Goal: Transaction & Acquisition: Purchase product/service

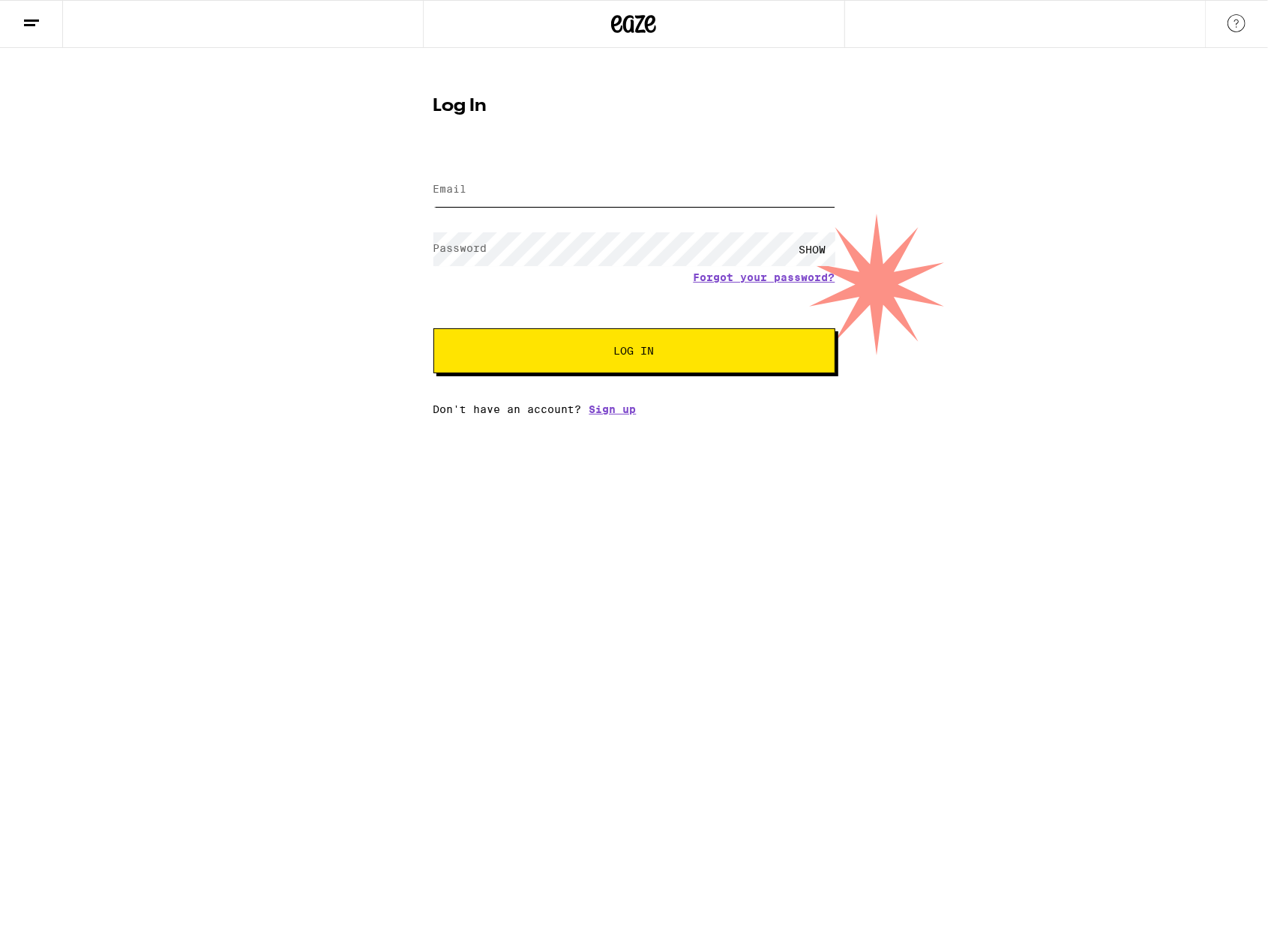
type input "[EMAIL_ADDRESS][DOMAIN_NAME]"
click at [703, 356] on span "Log In" at bounding box center [634, 351] width 280 height 11
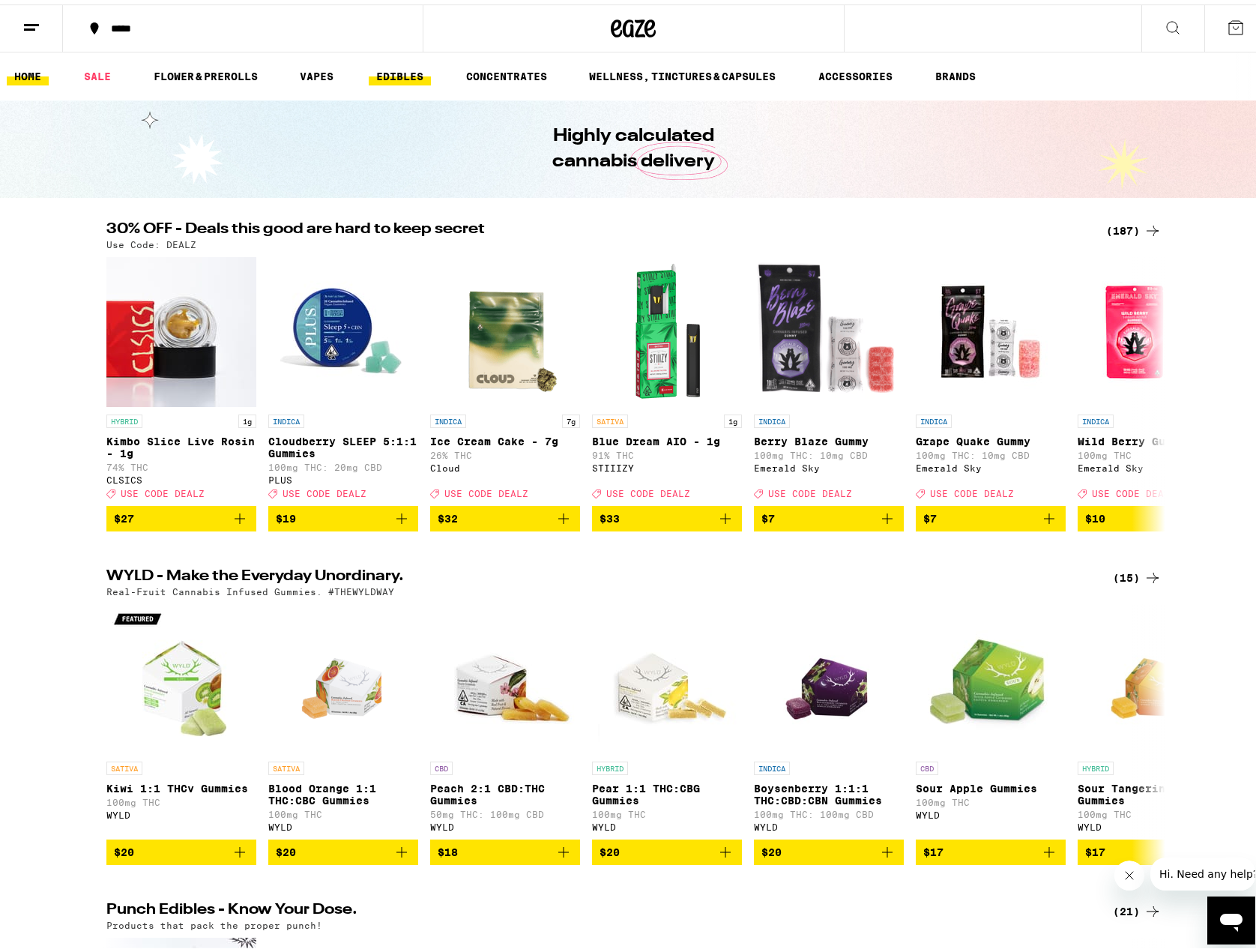
click at [388, 79] on link "EDIBLES" at bounding box center [399, 71] width 62 height 18
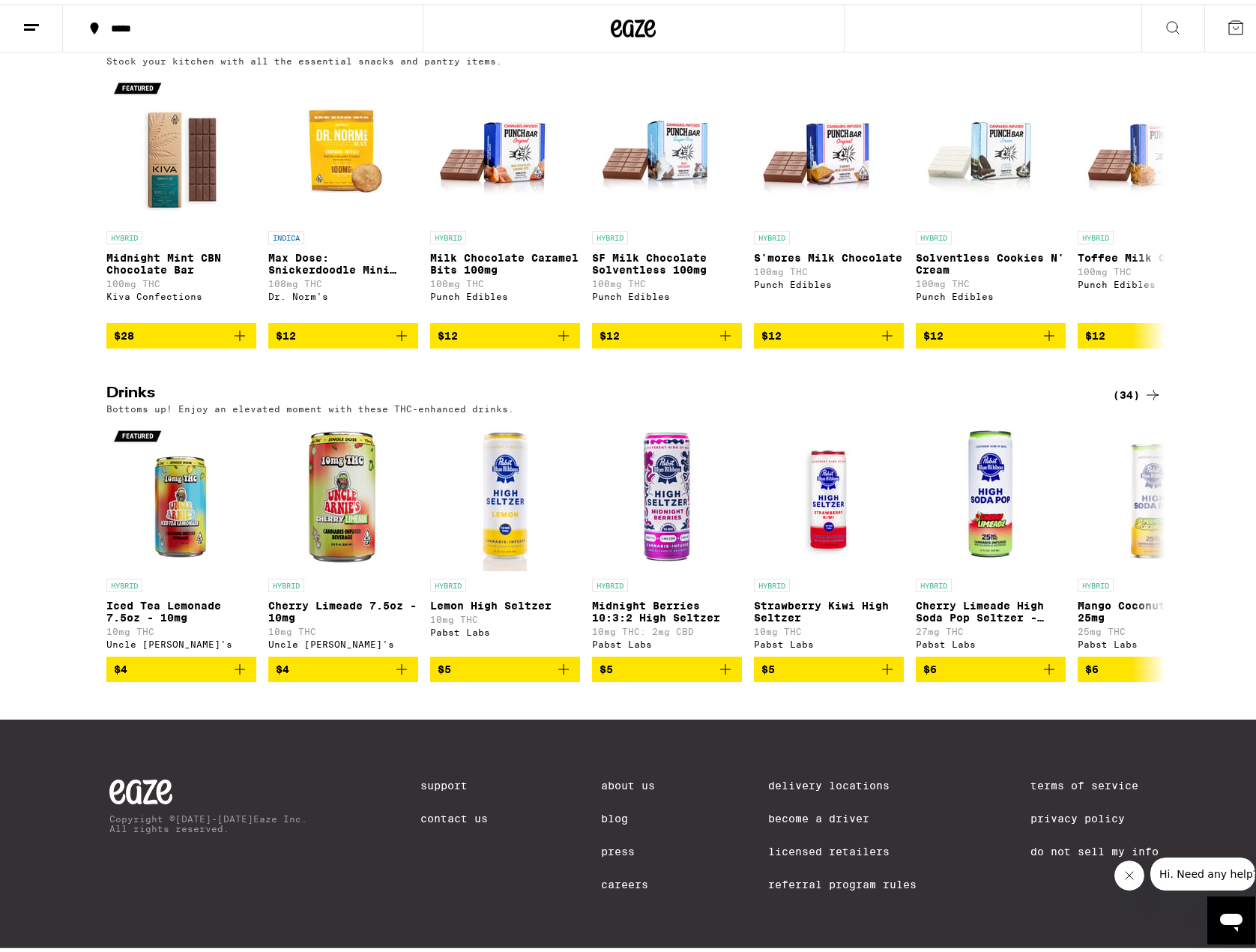
scroll to position [553, 0]
click at [1119, 382] on div "(34)" at bounding box center [1137, 390] width 48 height 18
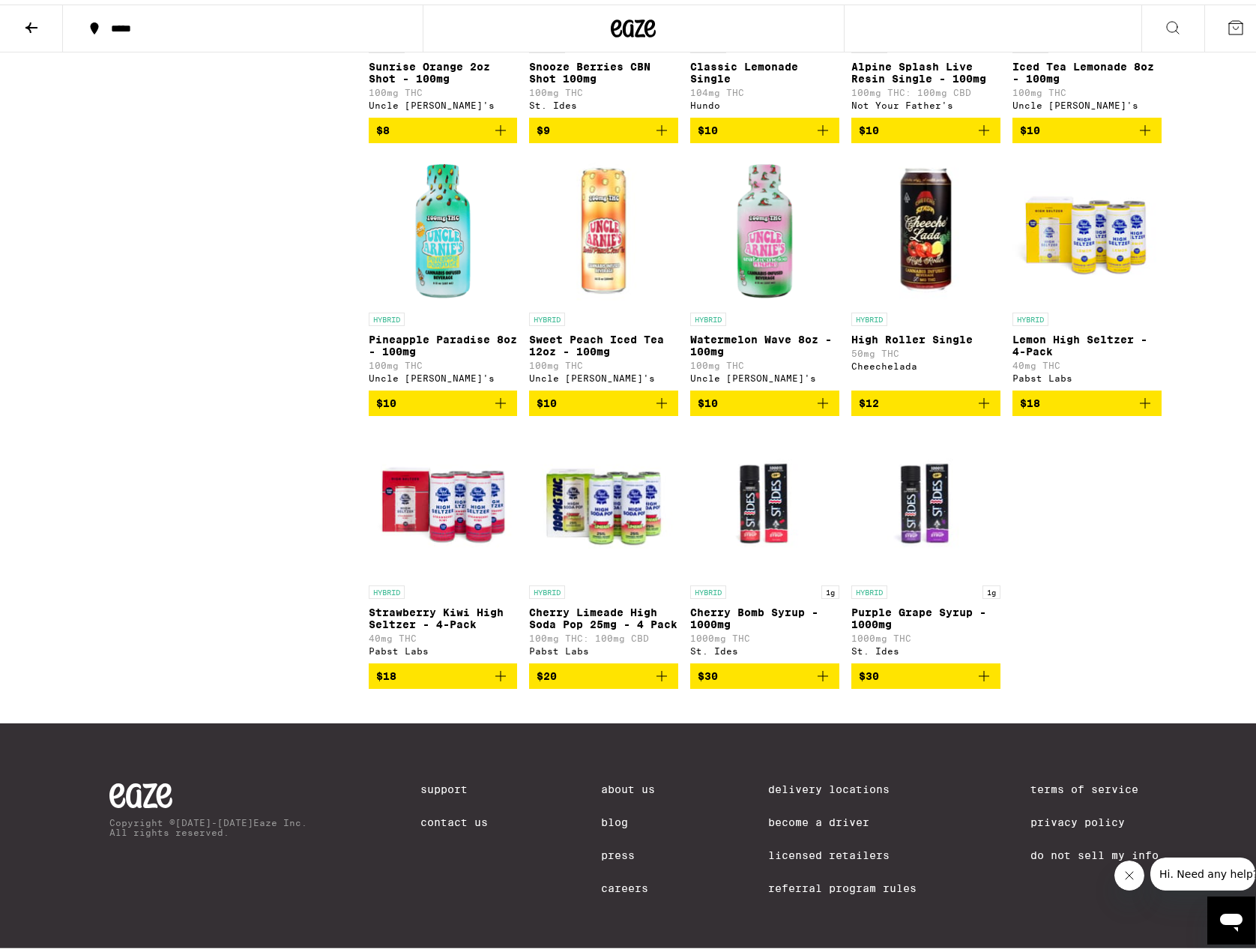
scroll to position [1430, 0]
click at [1139, 408] on icon "Add to bag" at bounding box center [1145, 398] width 18 height 18
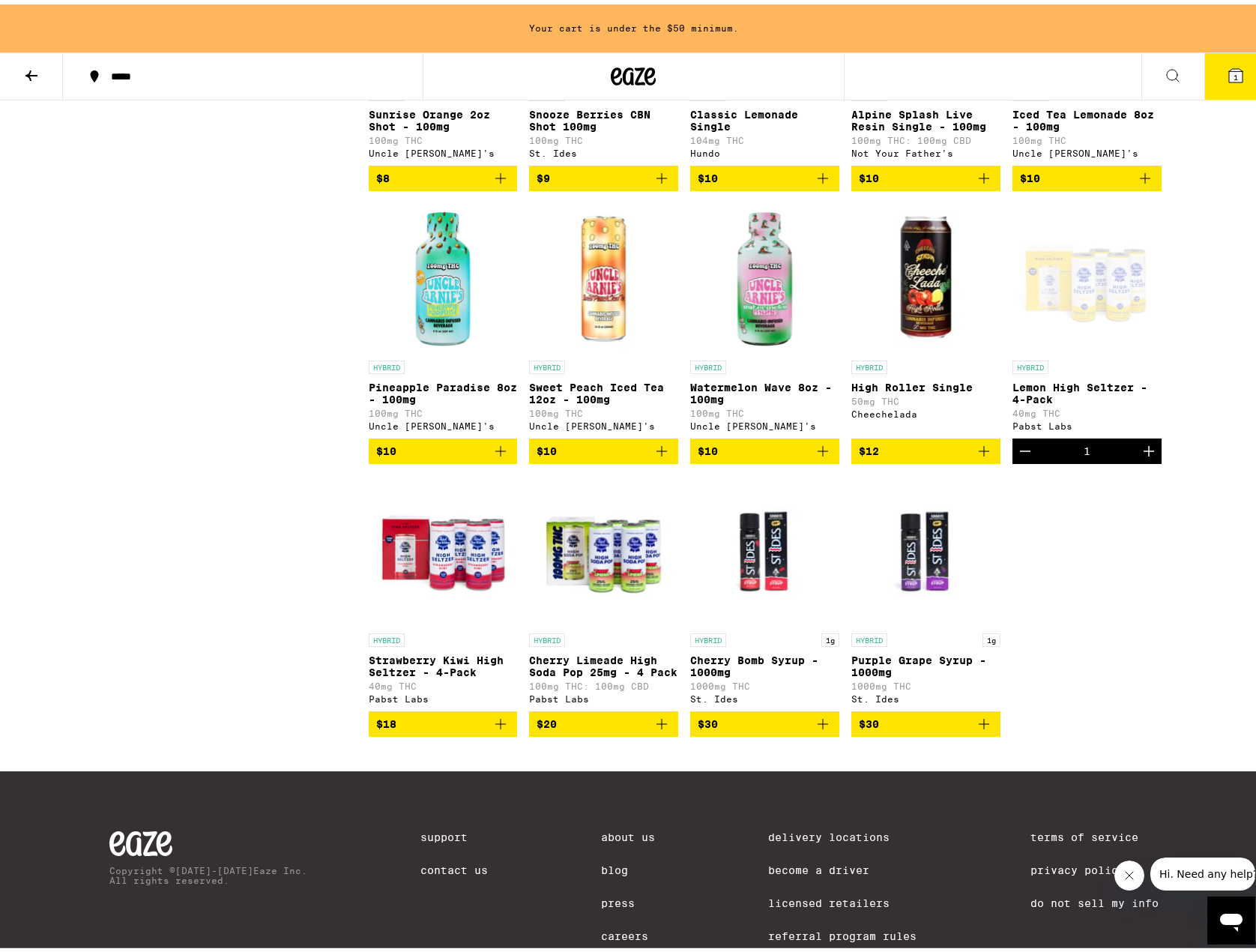
scroll to position [1478, 0]
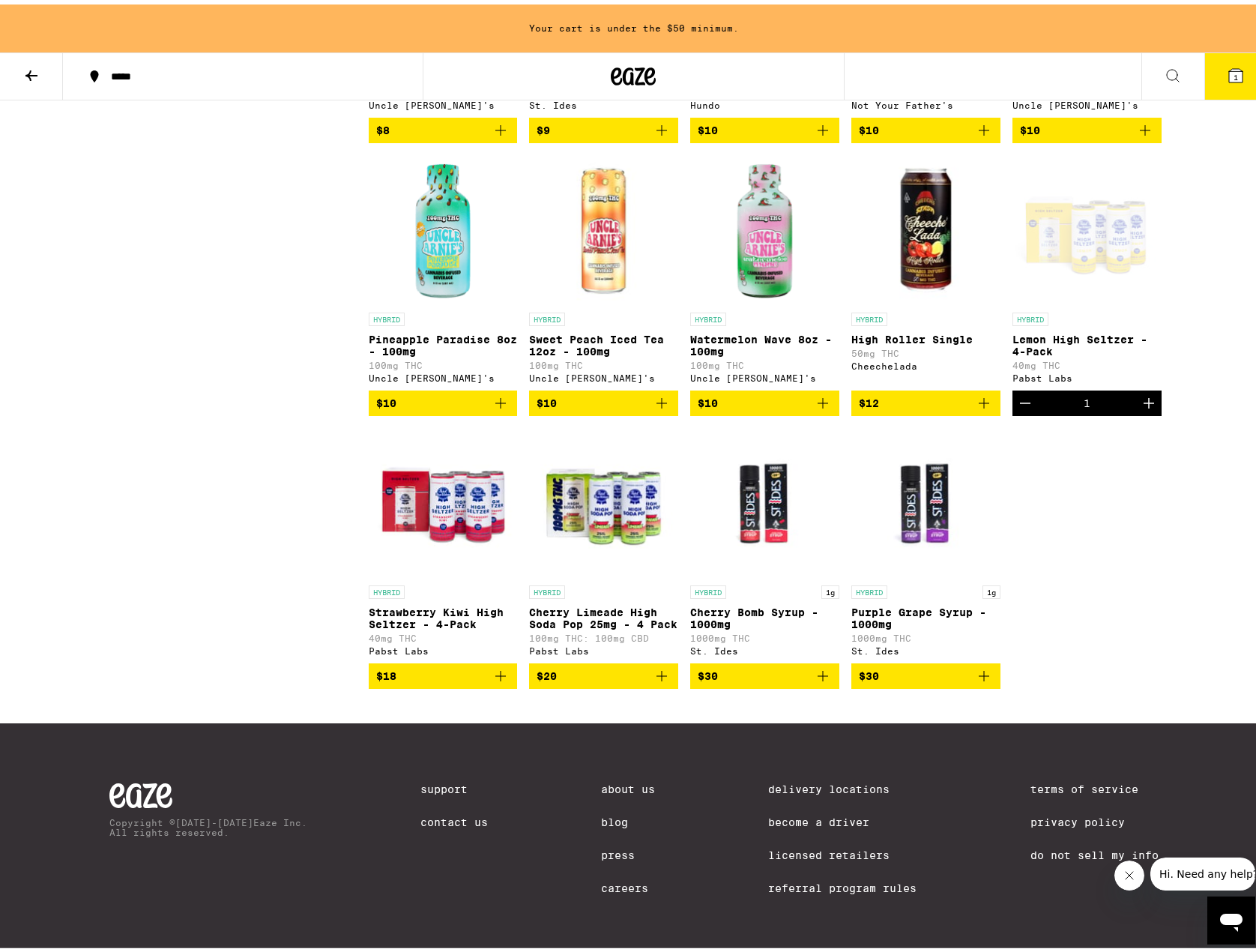
click at [1140, 408] on icon "Increment" at bounding box center [1149, 398] width 18 height 18
click at [499, 681] on icon "Add to bag" at bounding box center [500, 671] width 18 height 18
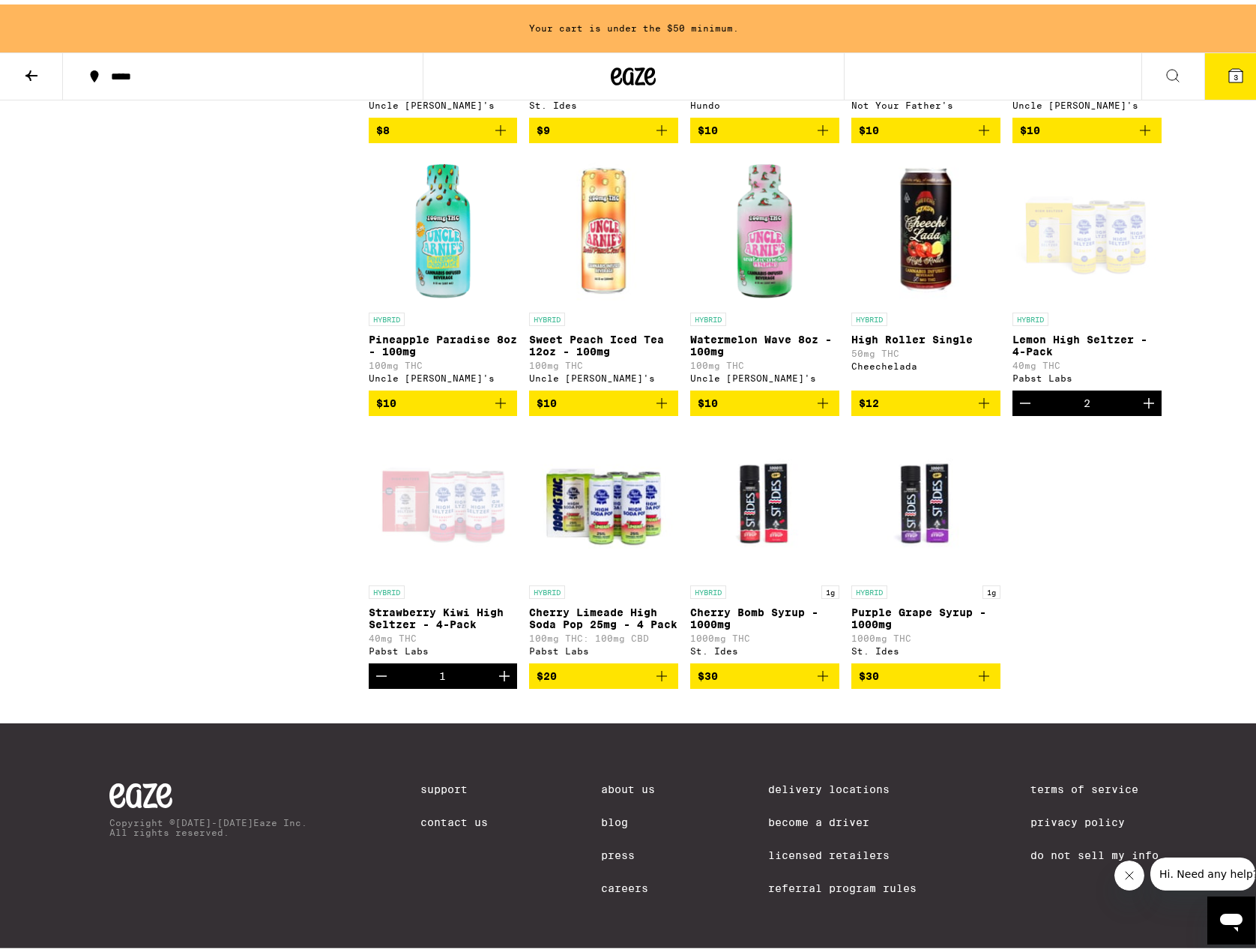
scroll to position [1430, 0]
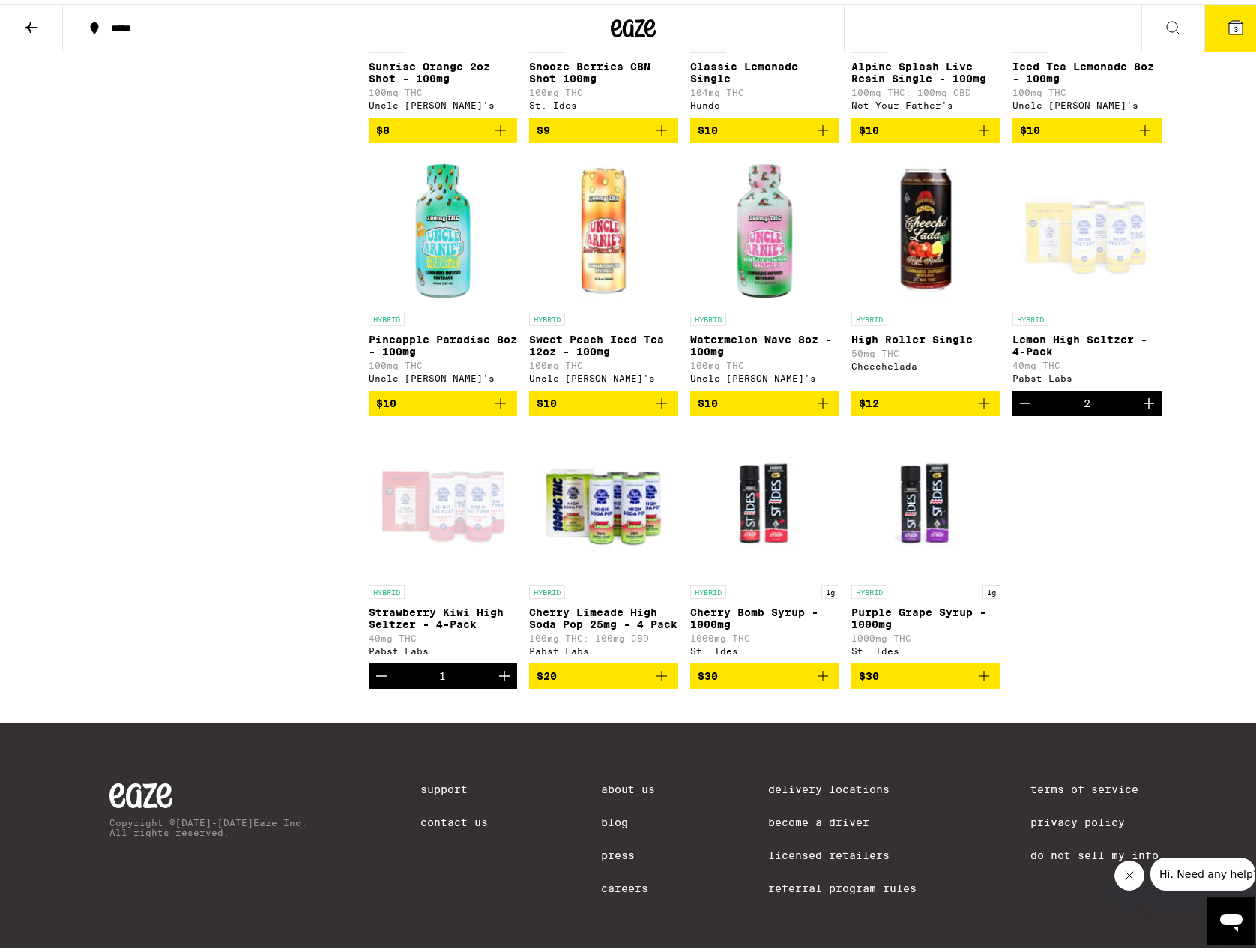
click at [499, 677] on icon "Increment" at bounding box center [504, 672] width 11 height 11
click at [1140, 408] on icon "Increment" at bounding box center [1149, 398] width 18 height 18
click at [504, 681] on icon "Increment" at bounding box center [504, 671] width 18 height 18
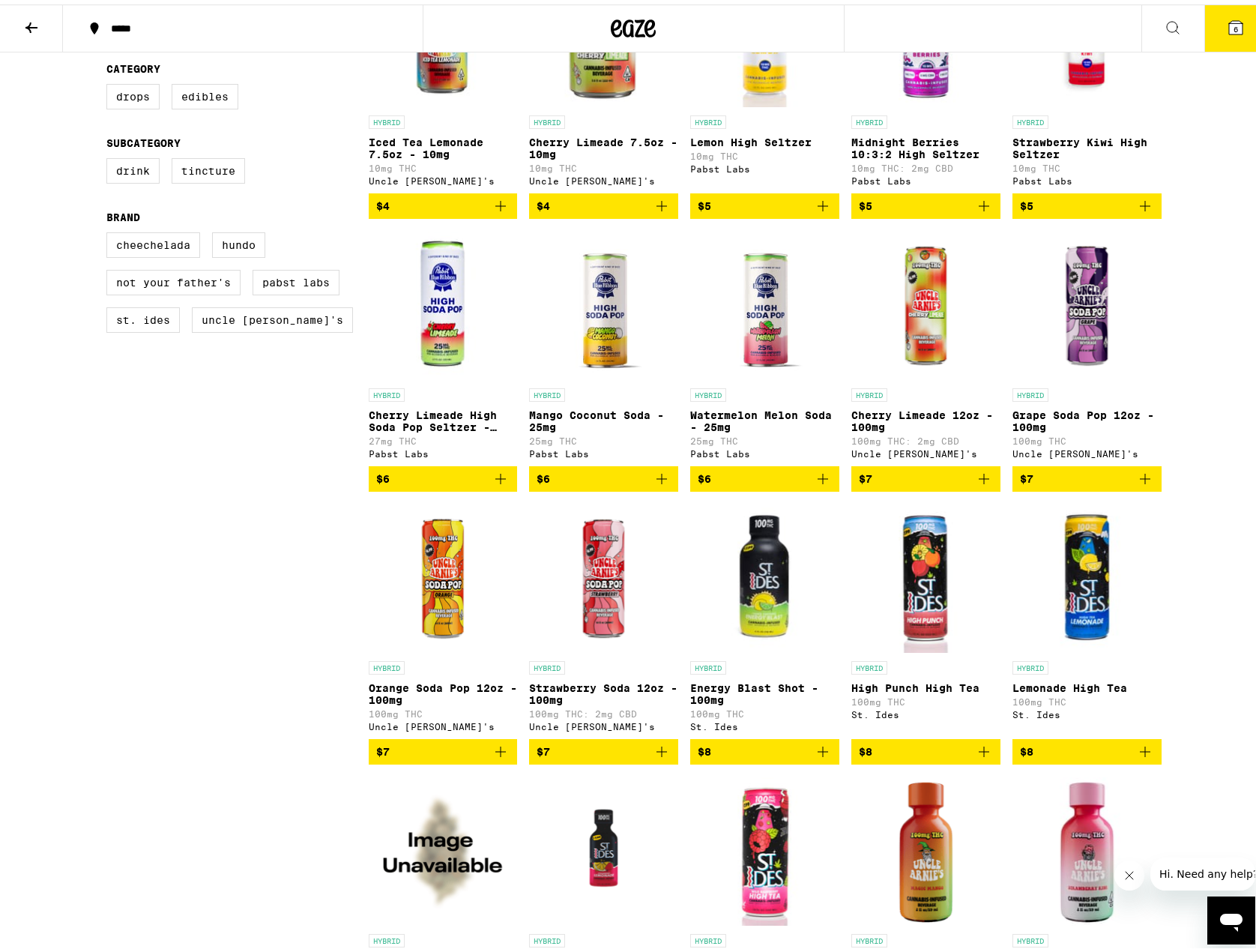
scroll to position [0, 0]
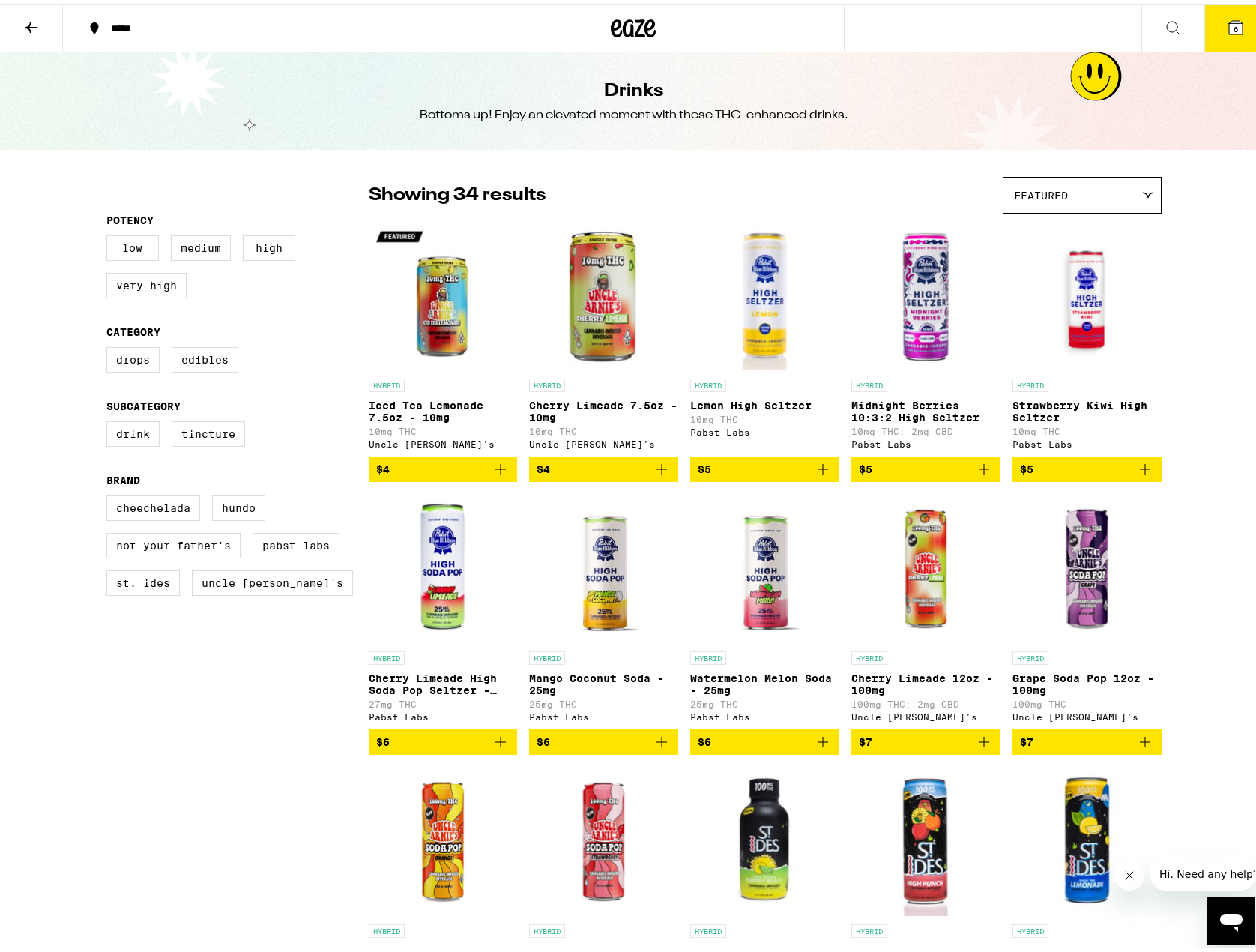
click at [1229, 8] on button "6" at bounding box center [1236, 24] width 63 height 47
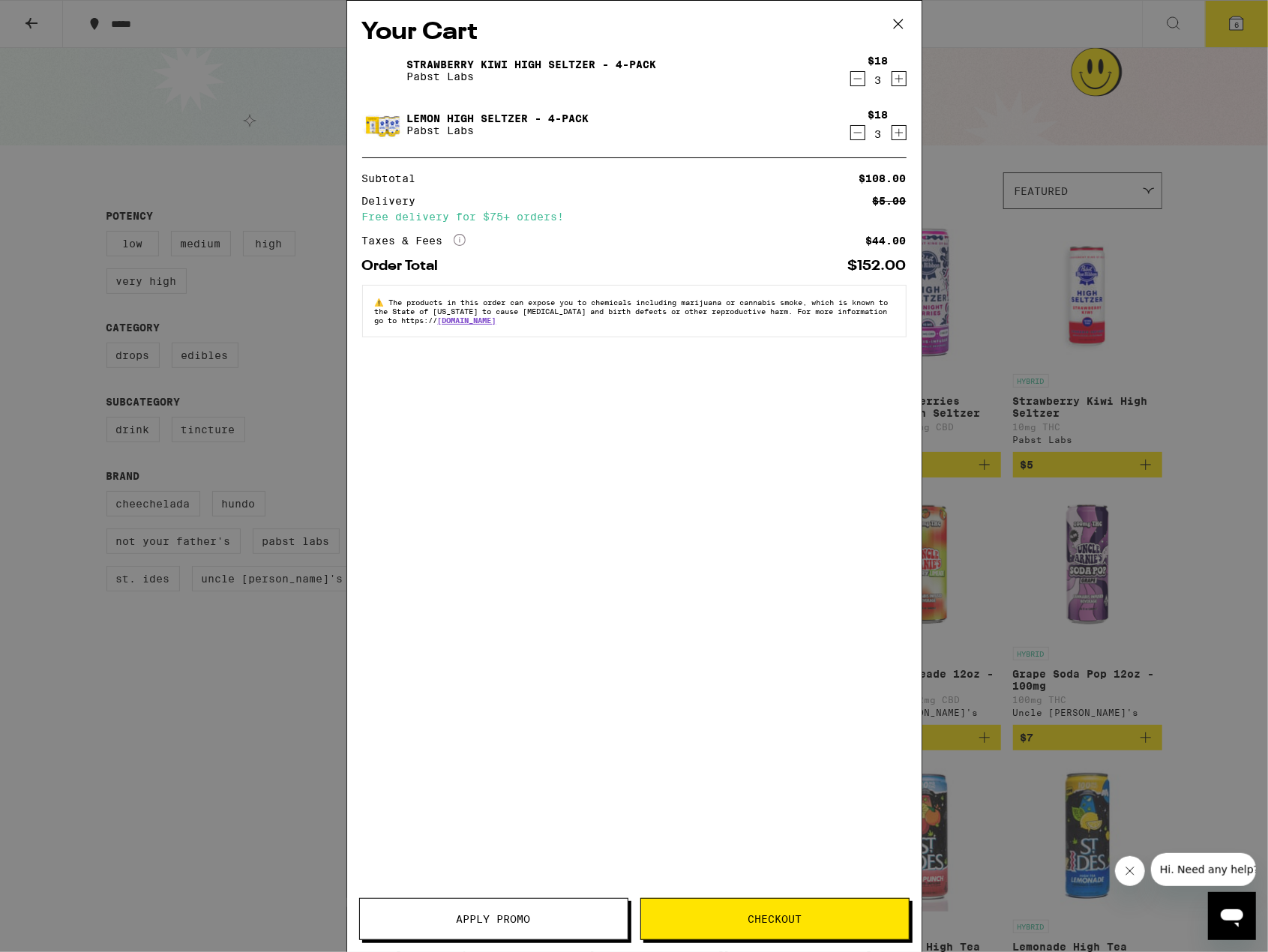
click at [902, 29] on icon at bounding box center [898, 24] width 22 height 22
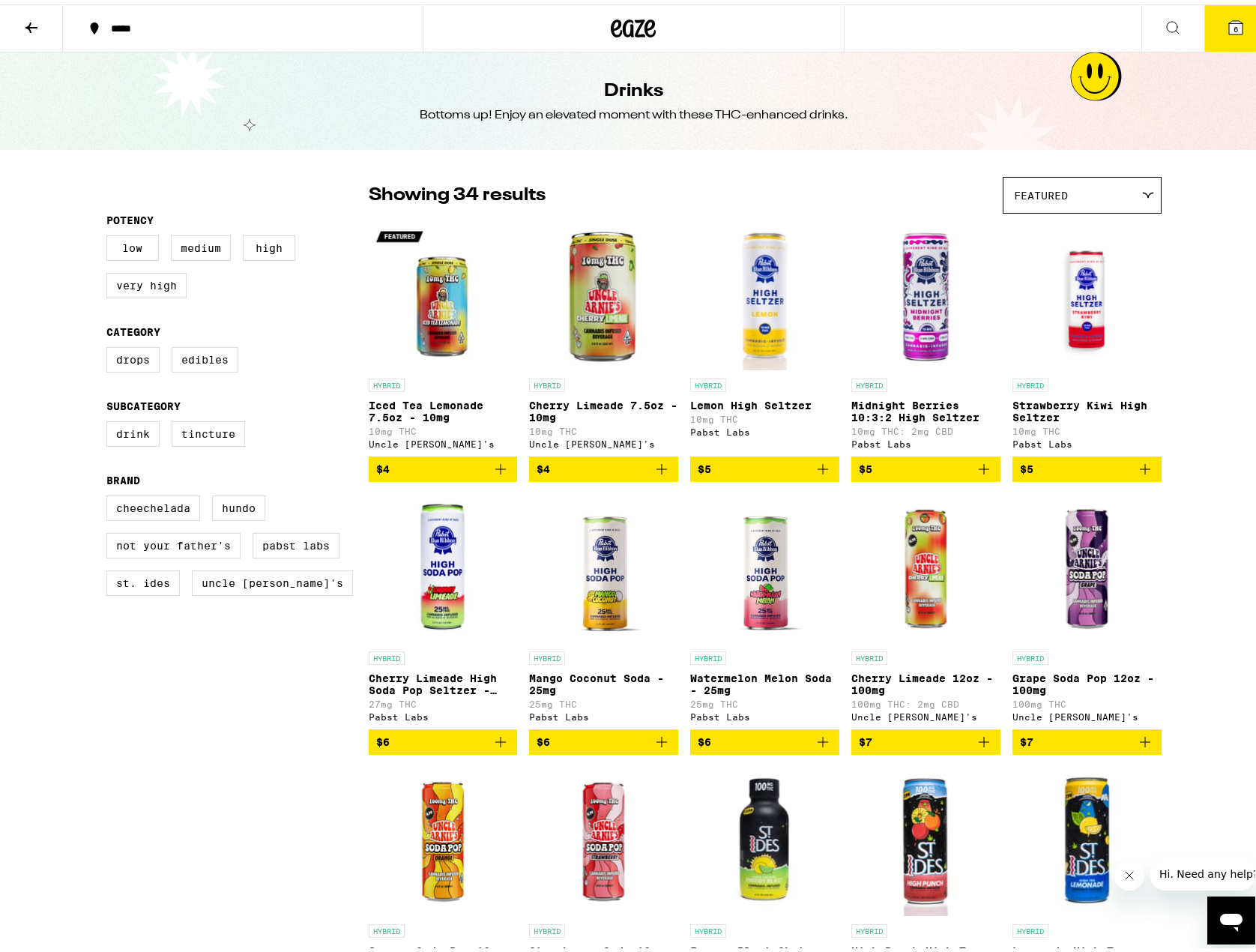
click at [41, 23] on button at bounding box center [31, 25] width 63 height 48
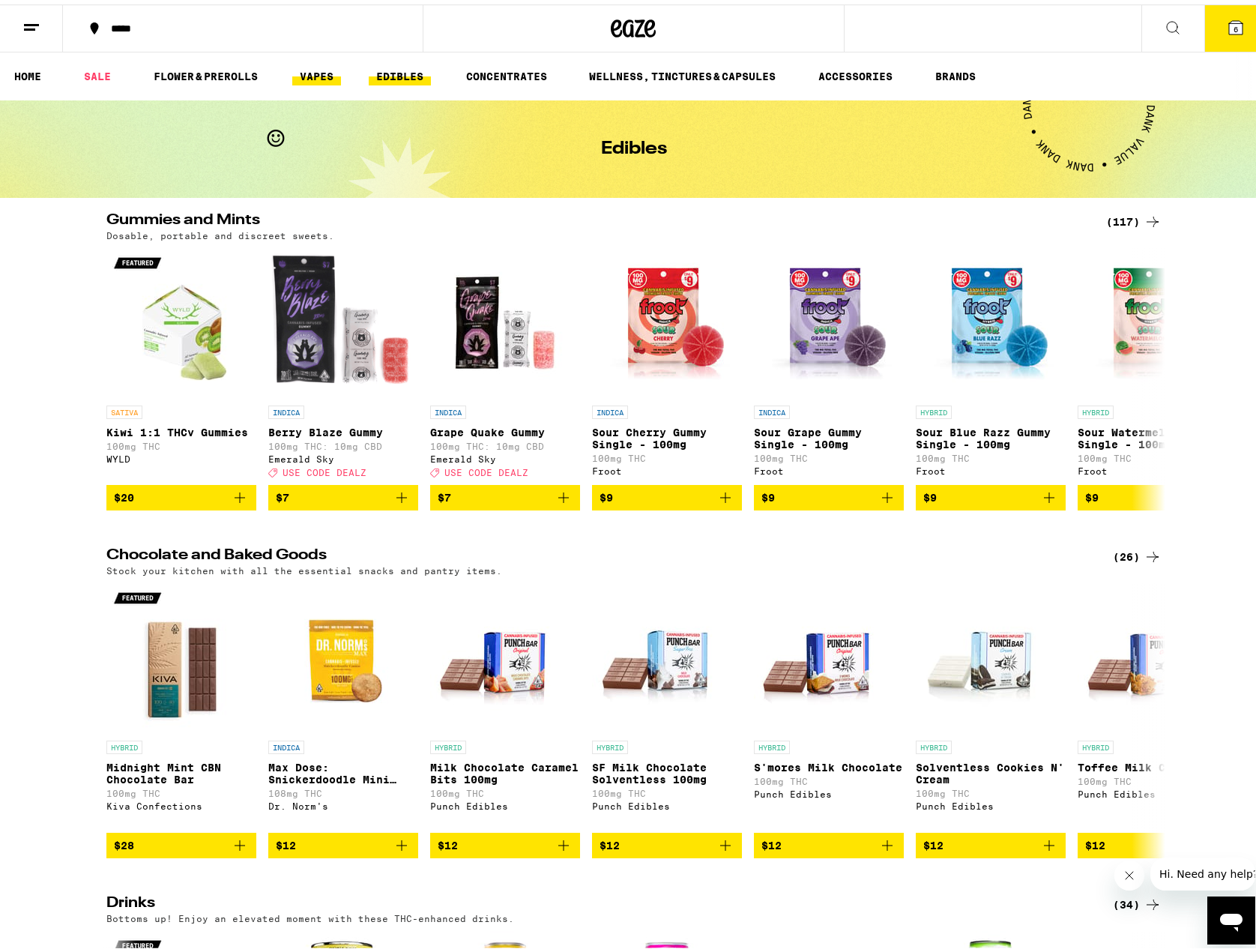
click at [323, 70] on link "VAPES" at bounding box center [316, 71] width 48 height 18
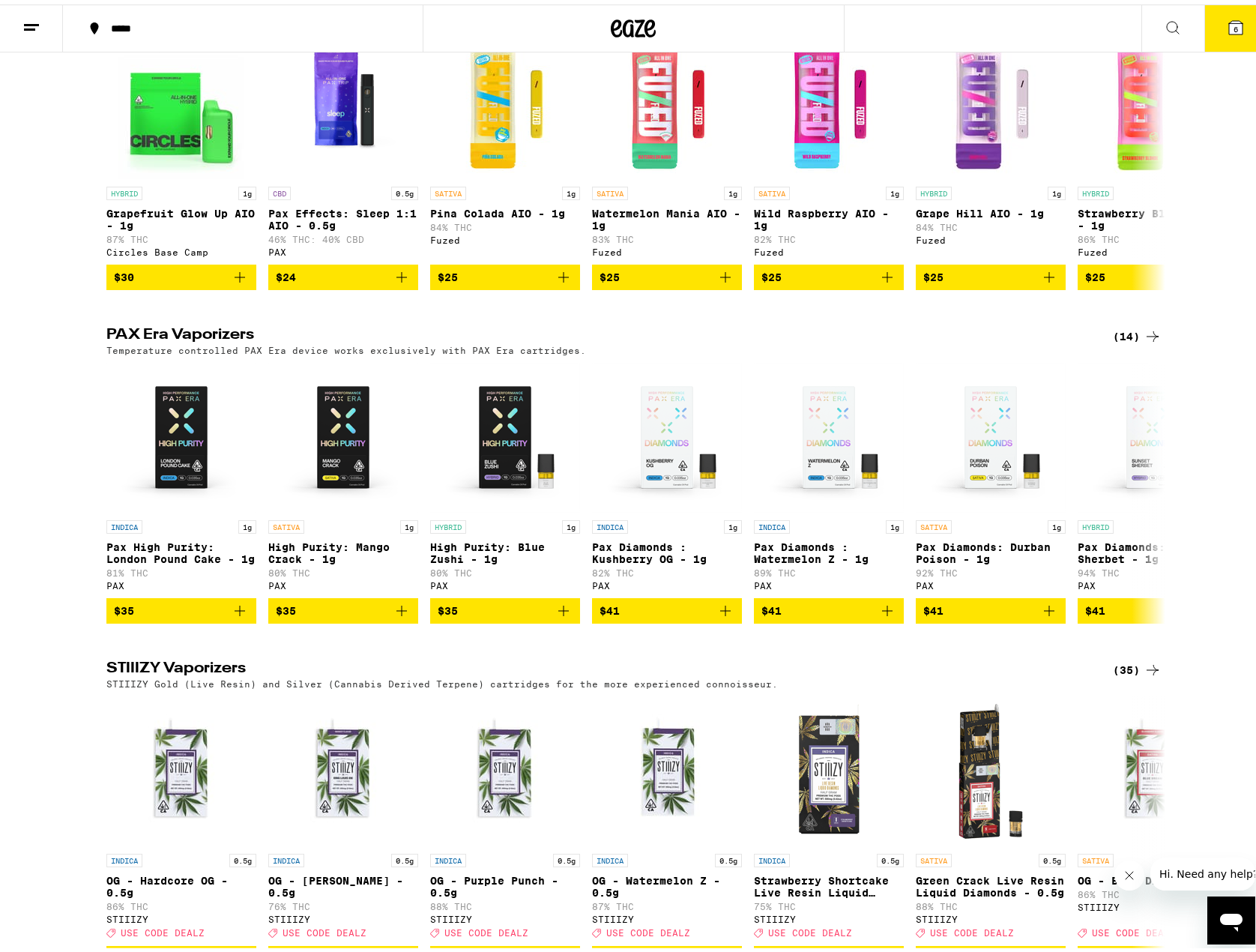
scroll to position [749, 0]
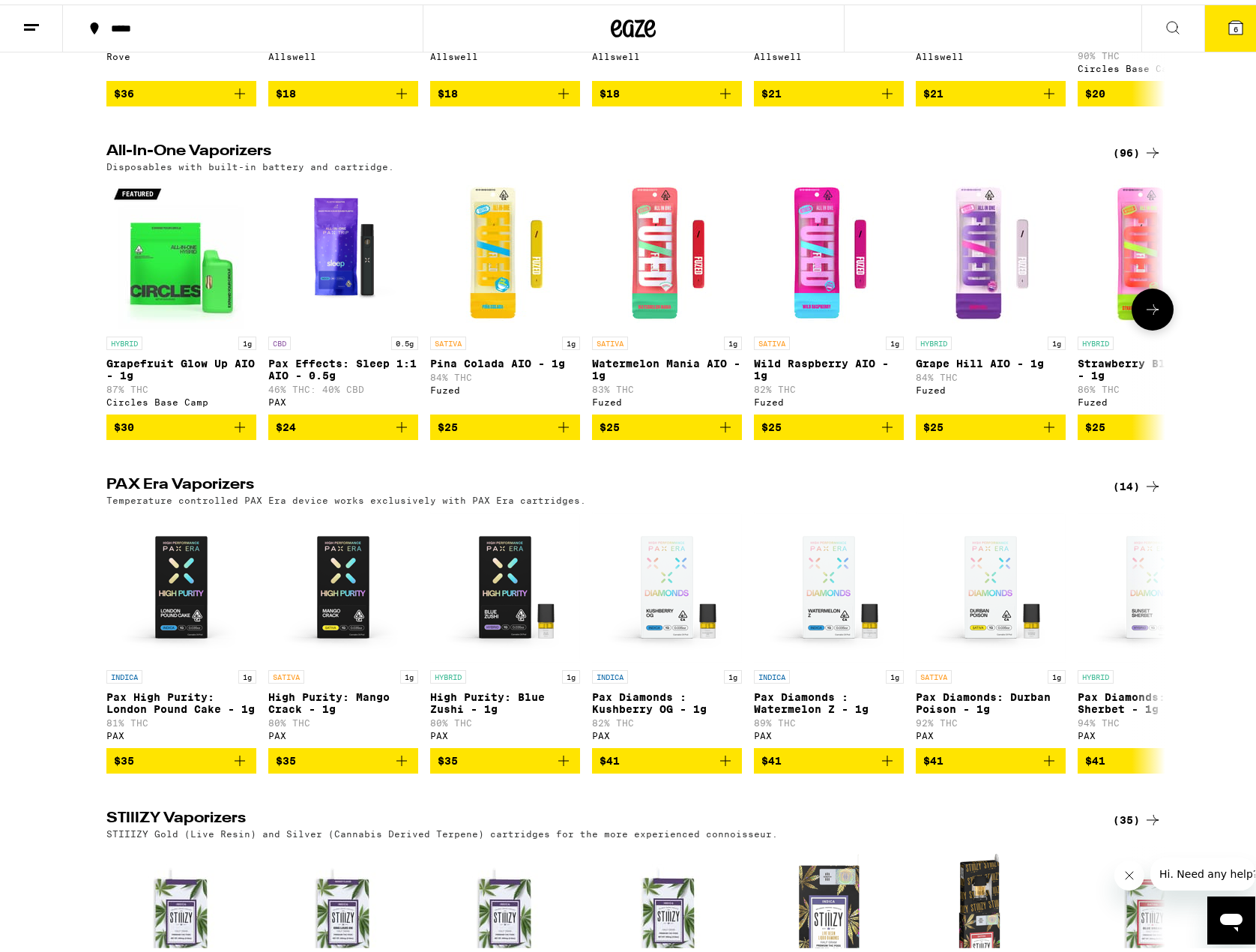
click at [1144, 312] on icon at bounding box center [1152, 305] width 18 height 18
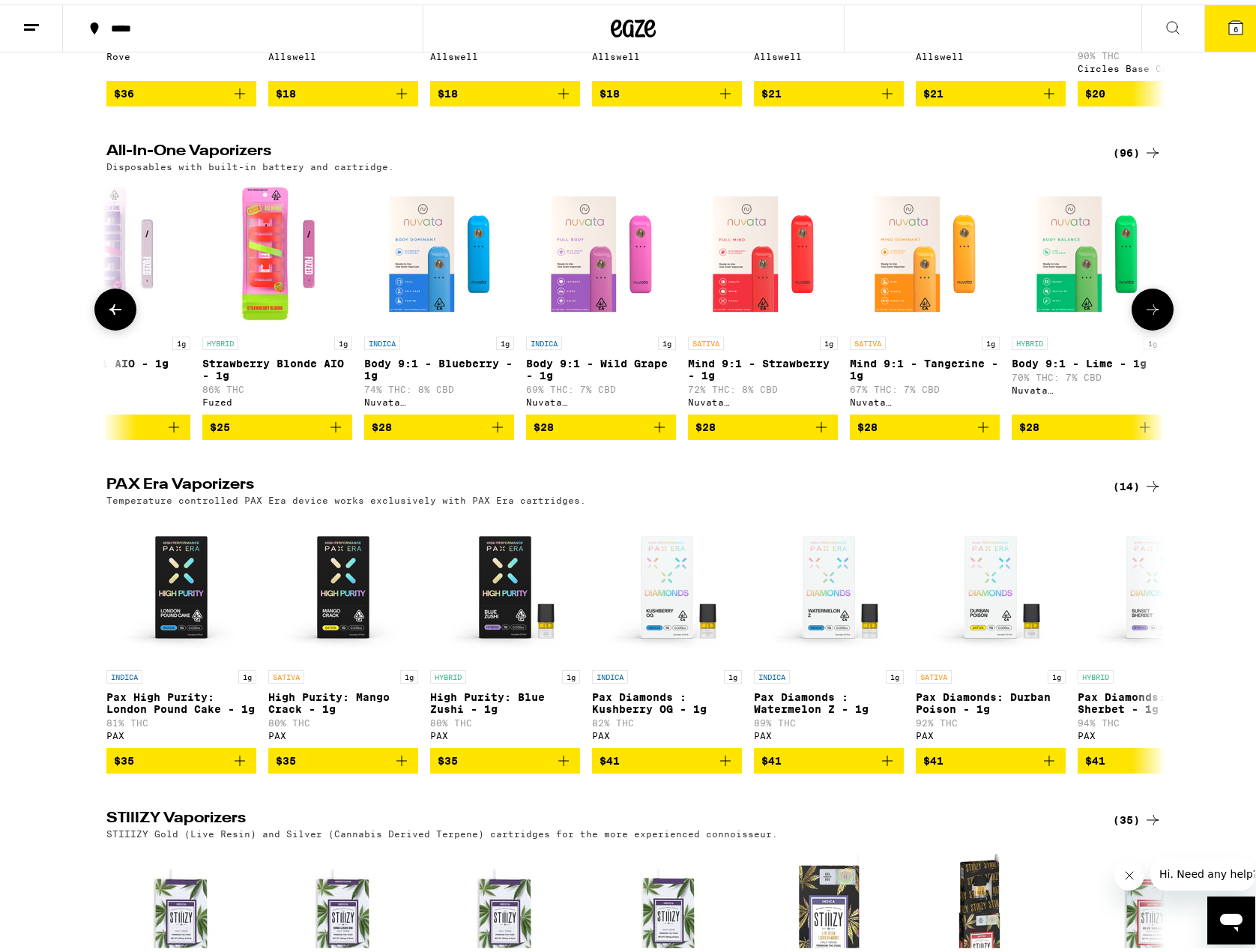
scroll to position [0, 892]
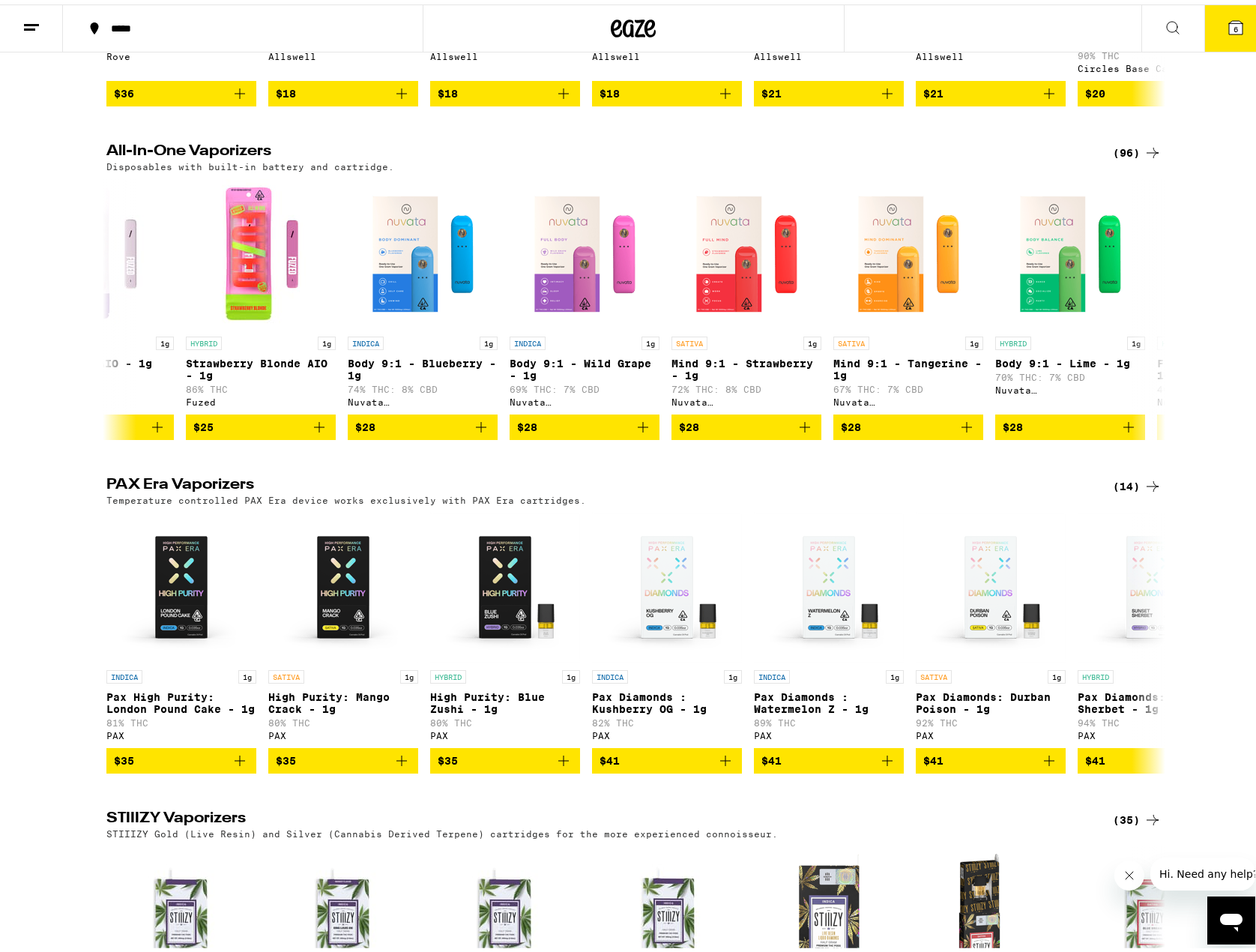
click at [241, 157] on h2 "All-In-One Vaporizers" at bounding box center [597, 148] width 982 height 18
click at [1119, 157] on div "(96)" at bounding box center [1137, 148] width 48 height 18
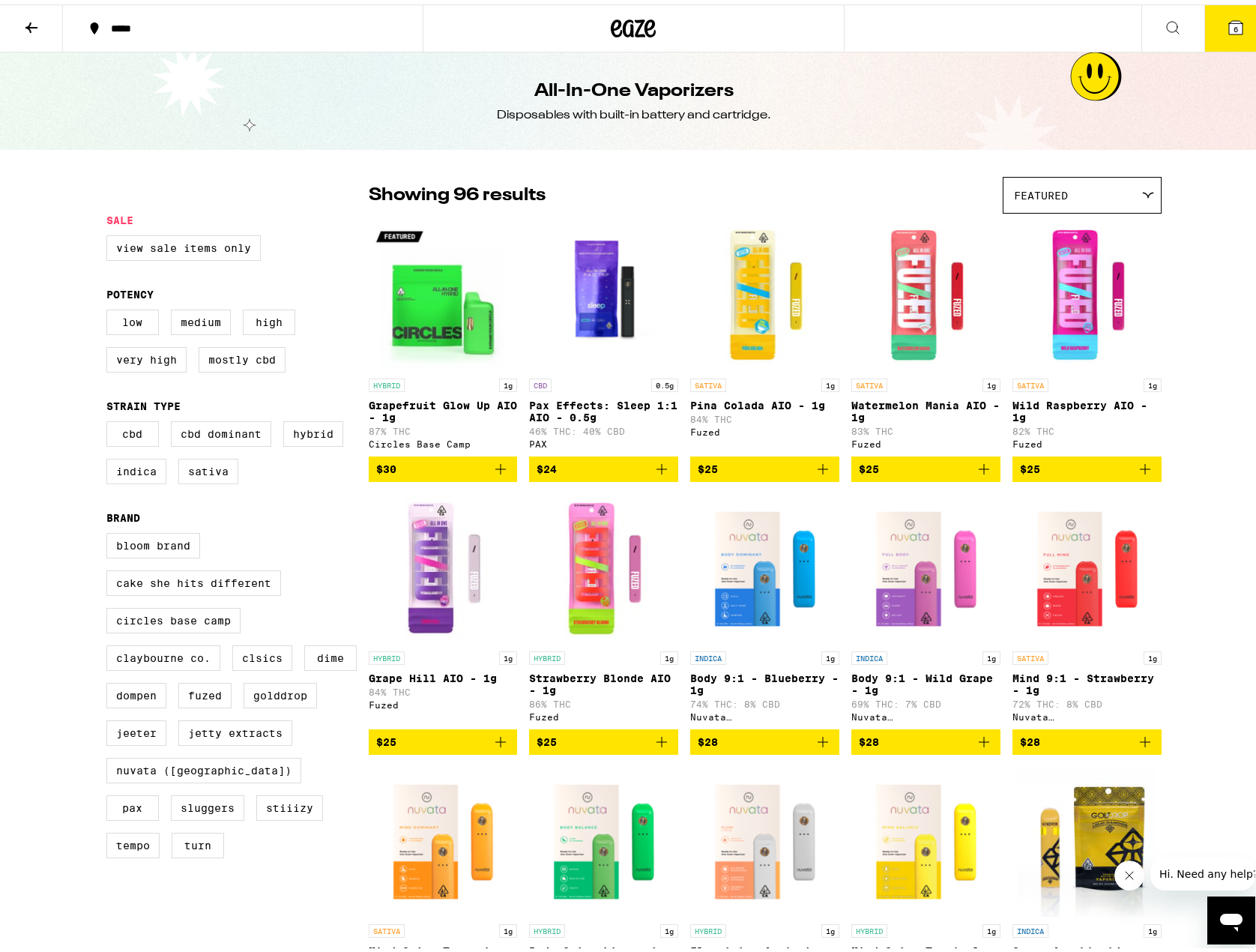
click at [1085, 187] on div "Featured" at bounding box center [1082, 191] width 157 height 35
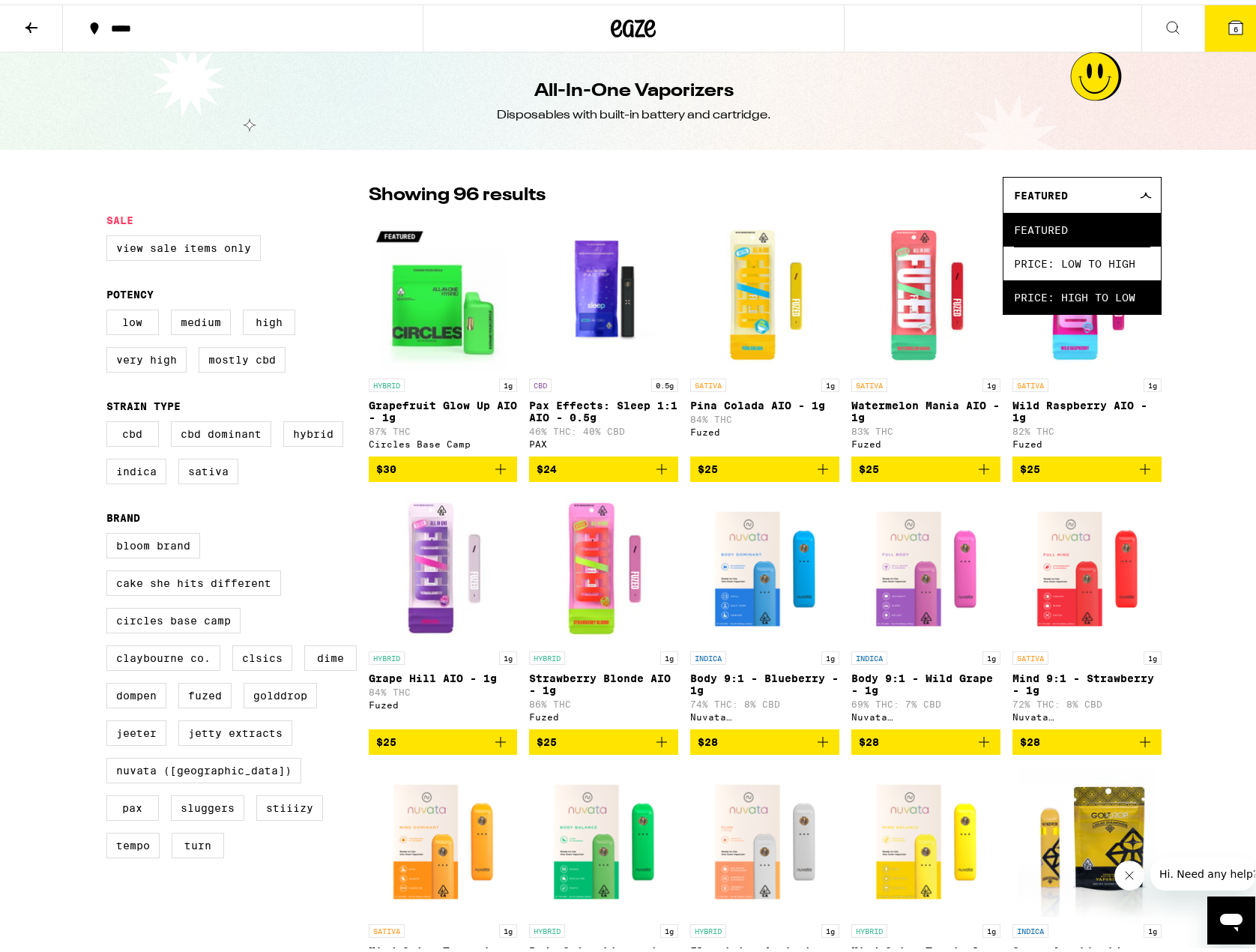
click at [1078, 287] on span "Price: High to Low" at bounding box center [1082, 293] width 137 height 34
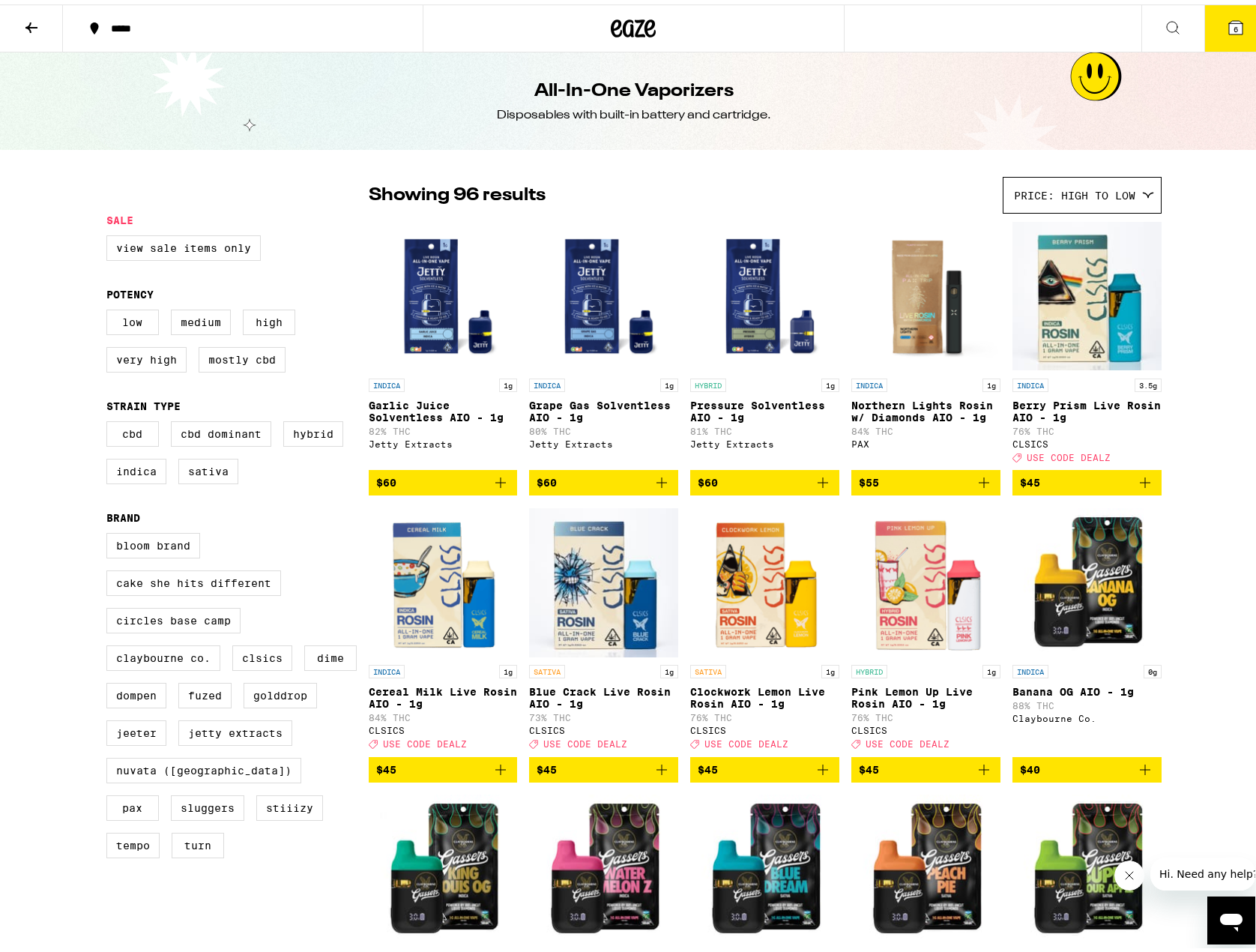
click at [908, 626] on img "Open page for Pink Lemon Up Live Rosin AIO - 1g from CLSICS" at bounding box center [926, 577] width 149 height 150
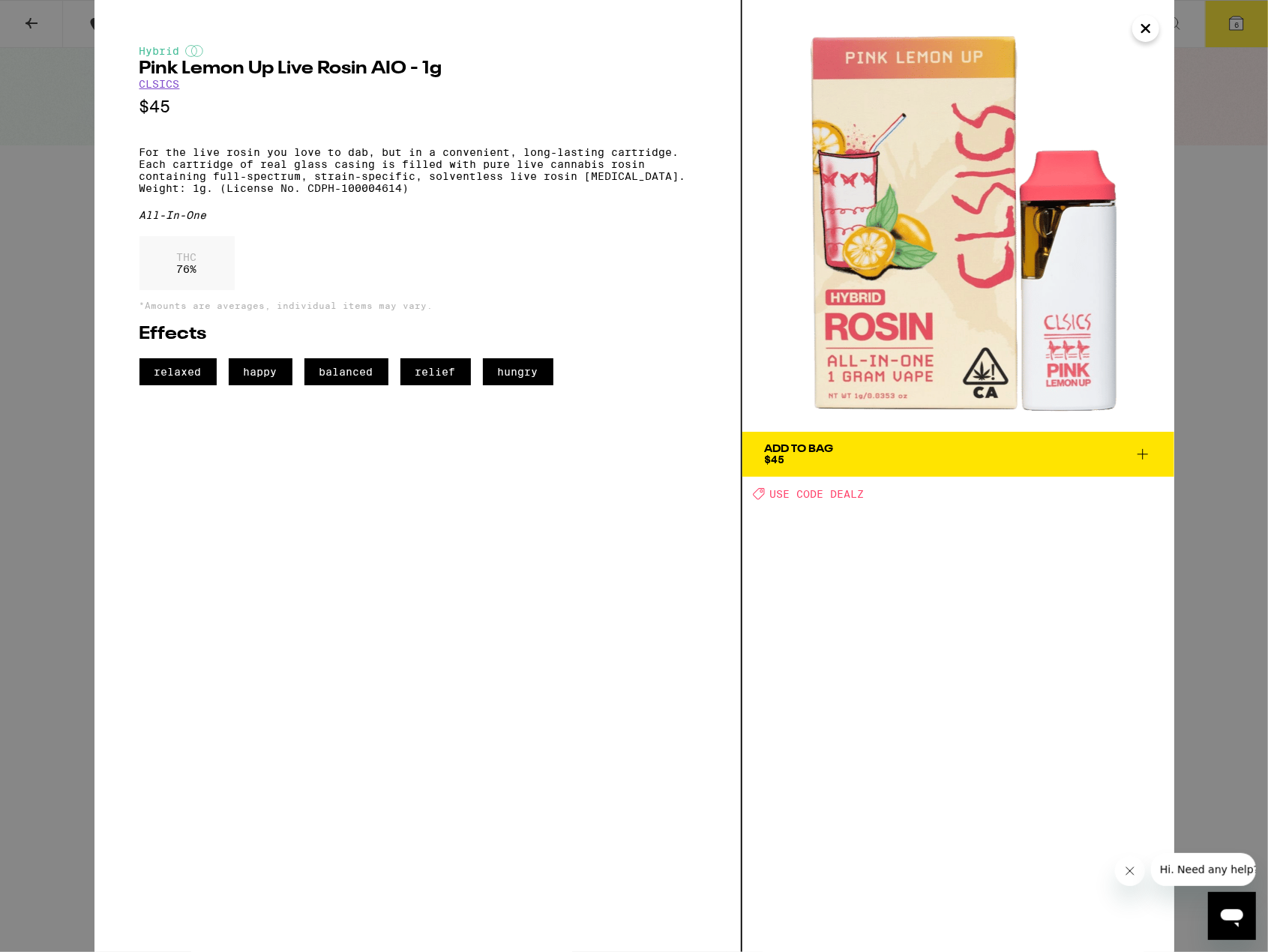
click at [812, 448] on div "Add To Bag" at bounding box center [800, 449] width 69 height 11
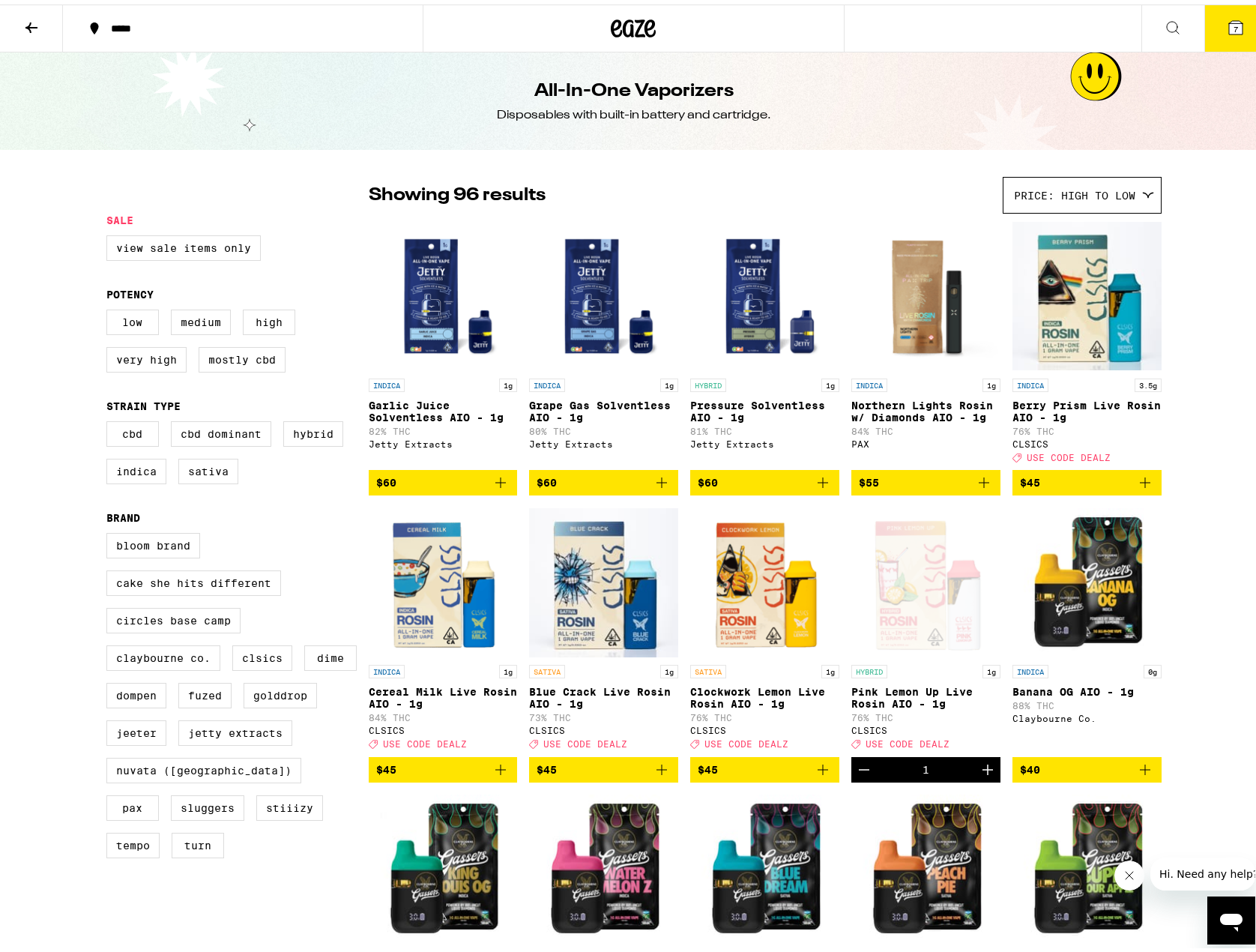
click at [25, 22] on icon at bounding box center [31, 23] width 12 height 11
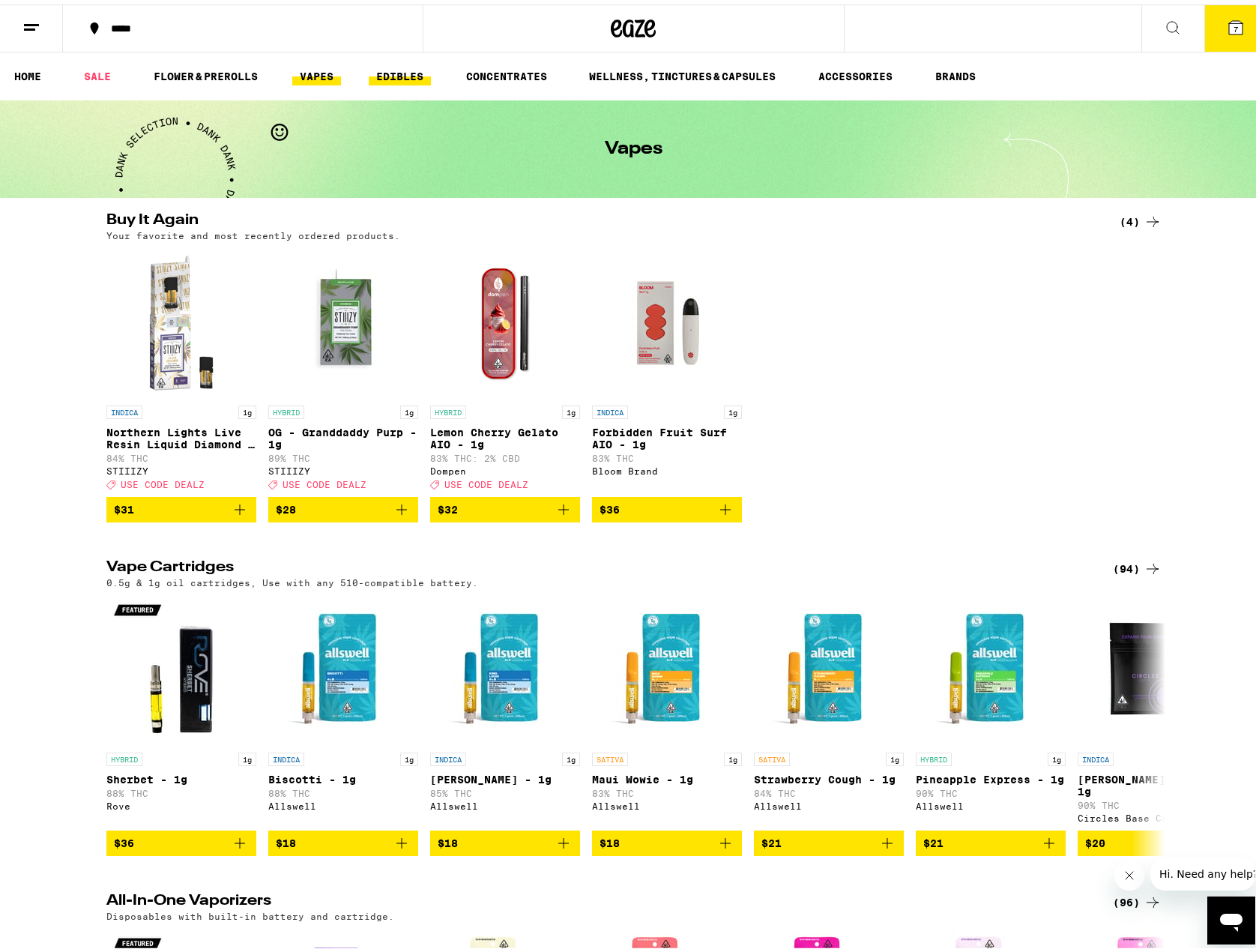
click at [409, 78] on link "EDIBLES" at bounding box center [399, 71] width 62 height 18
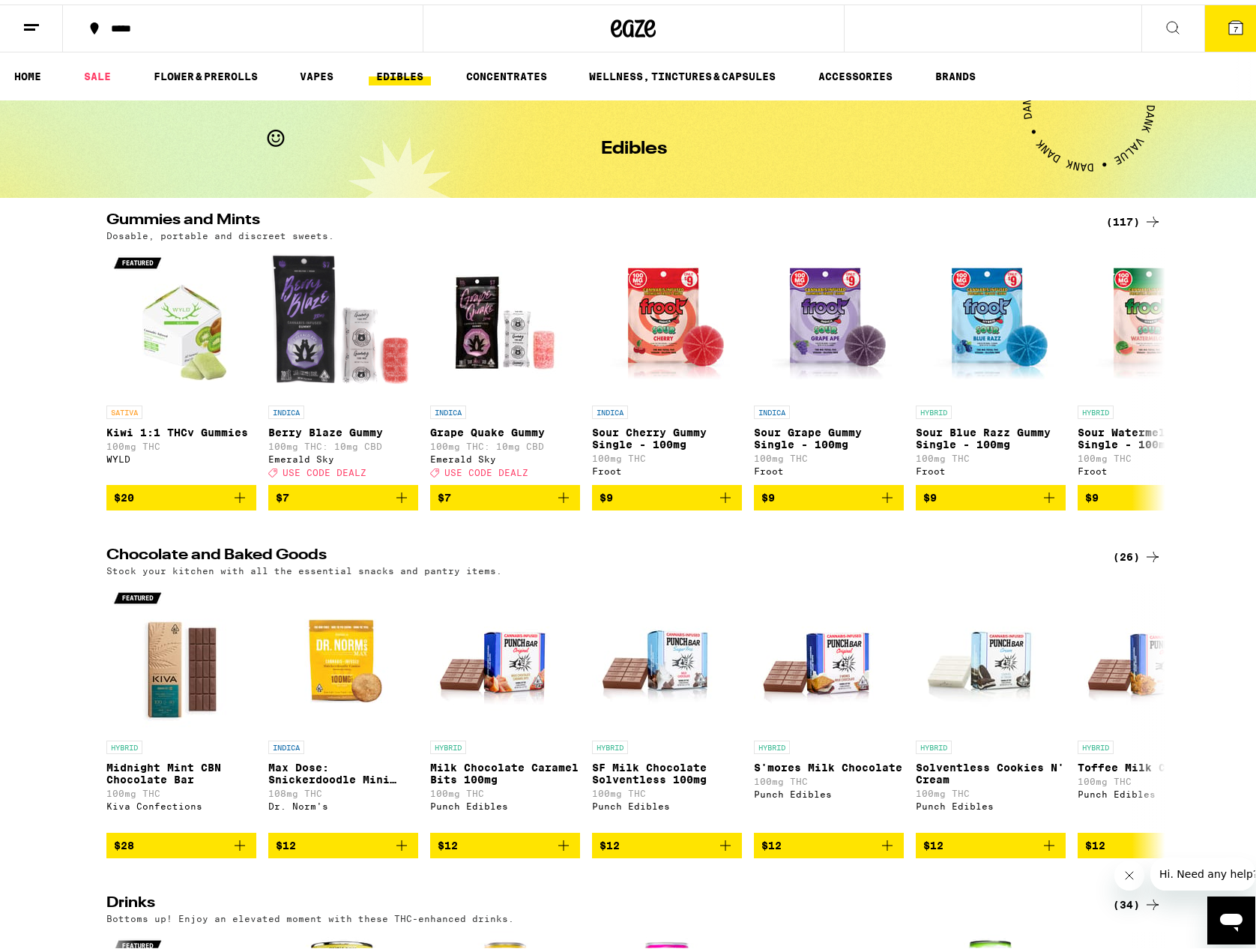
click at [1119, 216] on div "(117)" at bounding box center [1134, 217] width 55 height 18
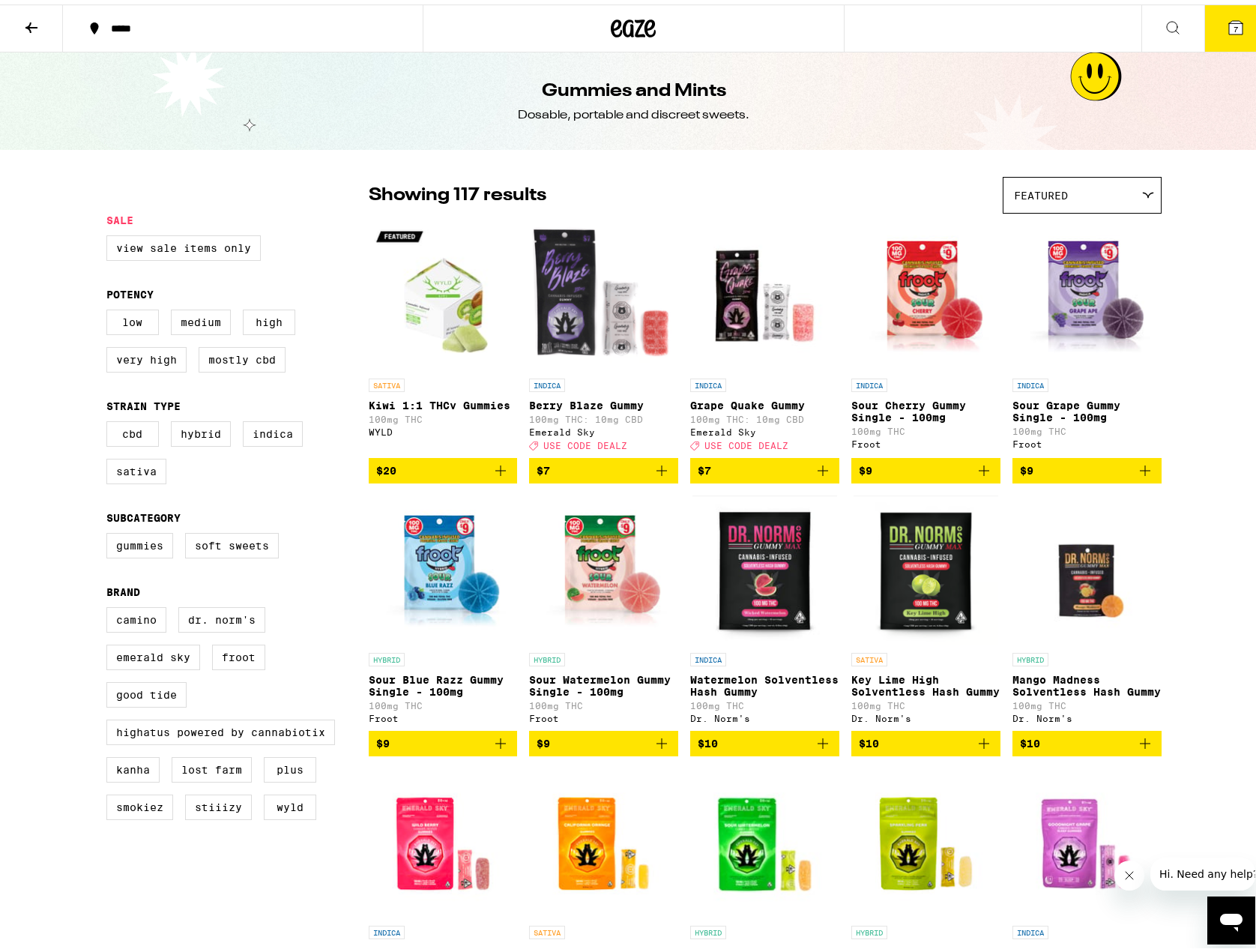
scroll to position [75, 0]
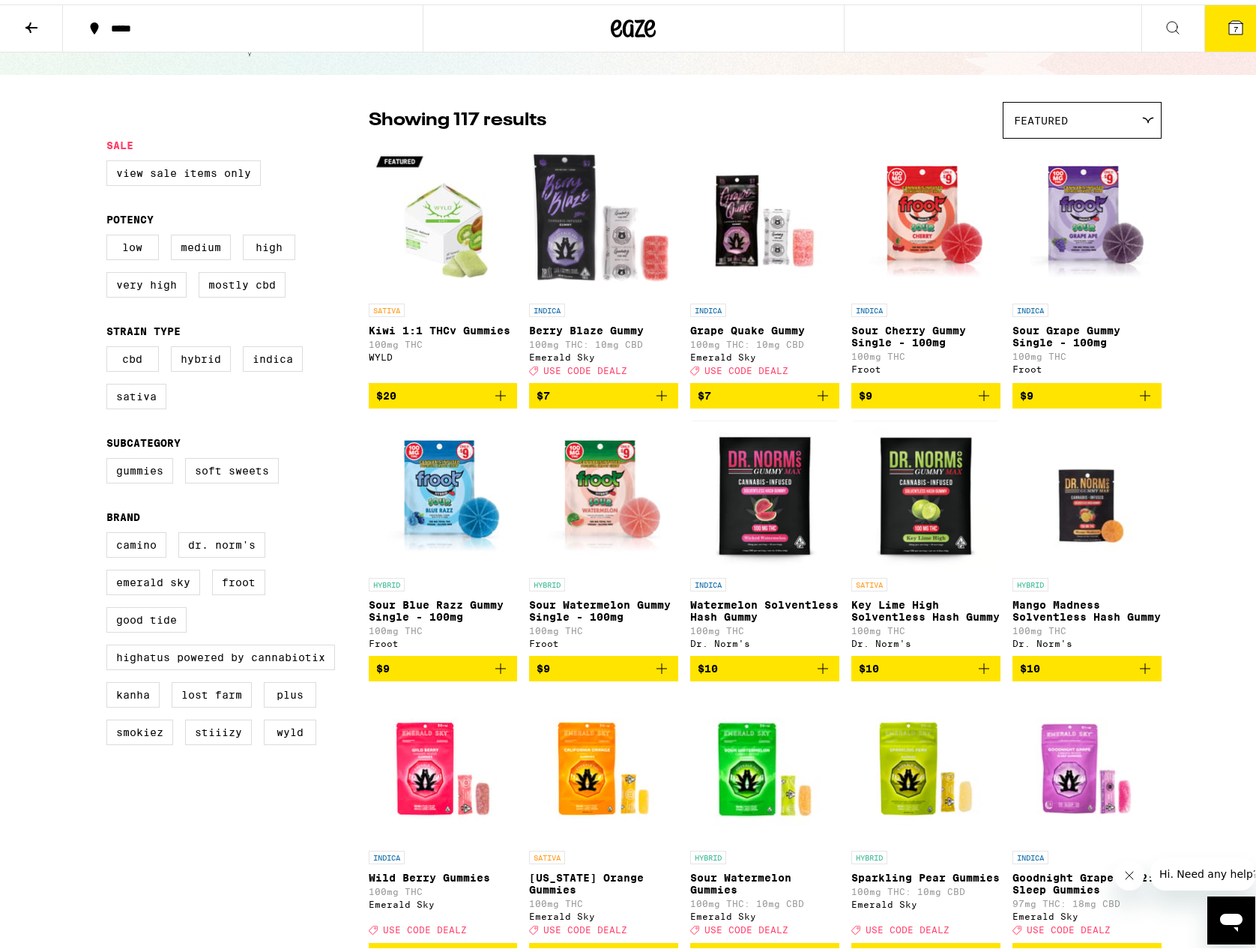
click at [1092, 115] on div "Featured" at bounding box center [1082, 116] width 157 height 35
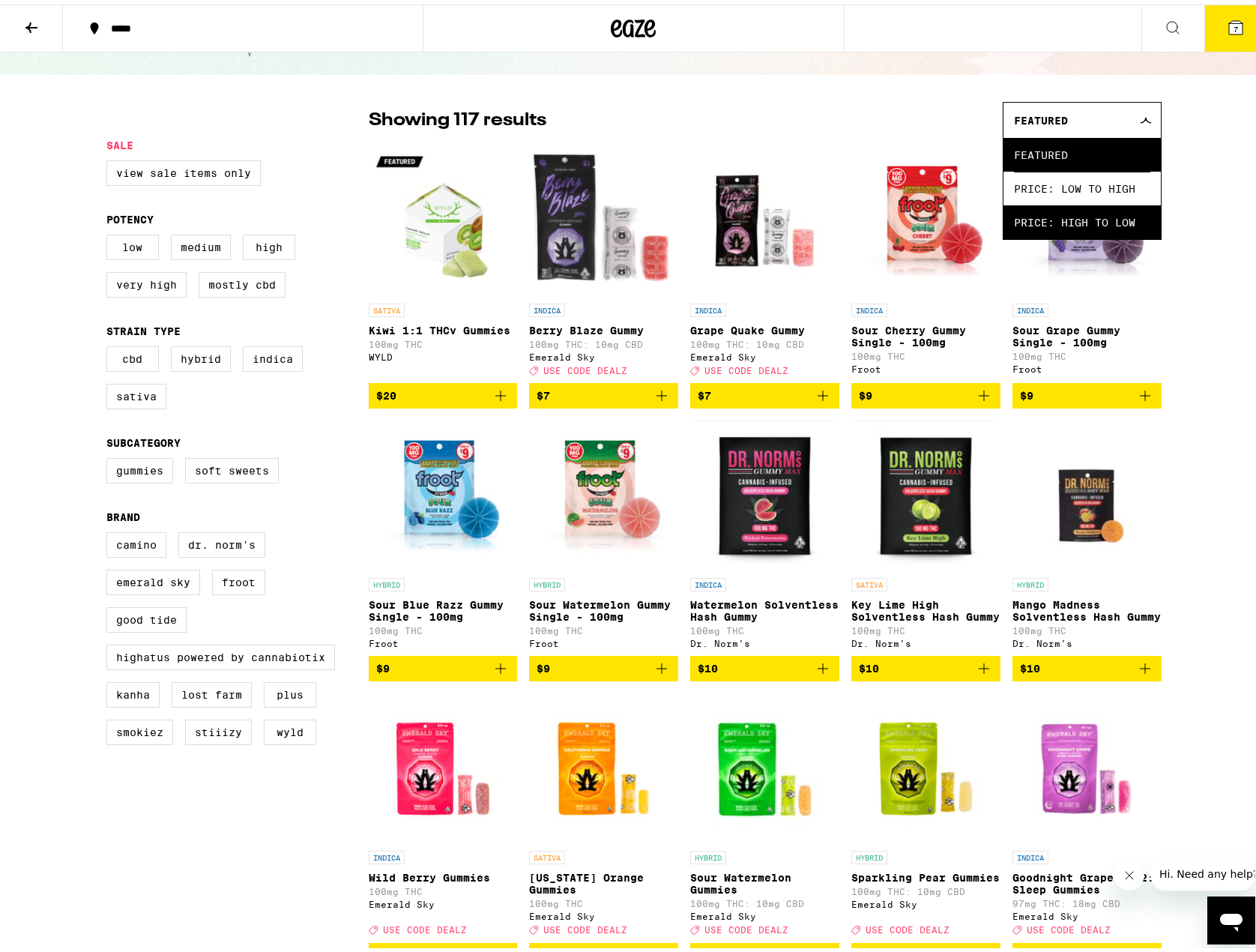
click at [1092, 220] on span "Price: High to Low" at bounding box center [1082, 218] width 137 height 34
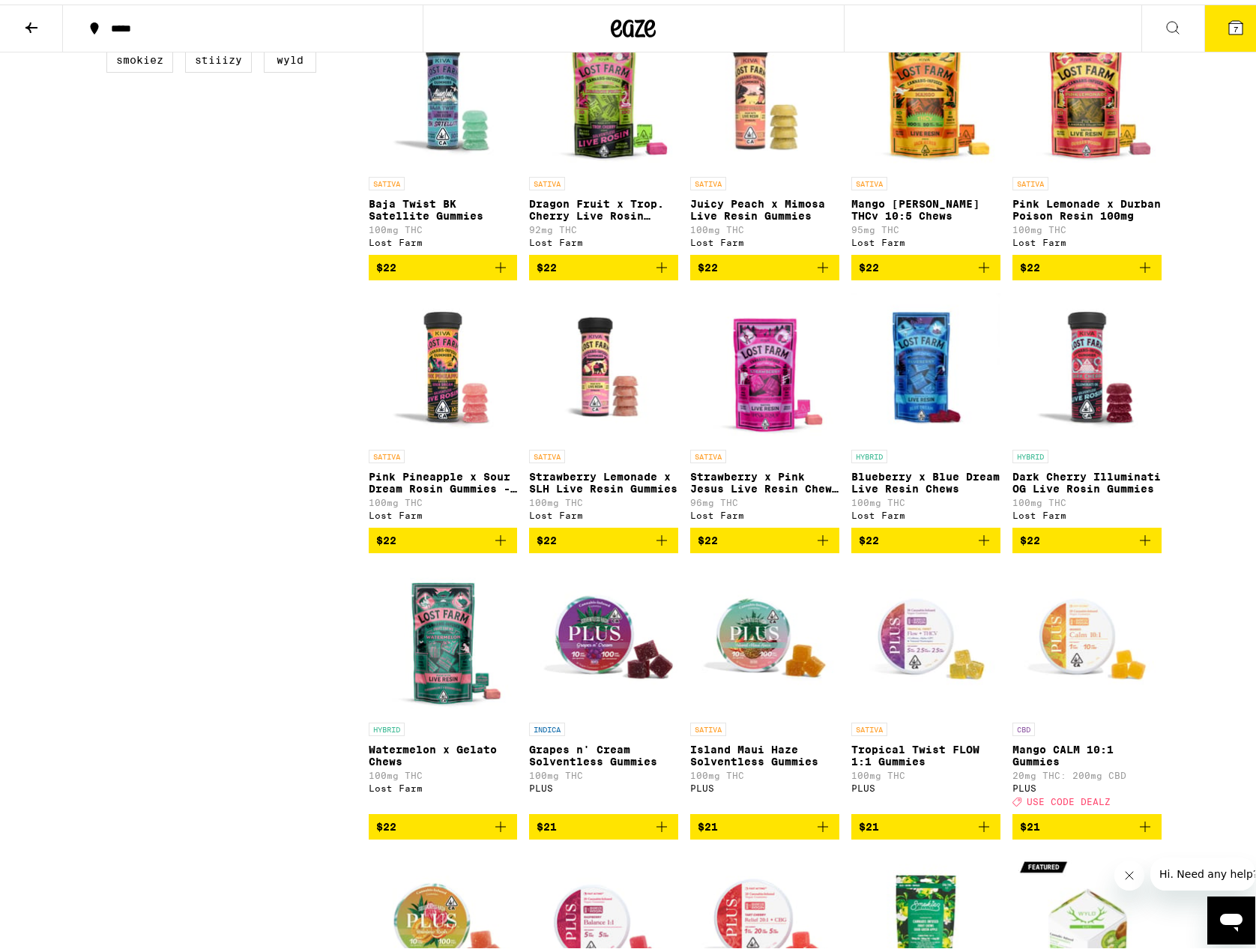
scroll to position [749, 0]
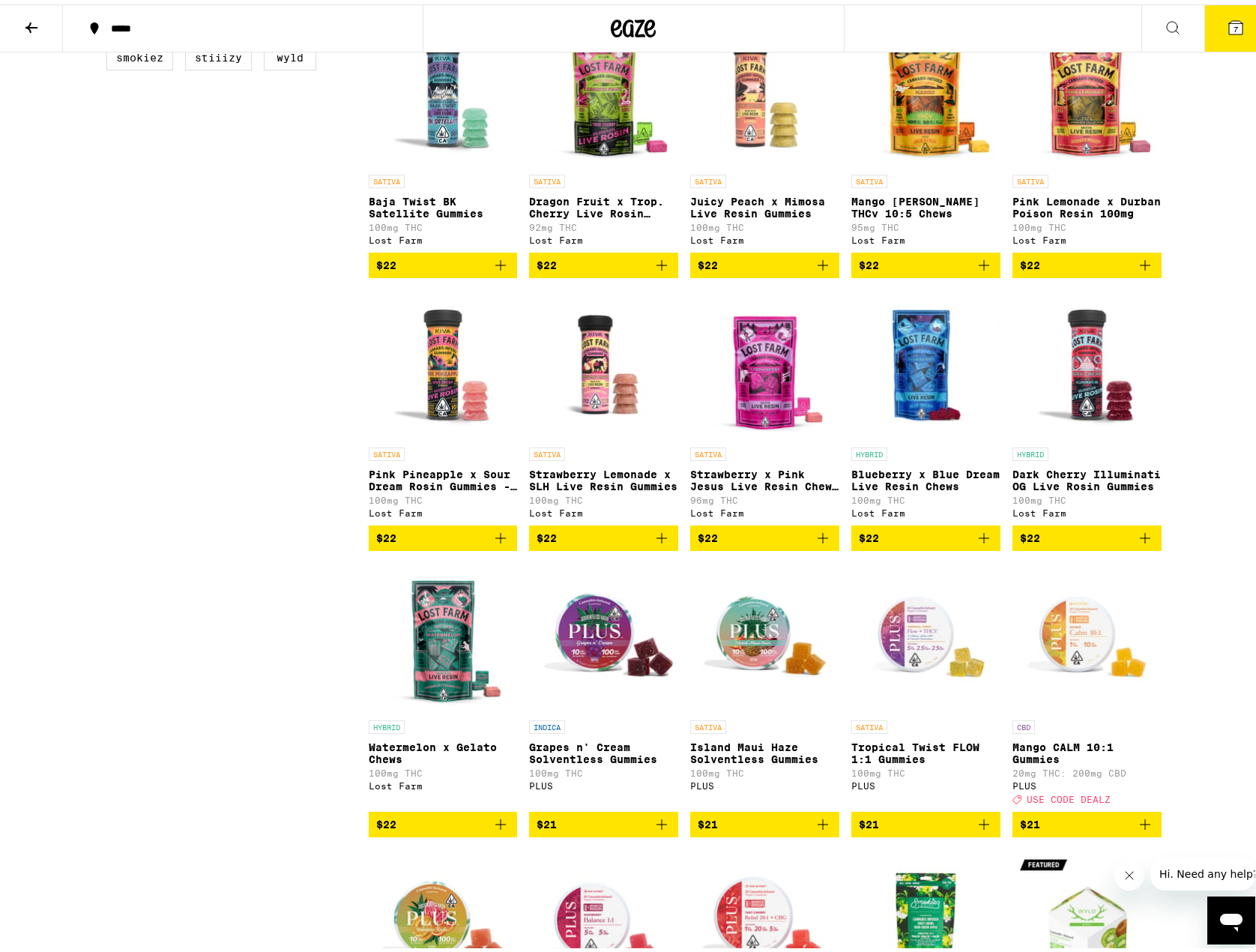
click at [931, 407] on img "Open page for Blueberry x Blue Dream Live Resin Chews from Lost Farm" at bounding box center [926, 360] width 149 height 150
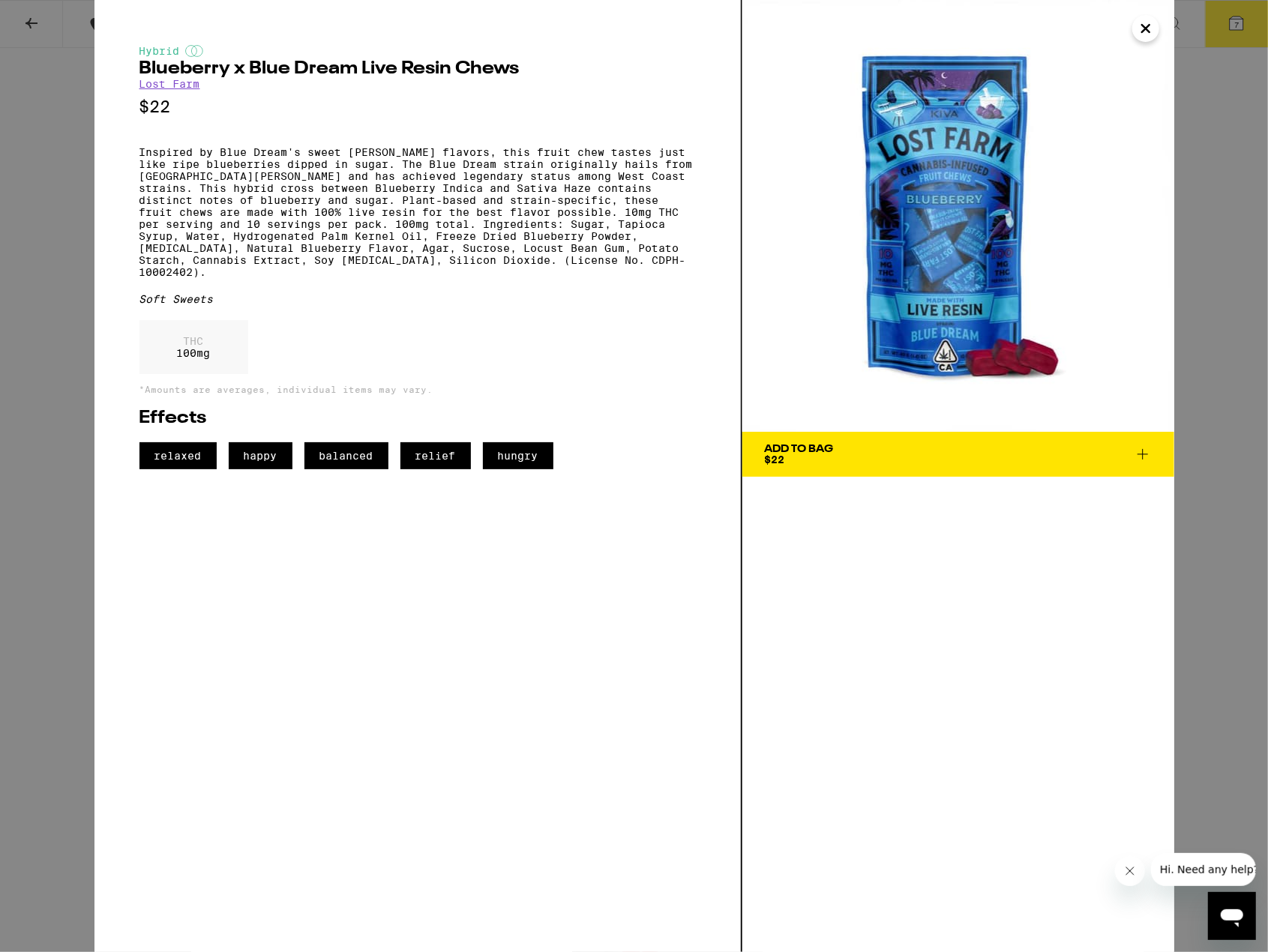
click at [1150, 31] on icon "Close" at bounding box center [1145, 28] width 18 height 22
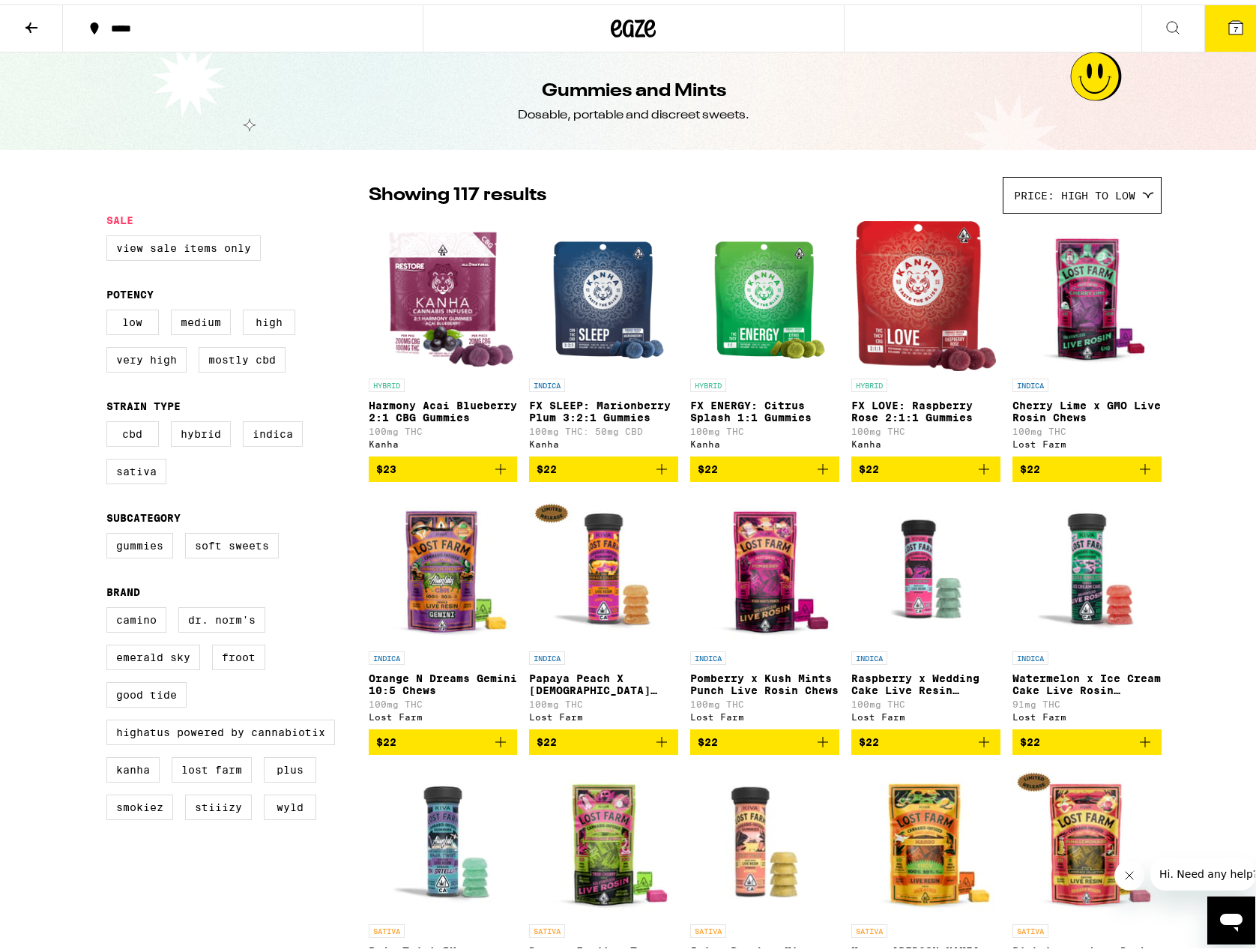
click at [466, 301] on img "Open page for Harmony Acai Blueberry 2:1 CBG Gummies from Kanha" at bounding box center [442, 291] width 147 height 150
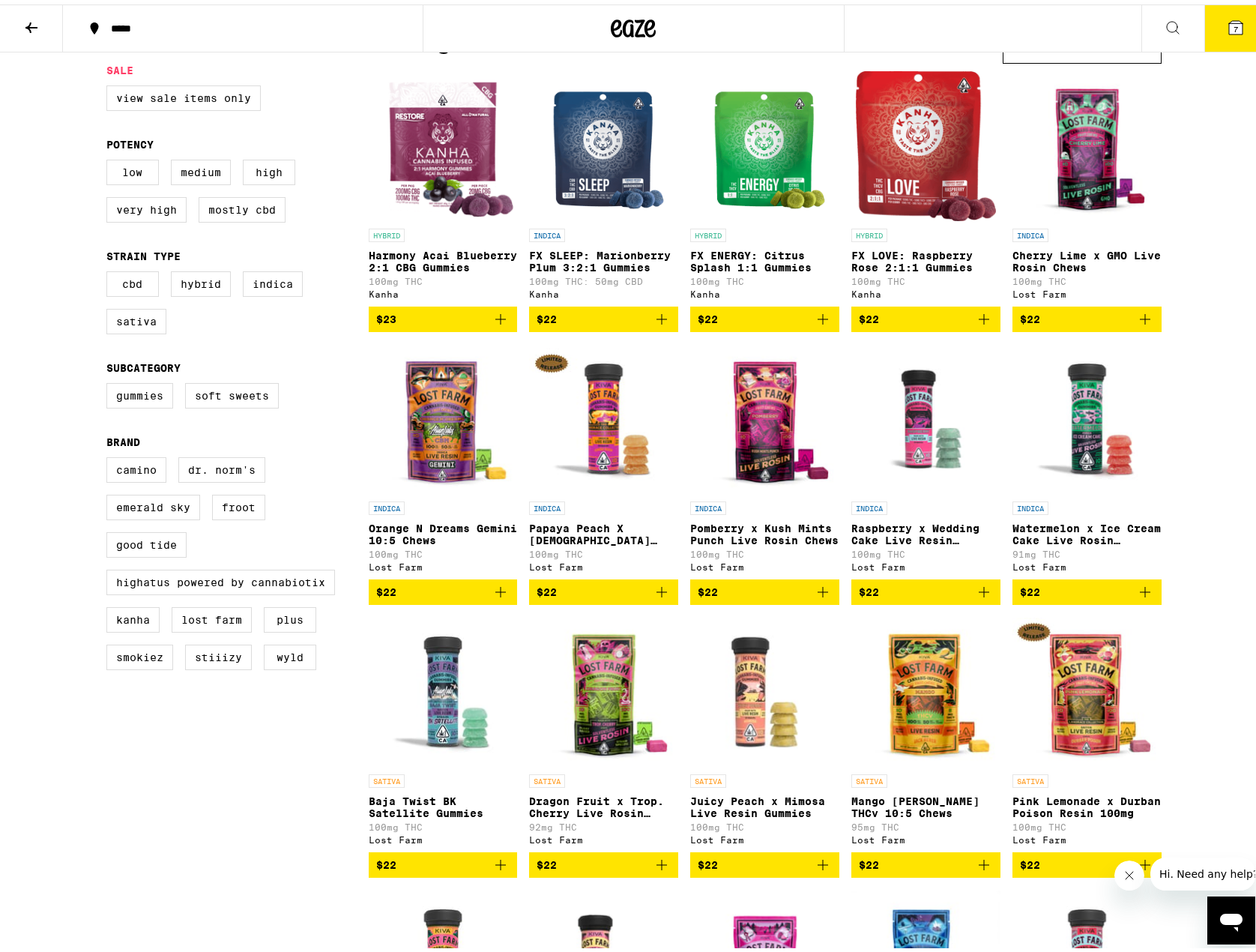
click at [613, 471] on img "Open page for Papaya Peach X Hindu Kush Resin 100mg from Lost Farm" at bounding box center [603, 414] width 149 height 150
click at [744, 431] on img "Open page for Pomberry x Kush Mints Punch Live Rosin Chews from Lost Farm" at bounding box center [765, 414] width 149 height 150
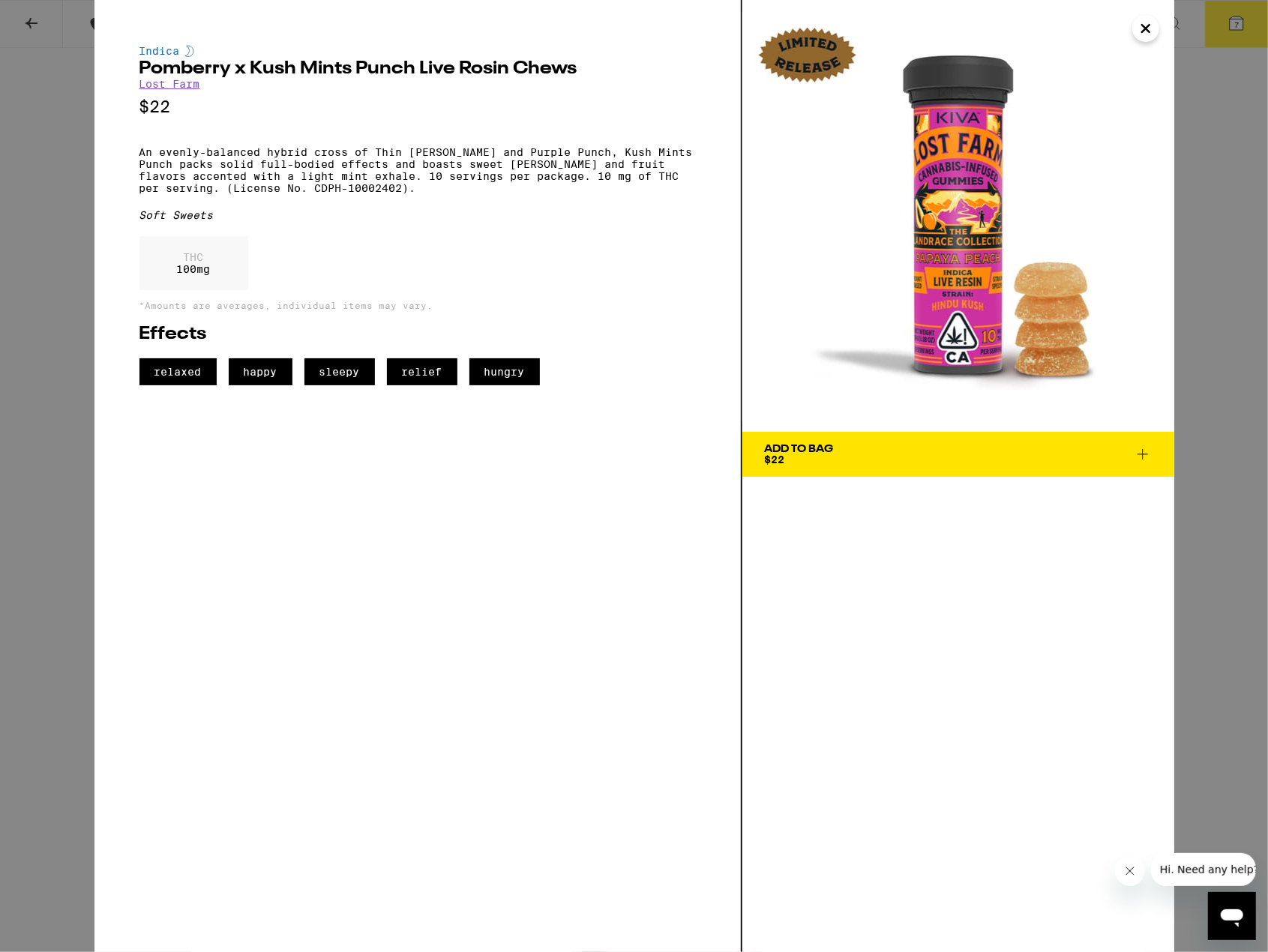
click at [1147, 23] on icon "Close" at bounding box center [1145, 28] width 18 height 22
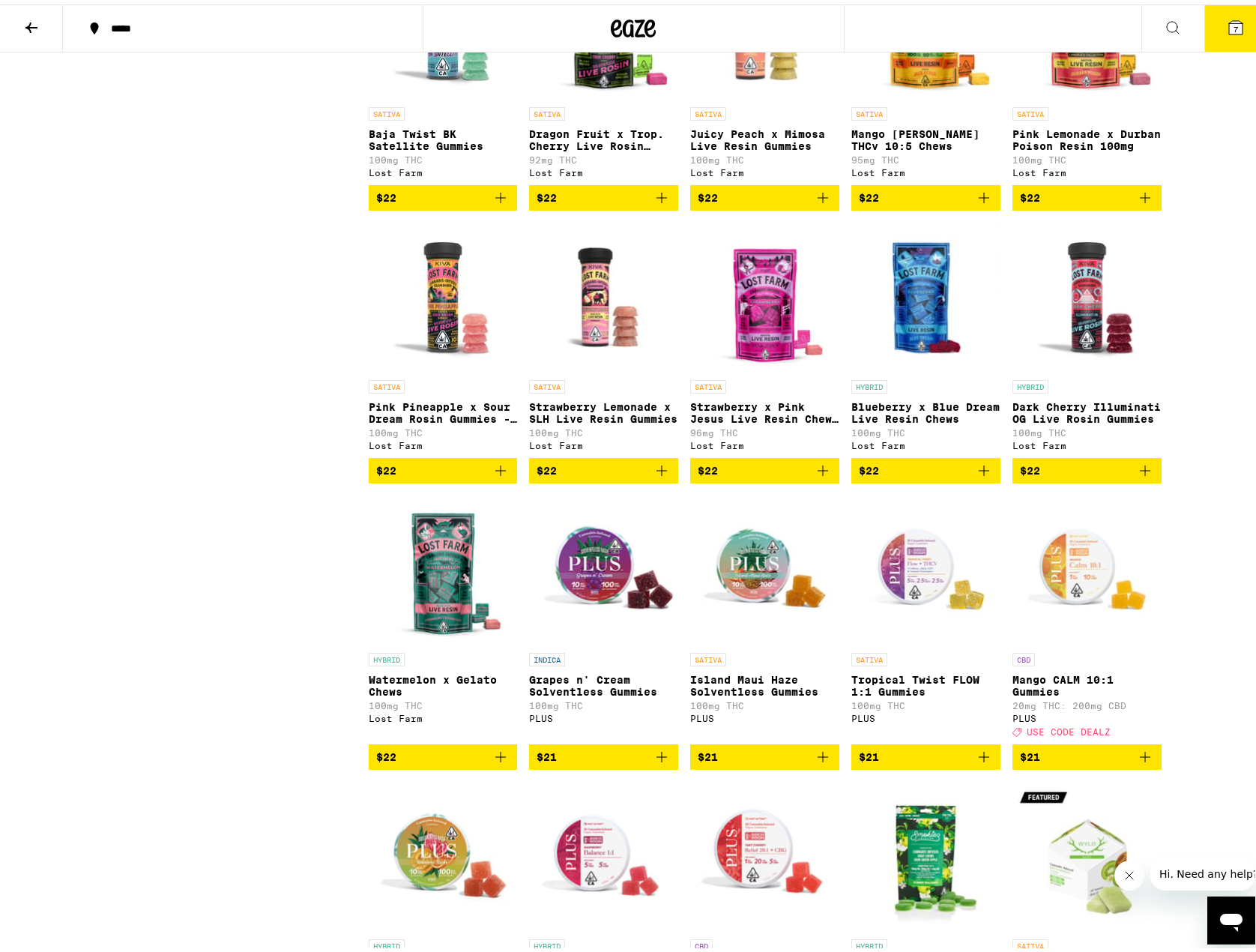
scroll to position [825, 0]
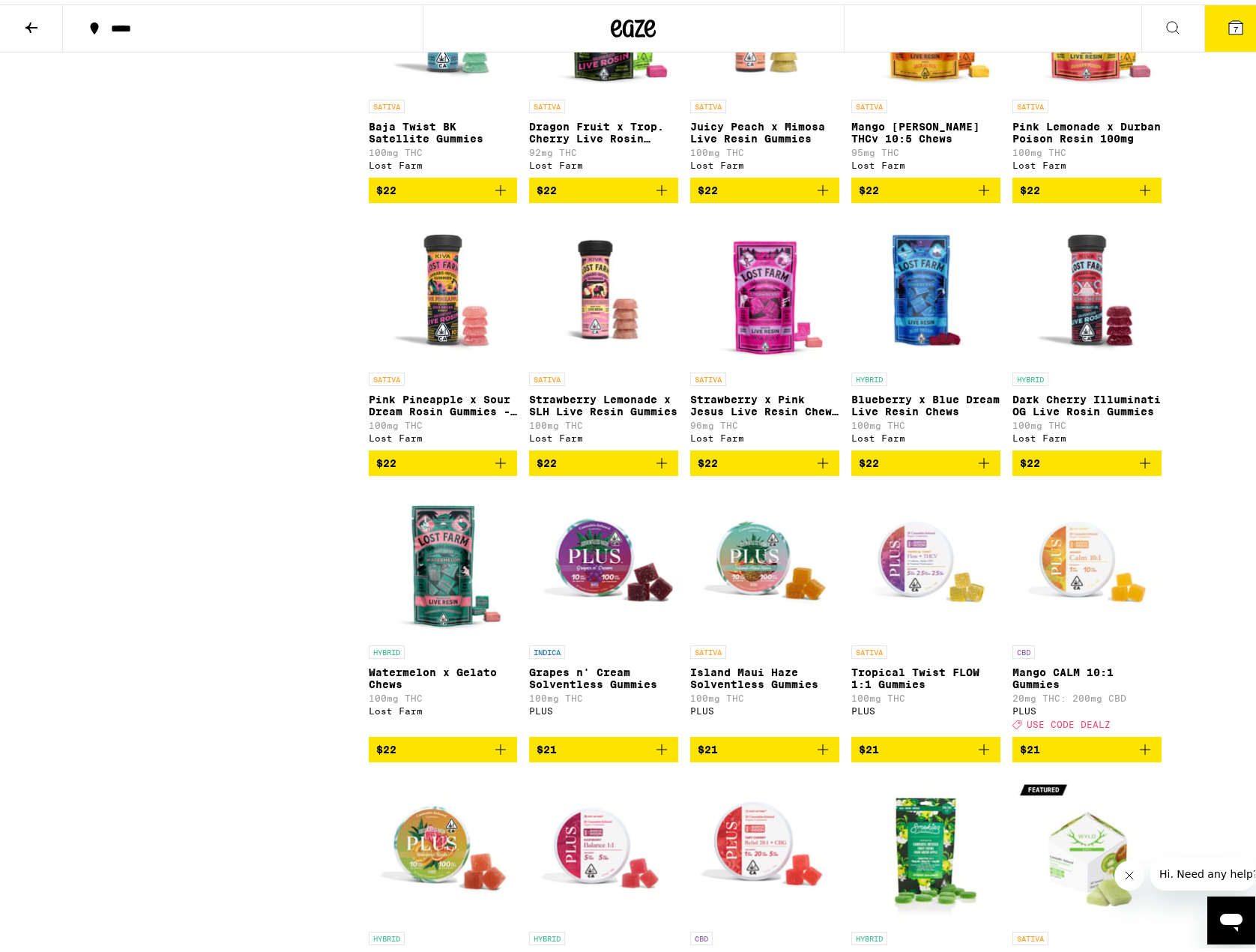
click at [1089, 361] on img "Open page for Dark Cherry Illuminati OG Live Rosin Gummies from Lost Farm" at bounding box center [1087, 285] width 149 height 150
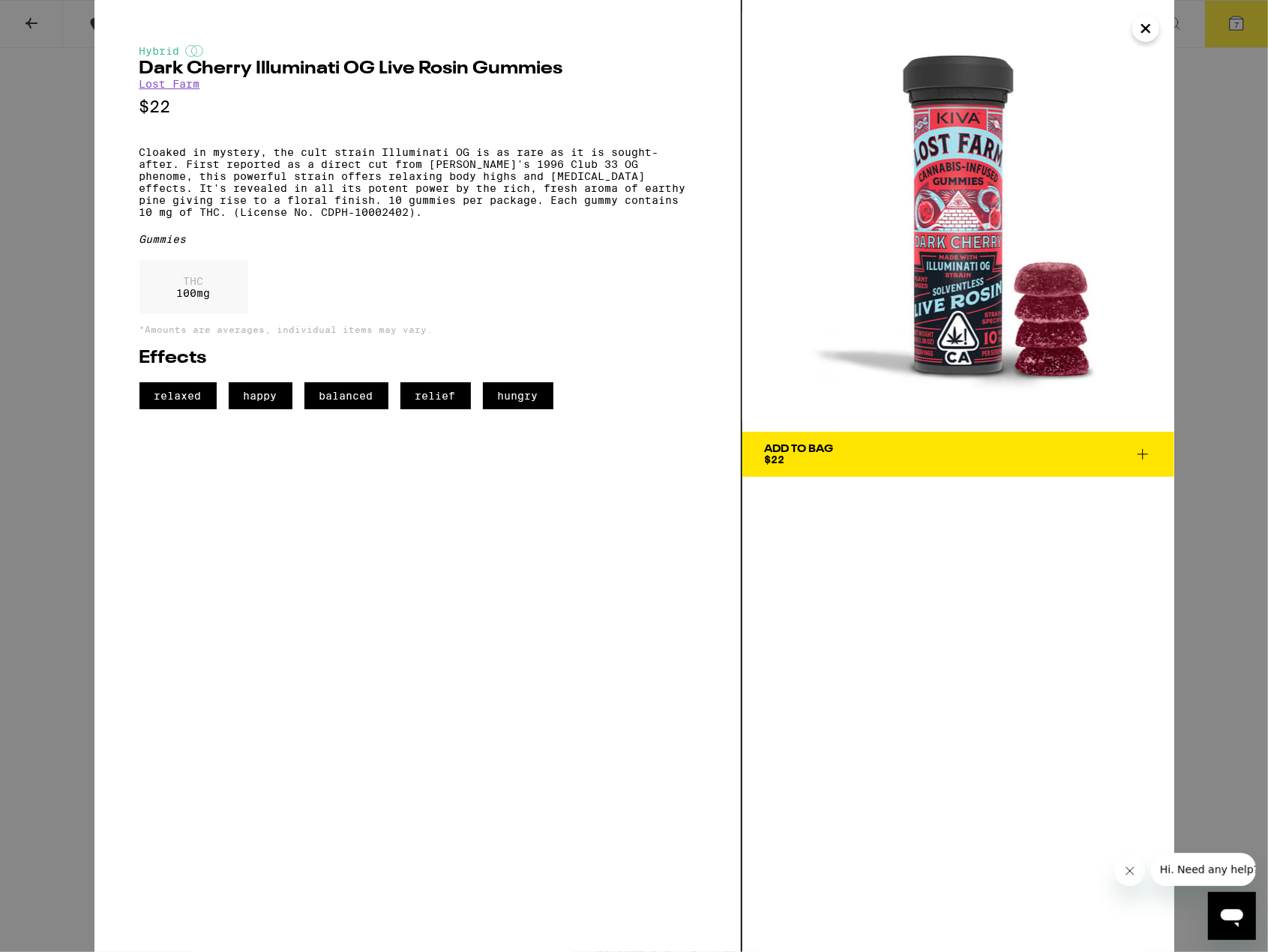
click at [887, 459] on span "Add To Bag $22" at bounding box center [958, 454] width 387 height 21
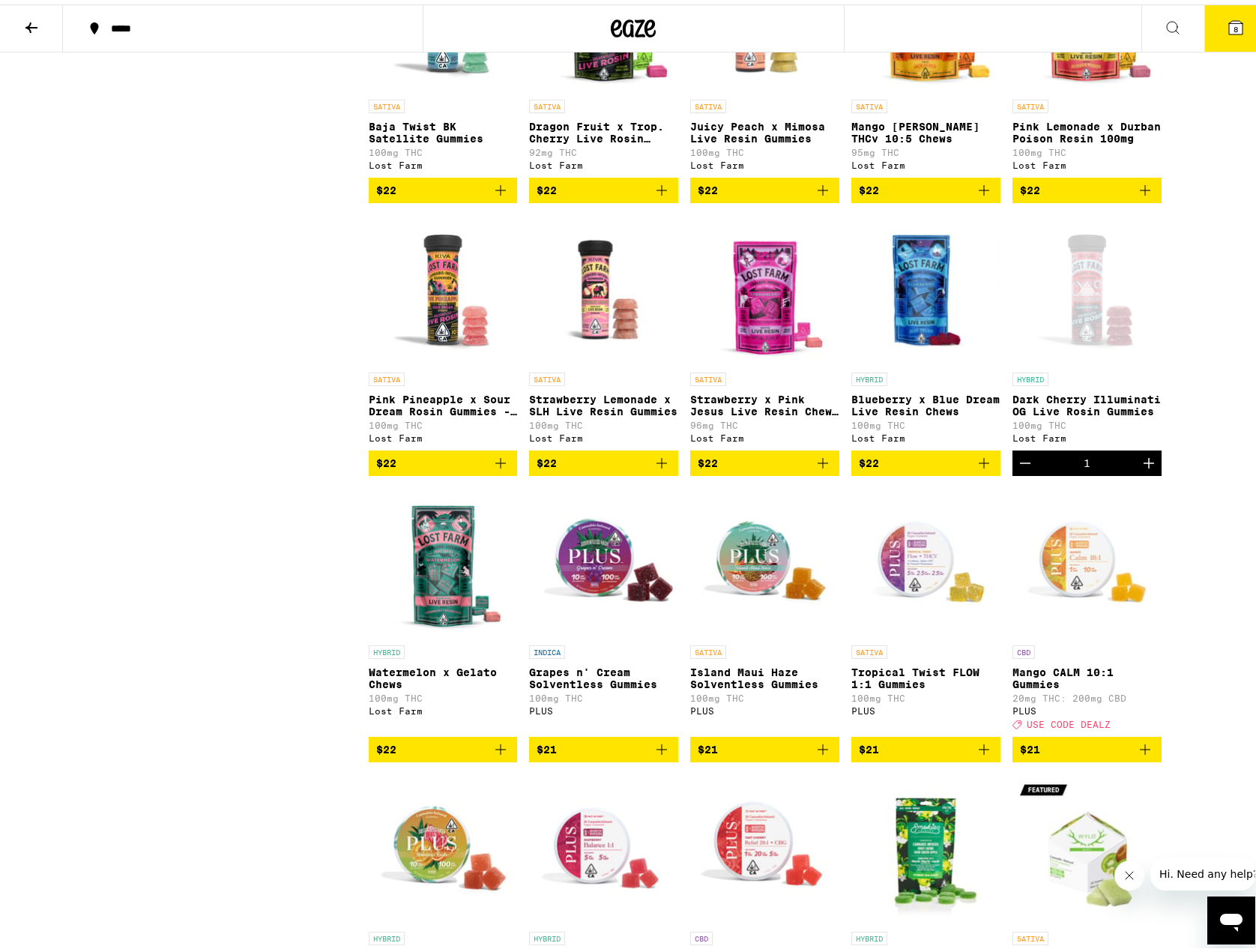
click at [1231, 27] on icon at bounding box center [1236, 23] width 14 height 14
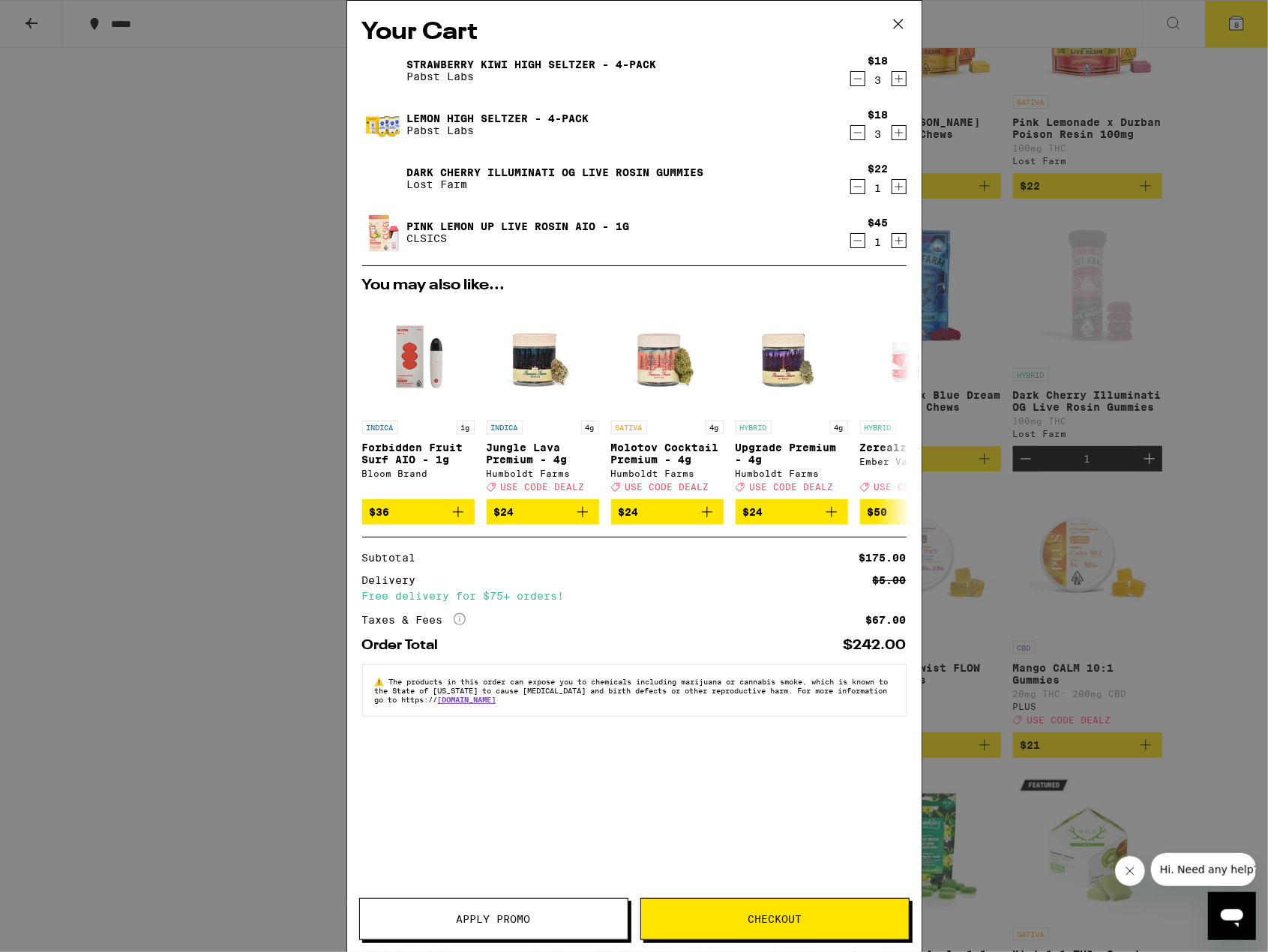
click at [540, 907] on button "Apply Promo" at bounding box center [494, 919] width 270 height 42
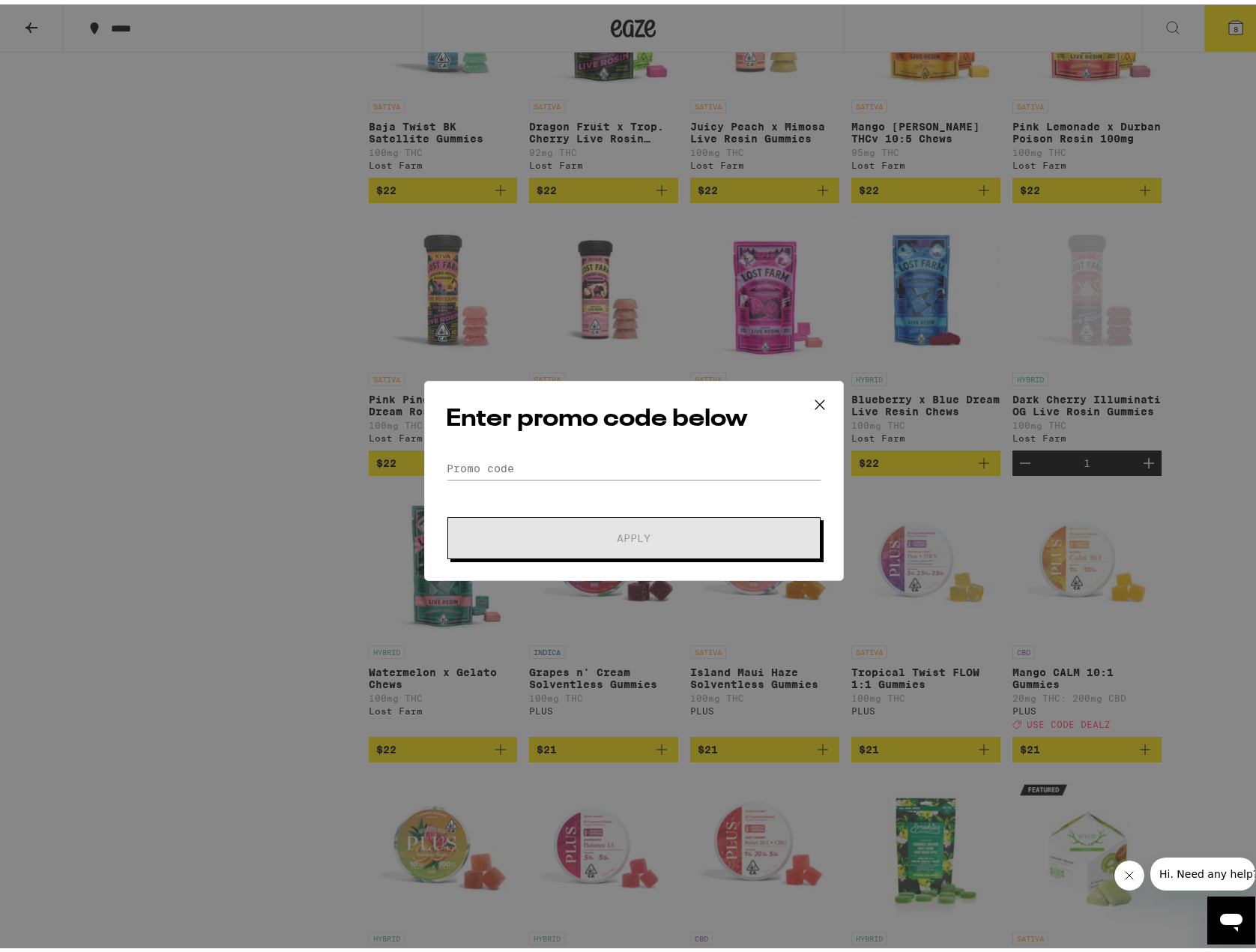
click at [810, 397] on icon at bounding box center [819, 400] width 22 height 22
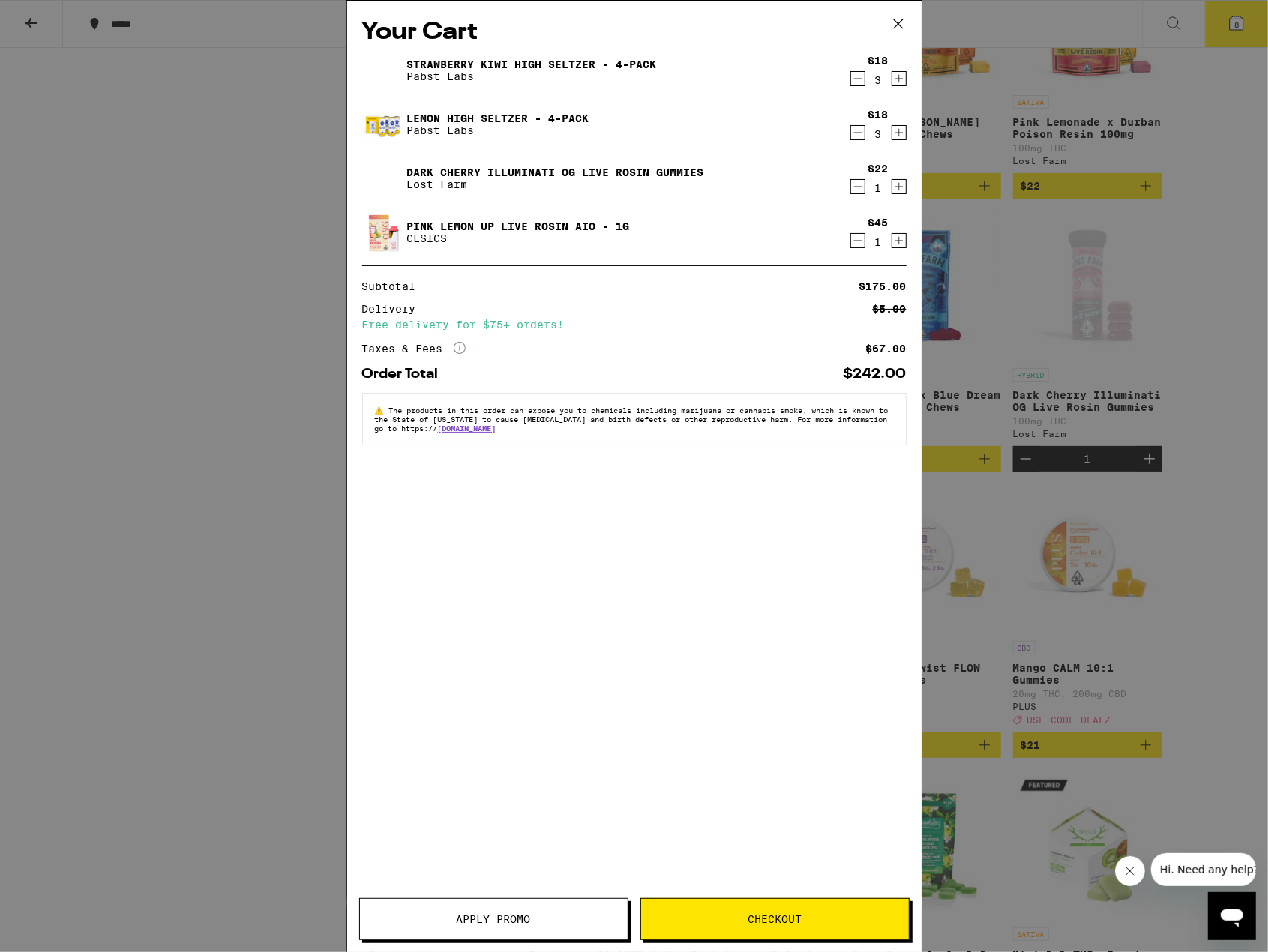
click at [896, 18] on icon at bounding box center [898, 24] width 22 height 22
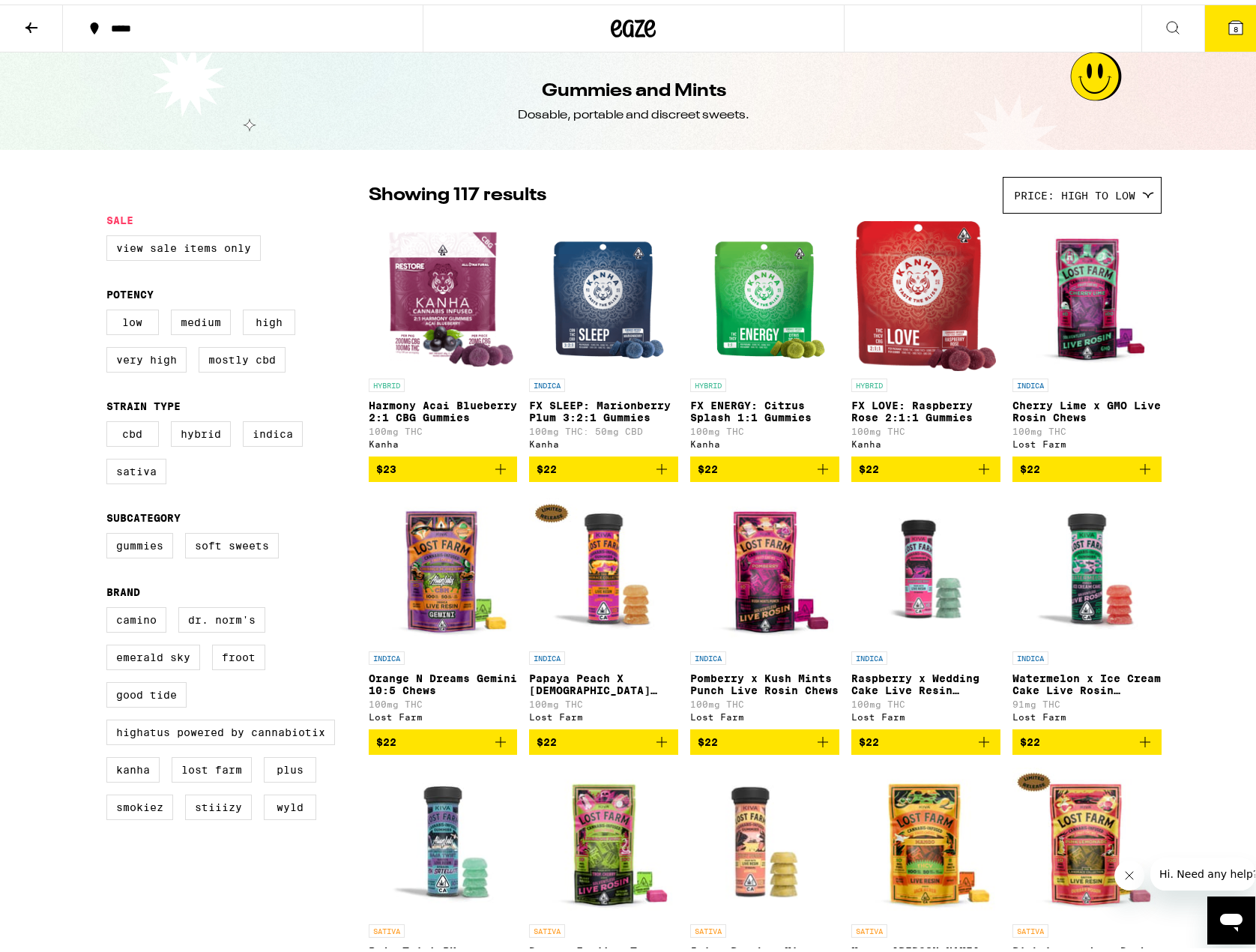
click at [16, 28] on button at bounding box center [31, 25] width 63 height 48
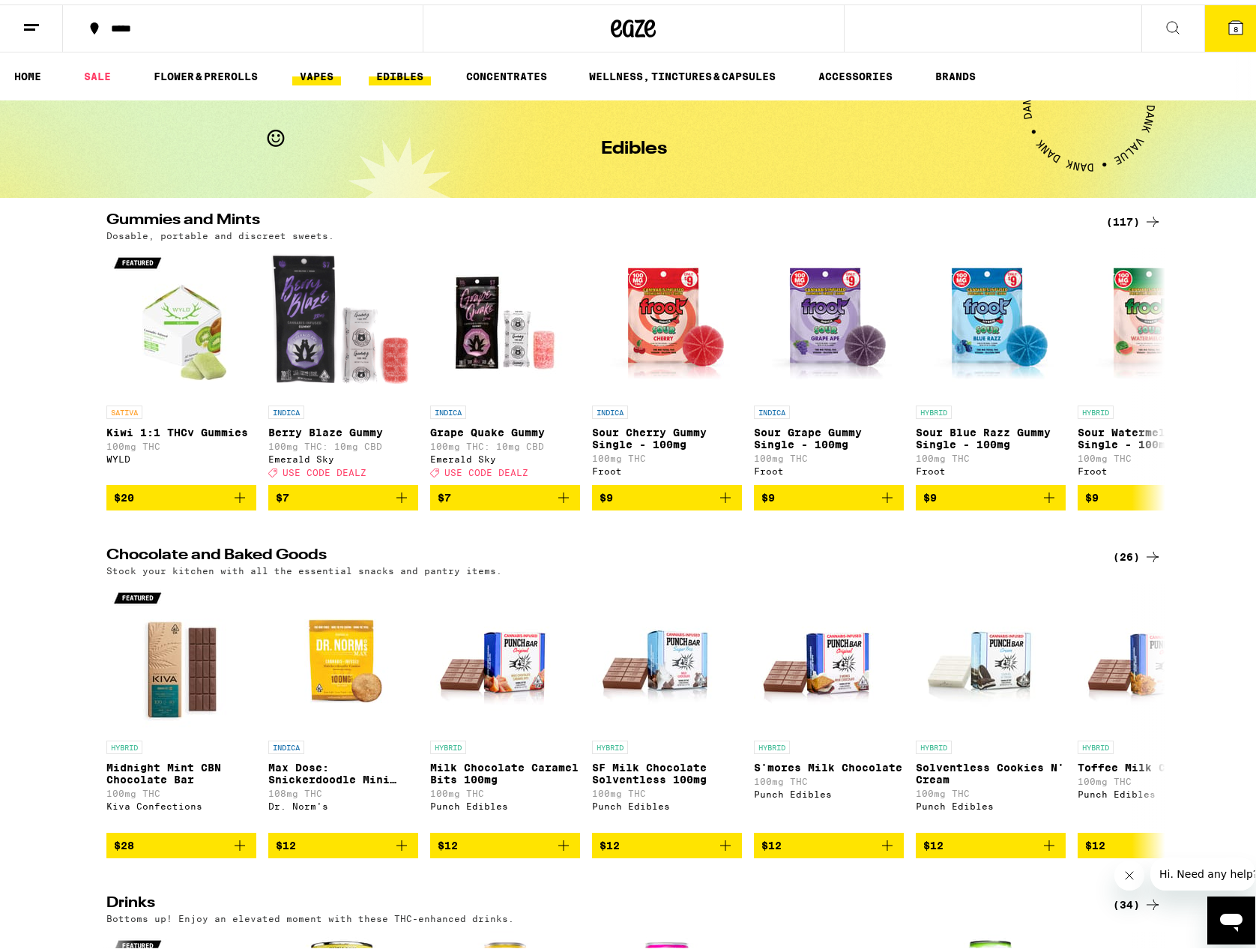
click at [323, 66] on link "VAPES" at bounding box center [316, 71] width 48 height 18
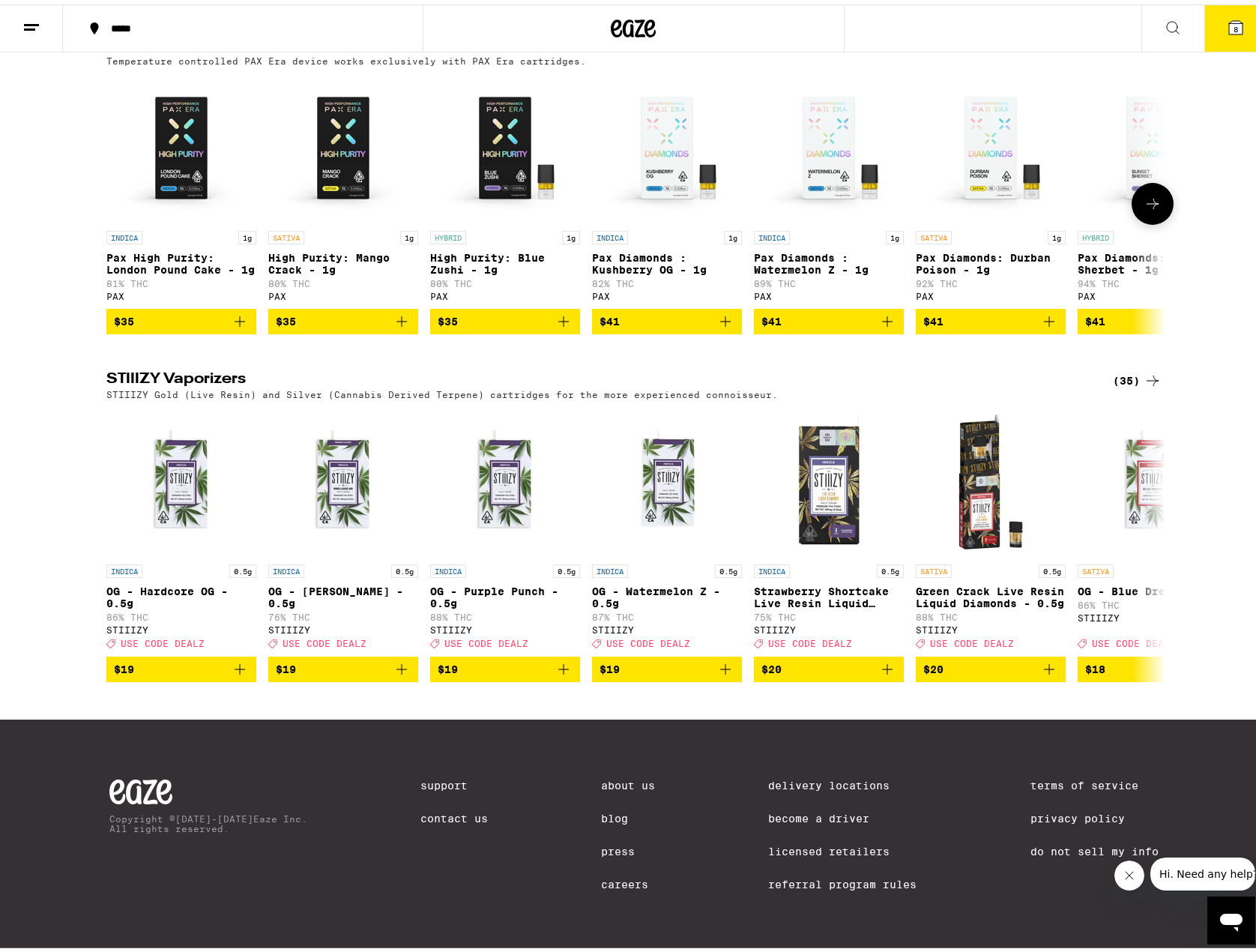
scroll to position [1242, 0]
click at [1229, 21] on icon at bounding box center [1236, 23] width 14 height 14
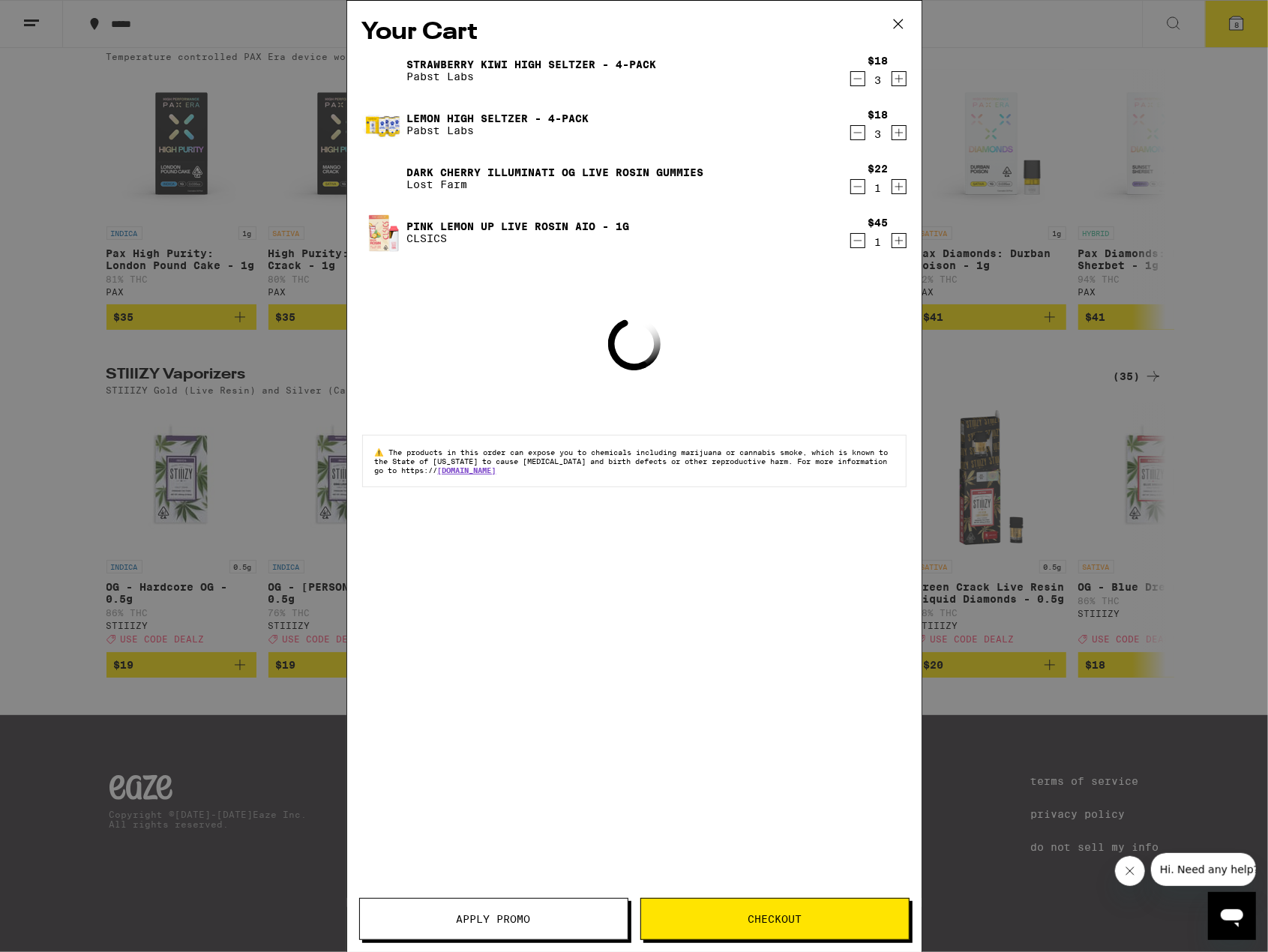
click at [560, 921] on span "Apply Promo" at bounding box center [494, 919] width 268 height 11
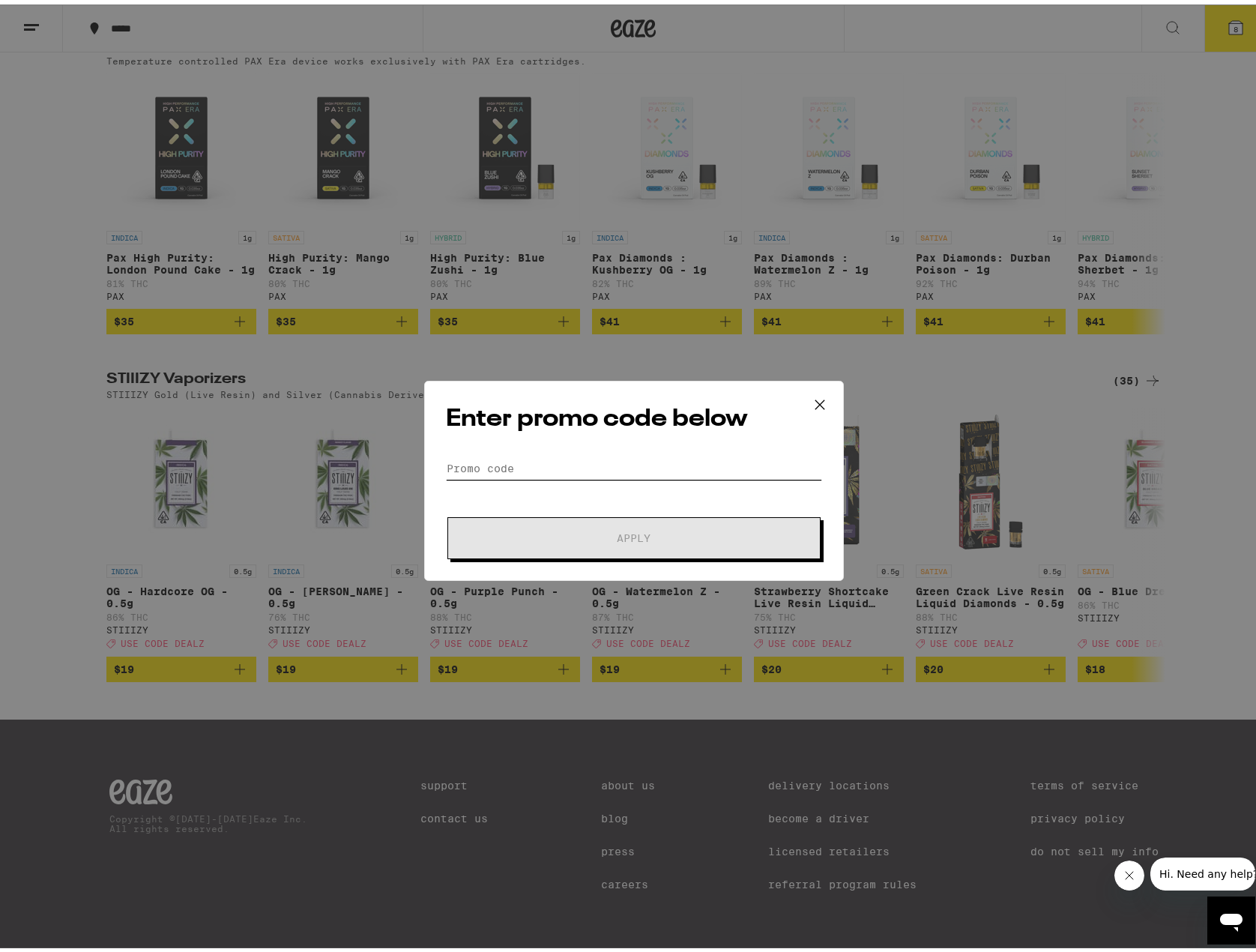
click at [552, 461] on input "Promo Code" at bounding box center [634, 464] width 376 height 22
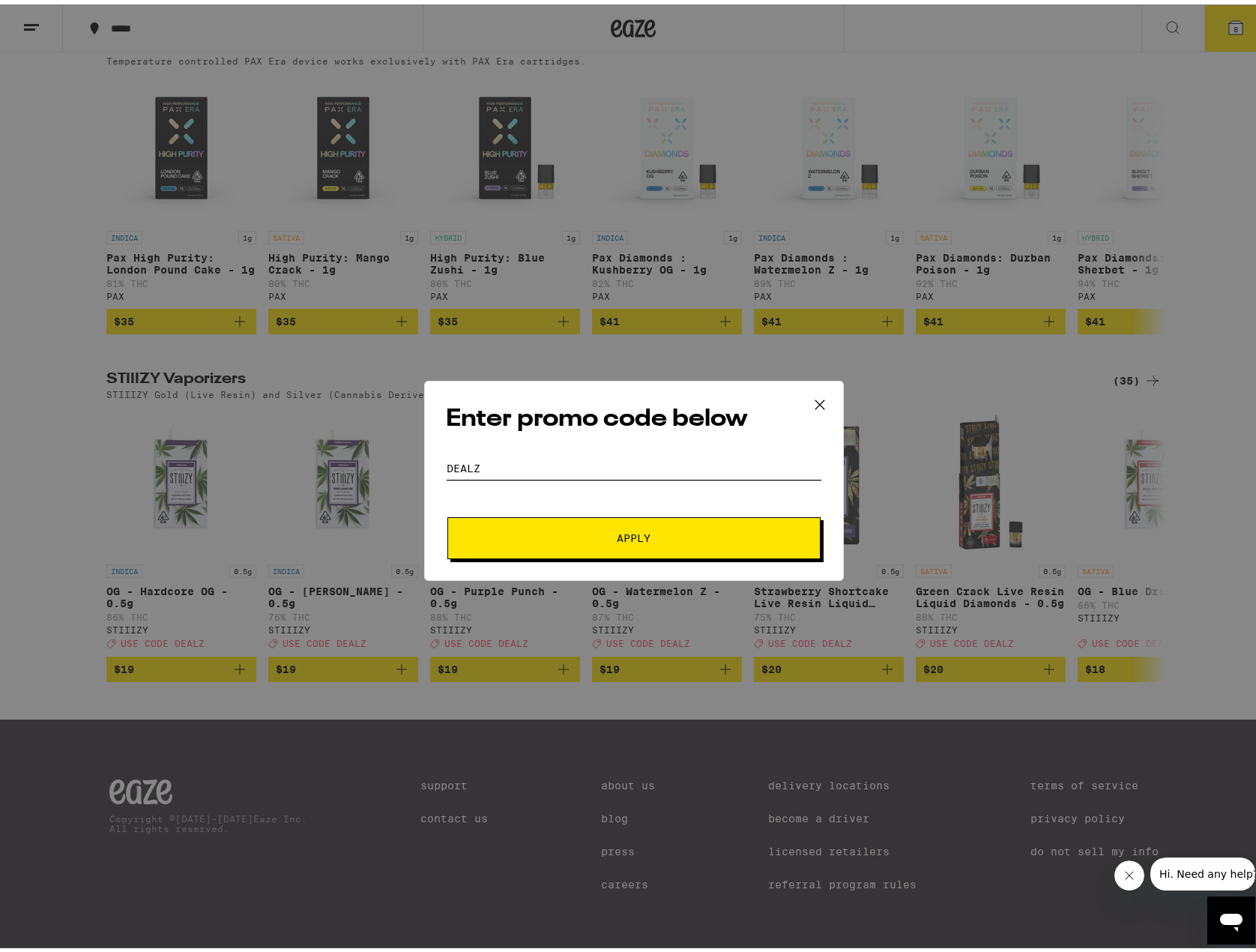
type input "DEALZ"
click at [721, 528] on span "Apply" at bounding box center [633, 534] width 269 height 11
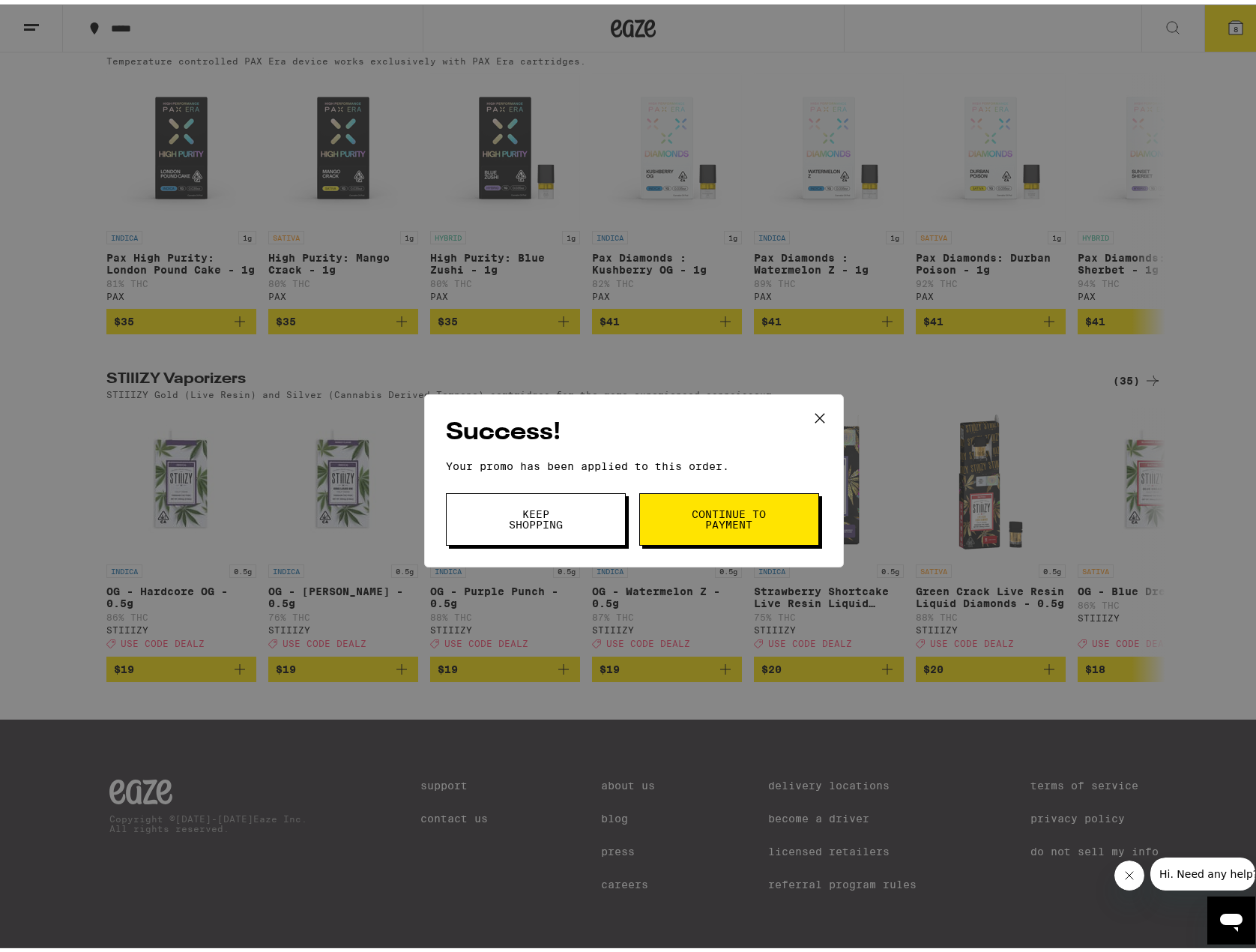
click at [713, 525] on span "Continue to payment" at bounding box center [729, 514] width 77 height 21
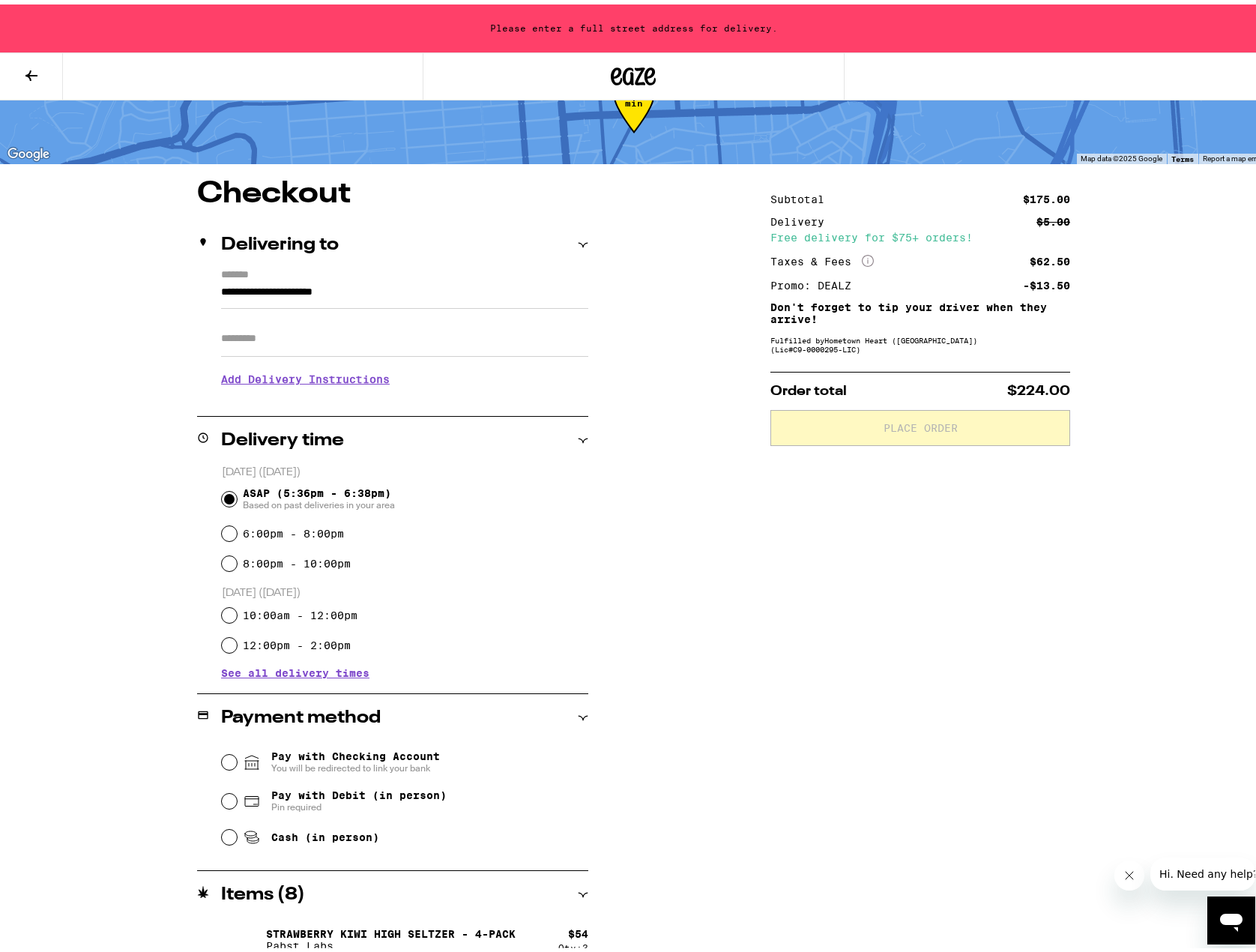
scroll to position [225, 0]
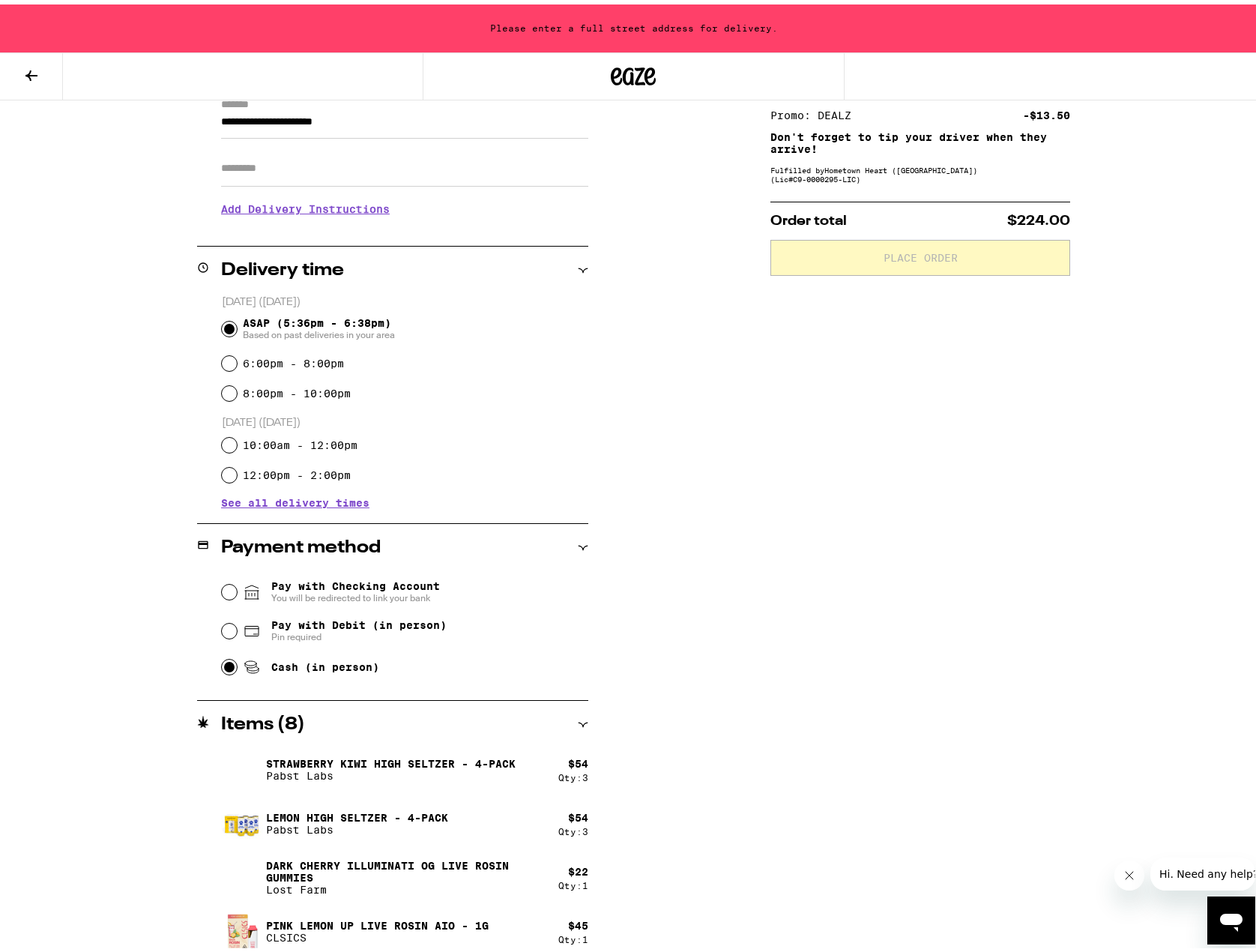
click at [223, 659] on input "Cash (in person)" at bounding box center [230, 663] width 15 height 15
radio input "true"
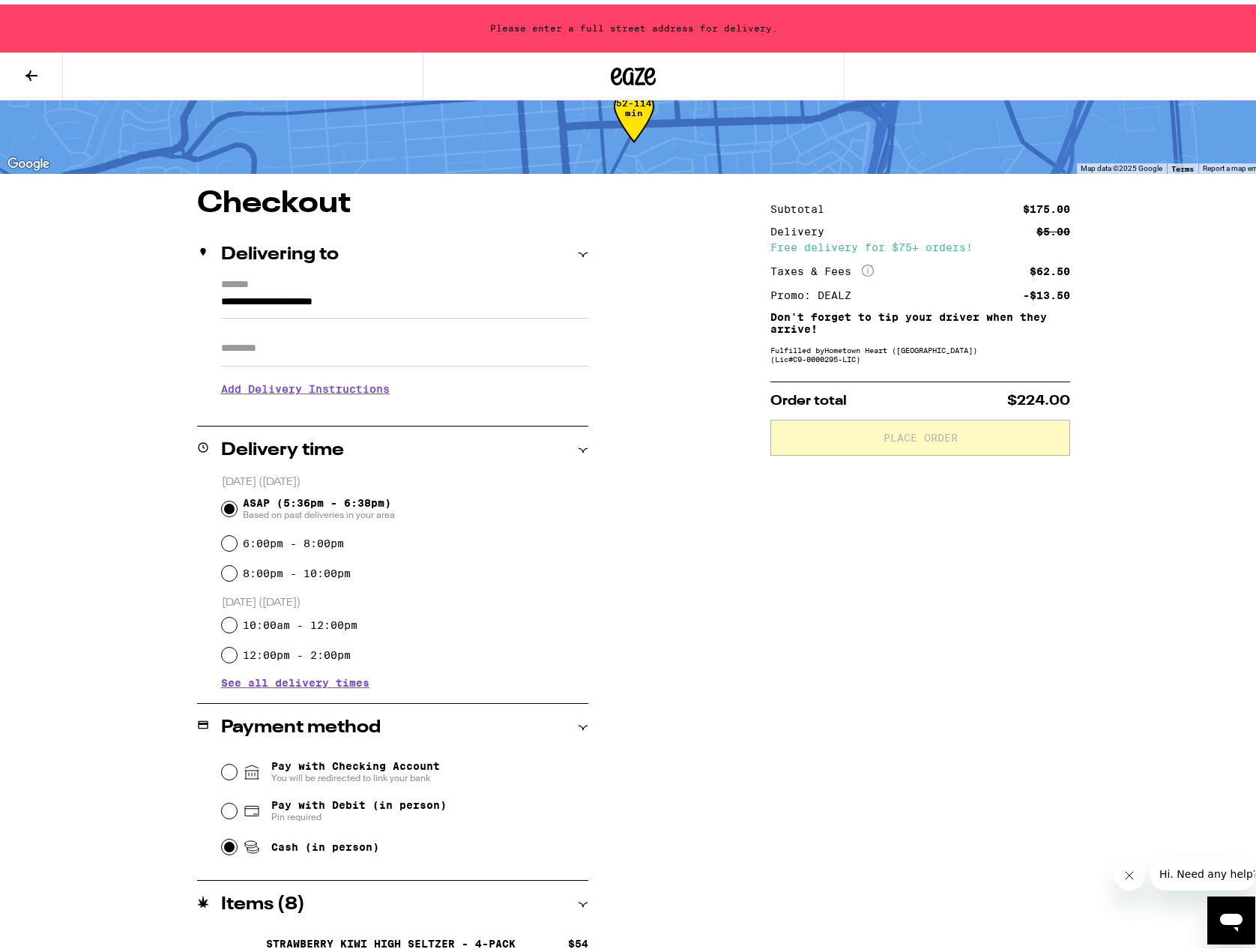
scroll to position [0, 0]
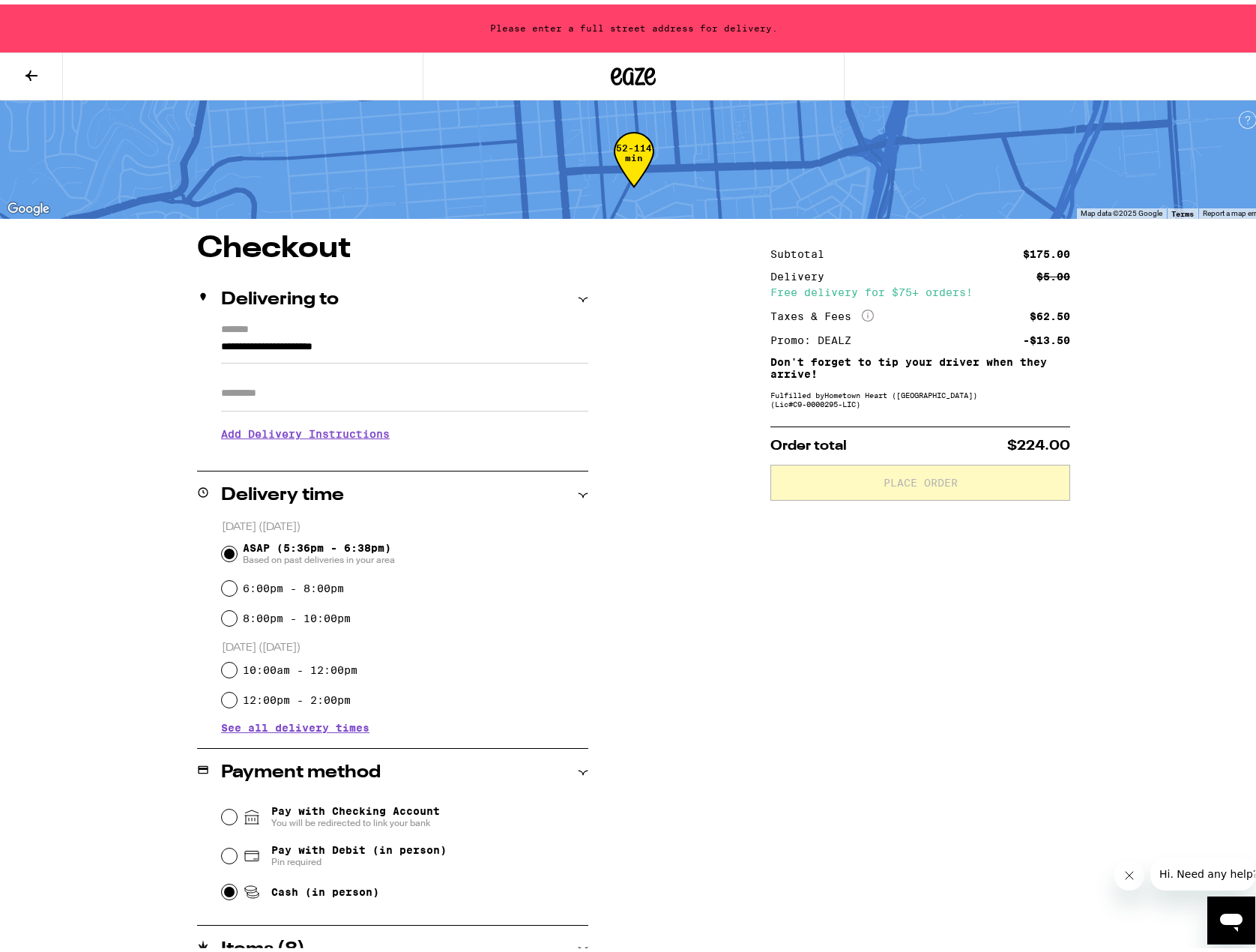
click at [326, 345] on input "**********" at bounding box center [405, 345] width 367 height 25
click at [183, 348] on div "**********" at bounding box center [634, 708] width 1079 height 957
click at [273, 337] on input "**********" at bounding box center [405, 345] width 367 height 25
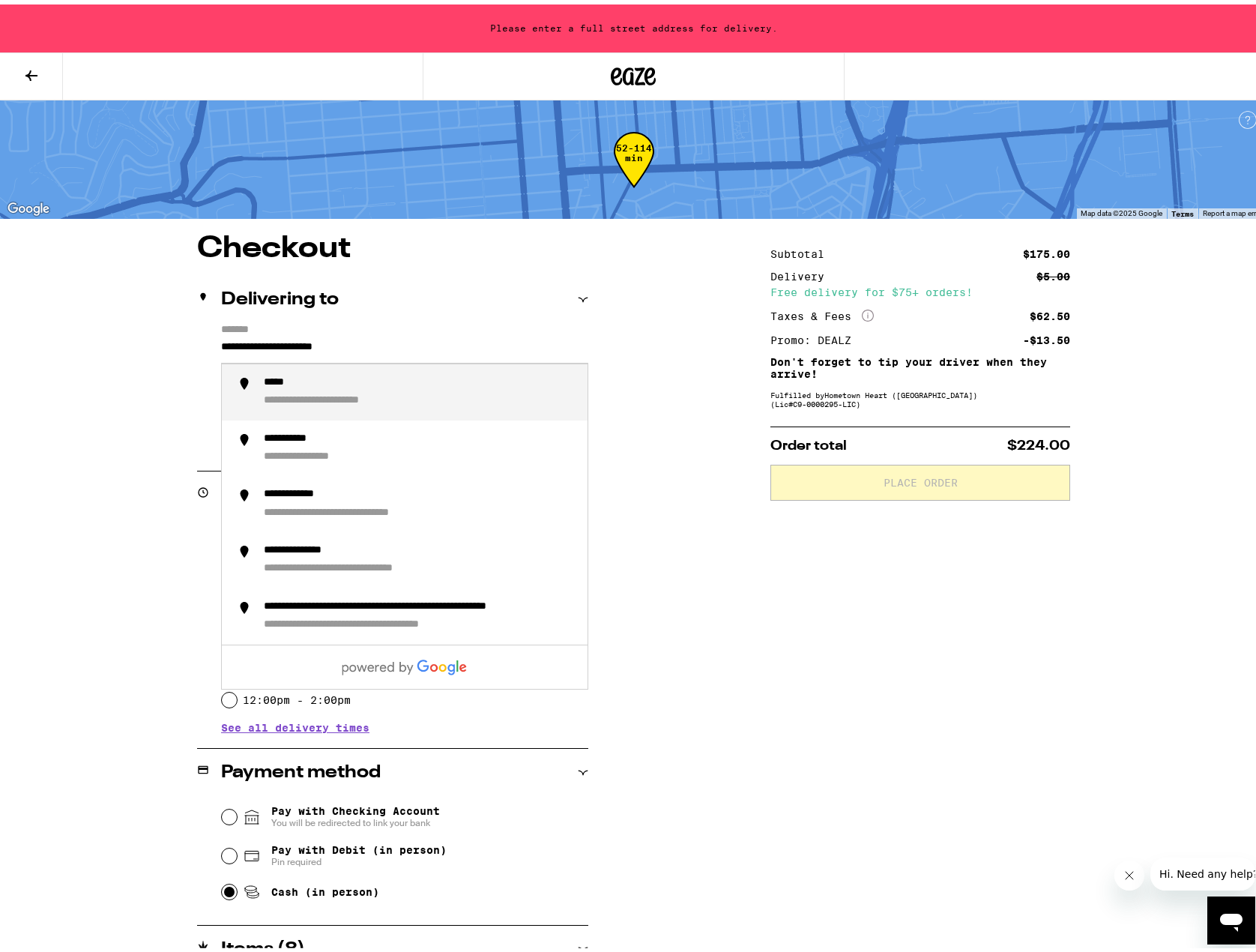
click at [273, 337] on input "**********" at bounding box center [405, 345] width 367 height 25
click at [274, 337] on input "**********" at bounding box center [405, 345] width 367 height 25
click at [484, 335] on input "**********" at bounding box center [405, 345] width 367 height 25
click at [625, 368] on div "**********" at bounding box center [634, 708] width 1079 height 957
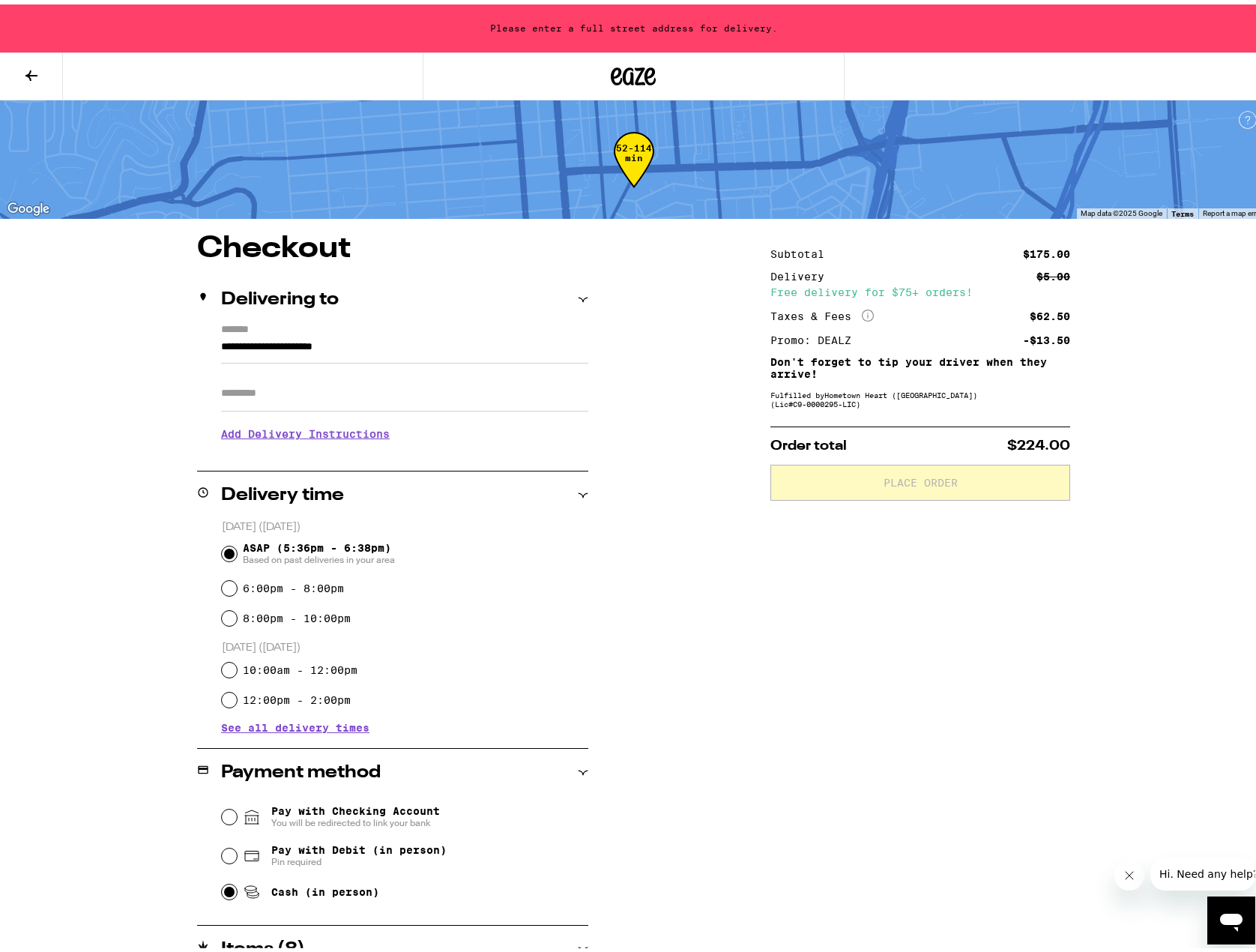
click at [290, 347] on input "**********" at bounding box center [405, 345] width 367 height 25
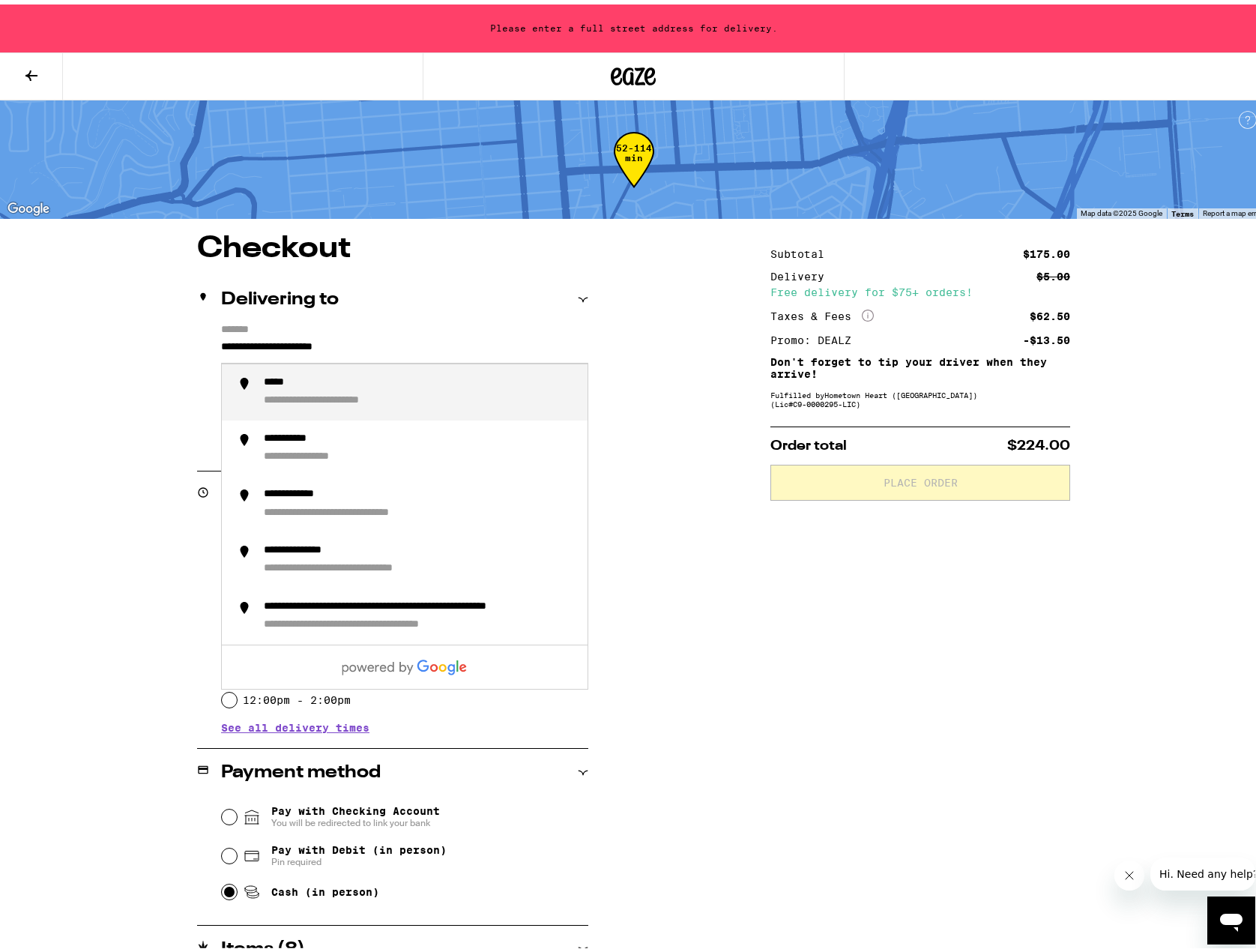
click at [290, 347] on input "**********" at bounding box center [405, 345] width 367 height 25
click at [345, 378] on div "**********" at bounding box center [312, 378] width 95 height 15
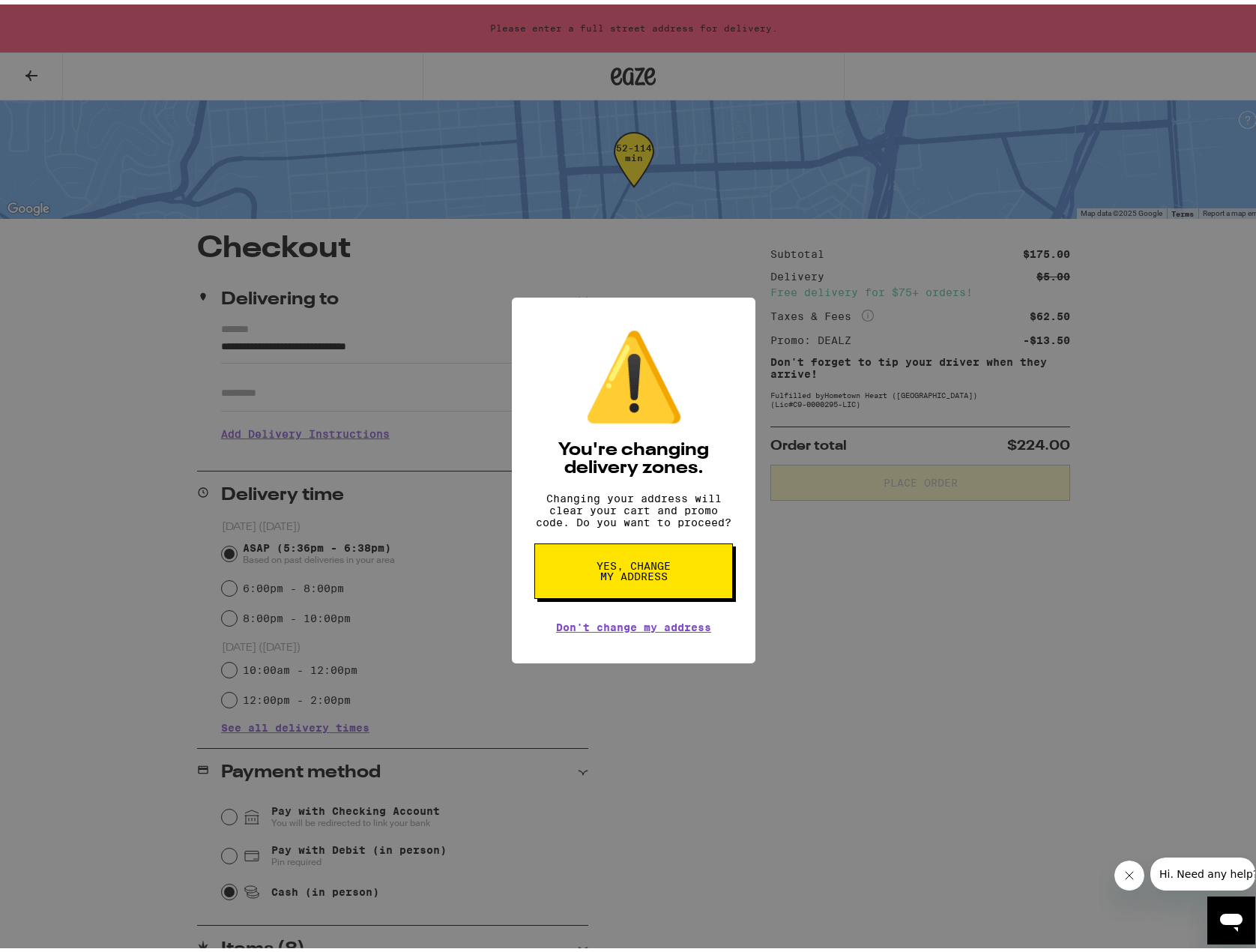
click at [630, 577] on span "Yes, change my address" at bounding box center [633, 566] width 78 height 21
type input "**********"
radio input "false"
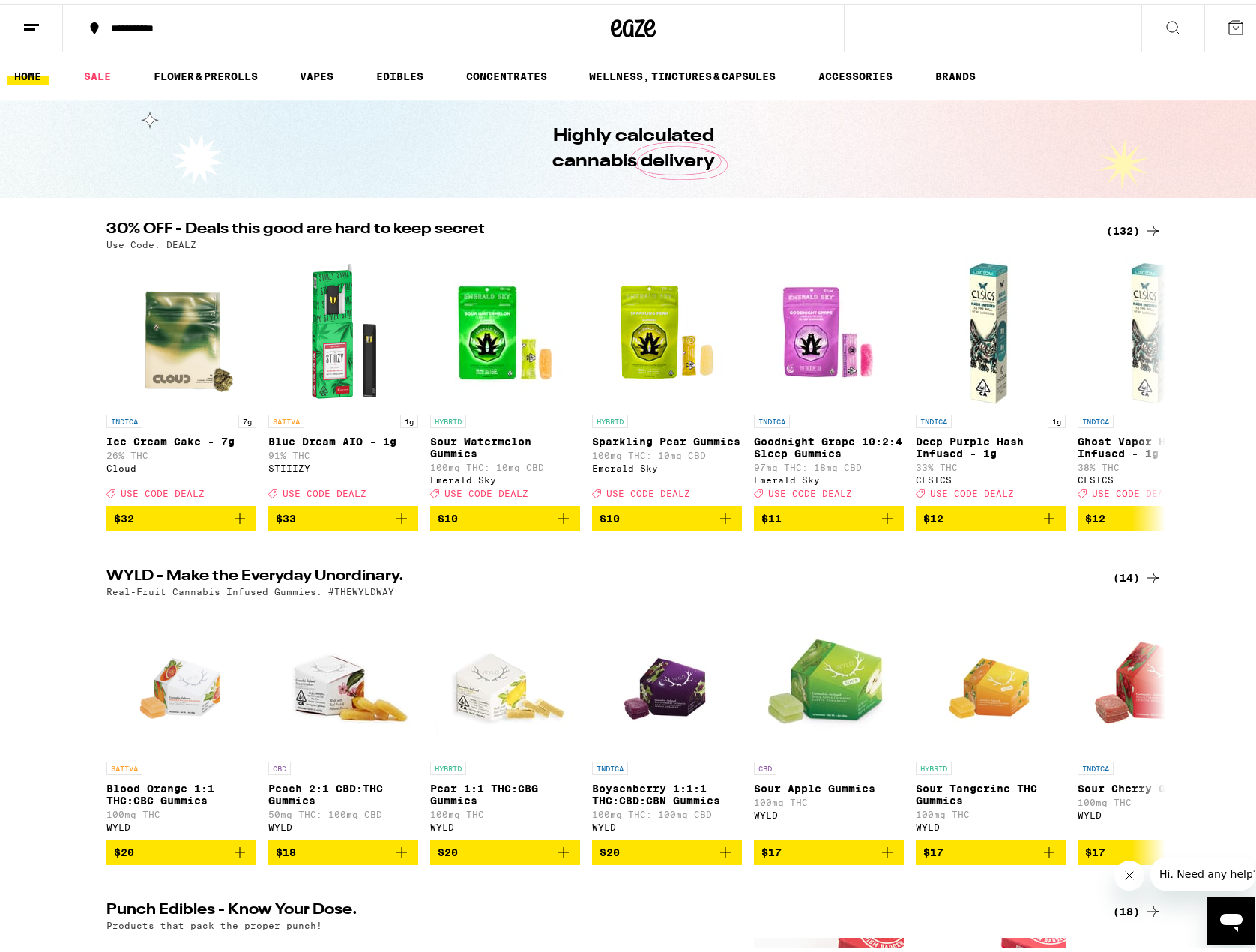
click at [645, 22] on icon at bounding box center [650, 24] width 12 height 18
click at [31, 17] on icon at bounding box center [31, 23] width 18 height 18
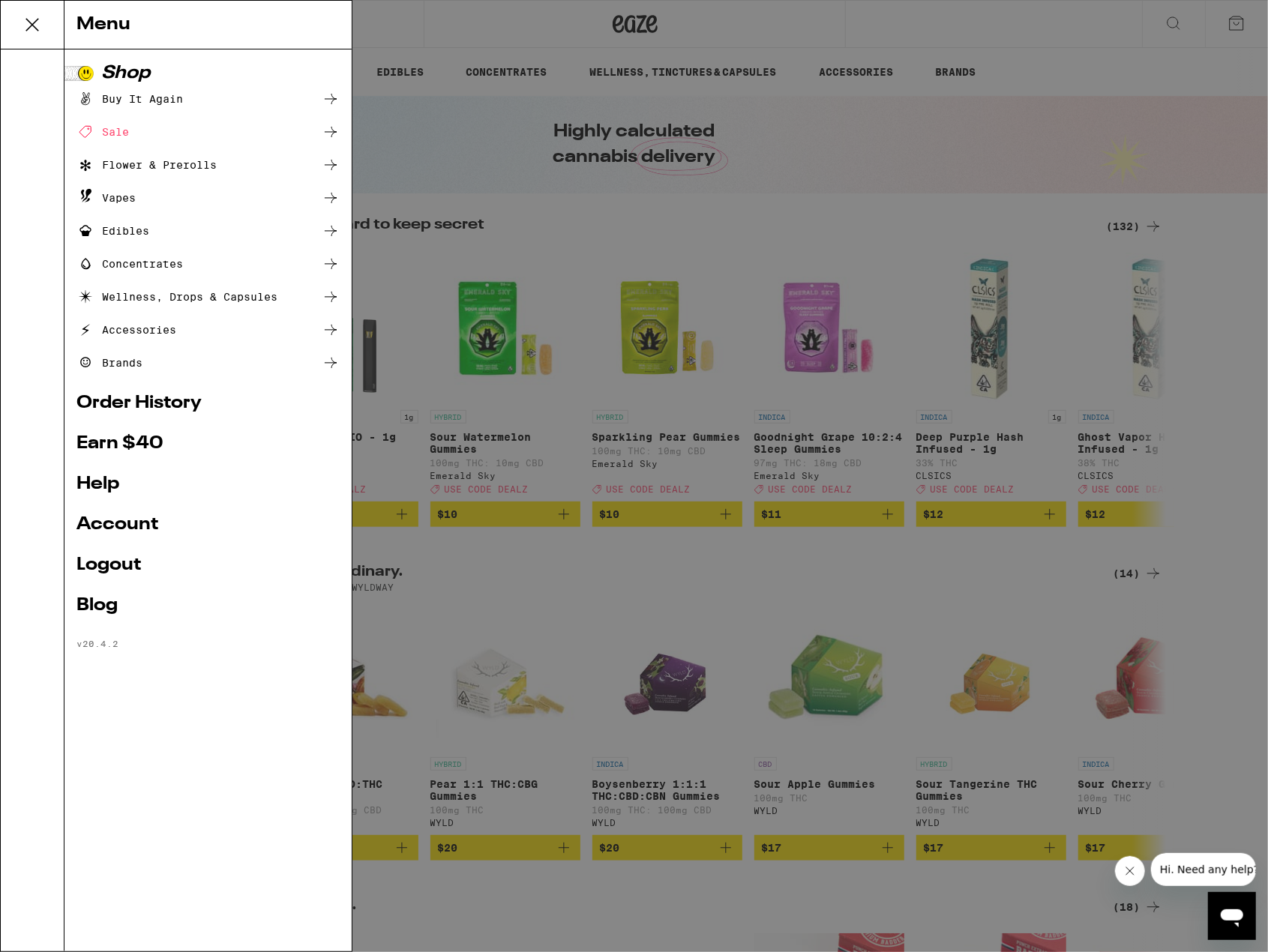
click at [1114, 81] on div "Menu Shop Buy It Again Sale Flower & Prerolls Vapes Edibles Concentrates Wellne…" at bounding box center [634, 476] width 1268 height 952
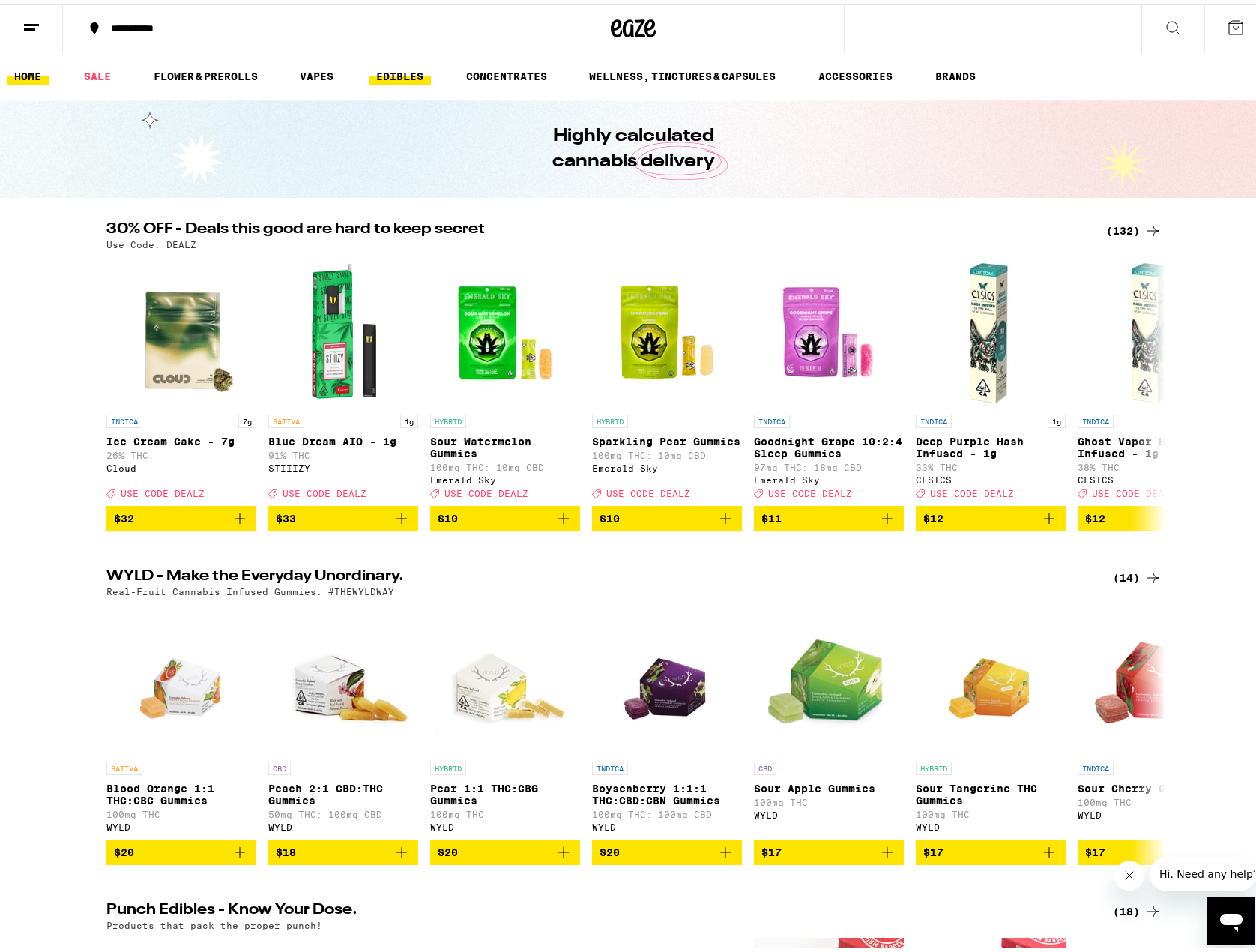
click at [387, 74] on link "EDIBLES" at bounding box center [399, 71] width 62 height 18
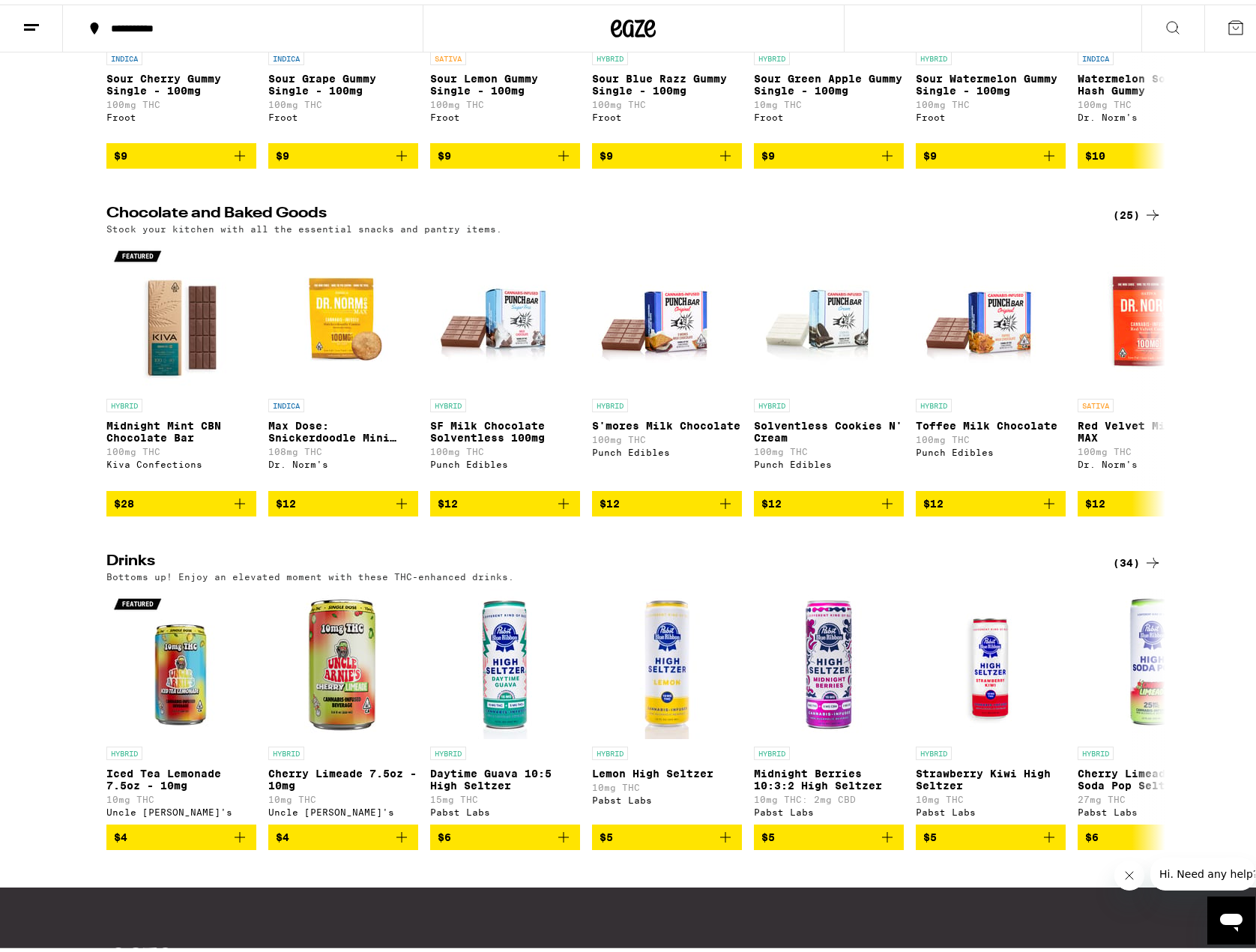
scroll to position [567, 0]
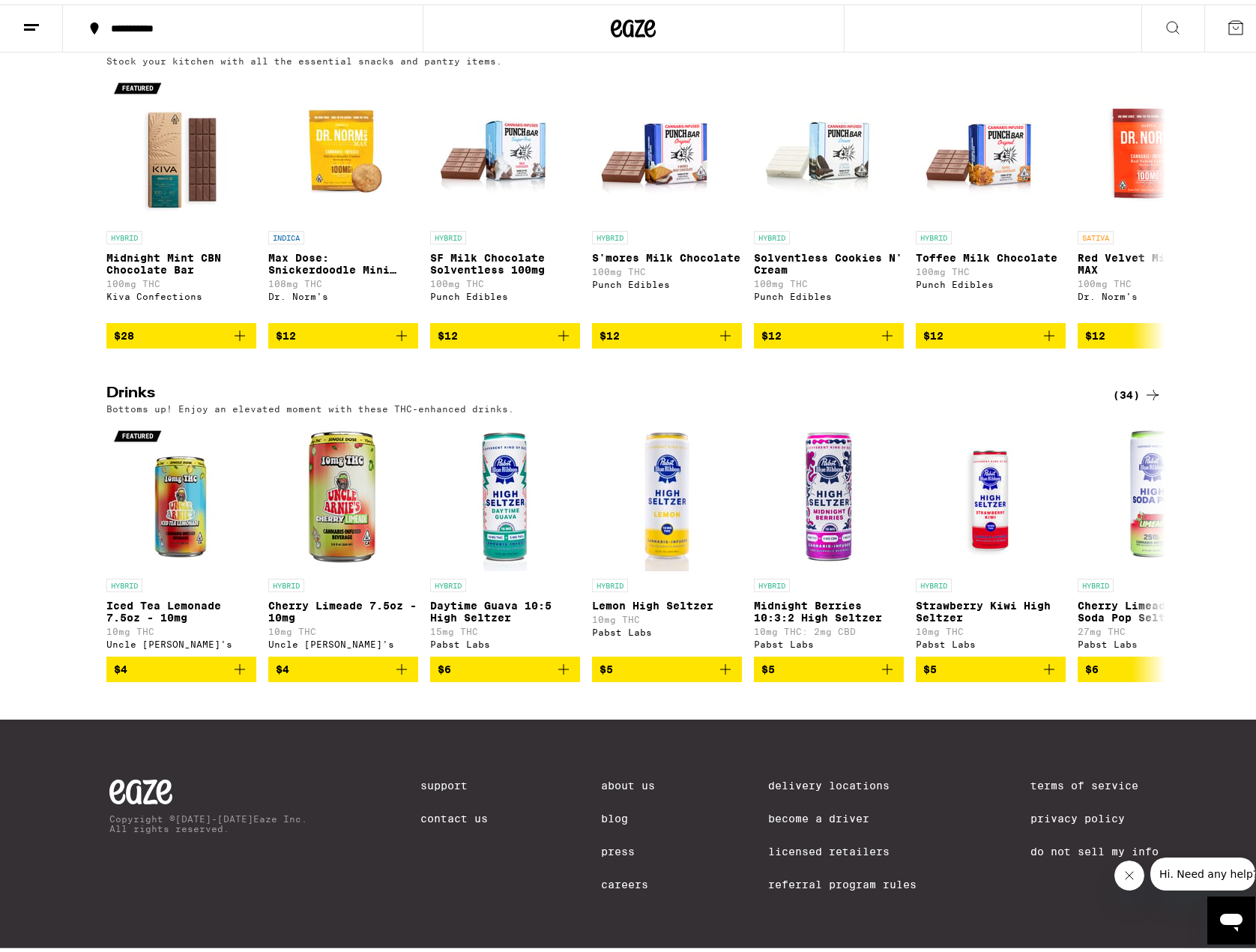
click at [1122, 382] on div "(34)" at bounding box center [1137, 390] width 48 height 18
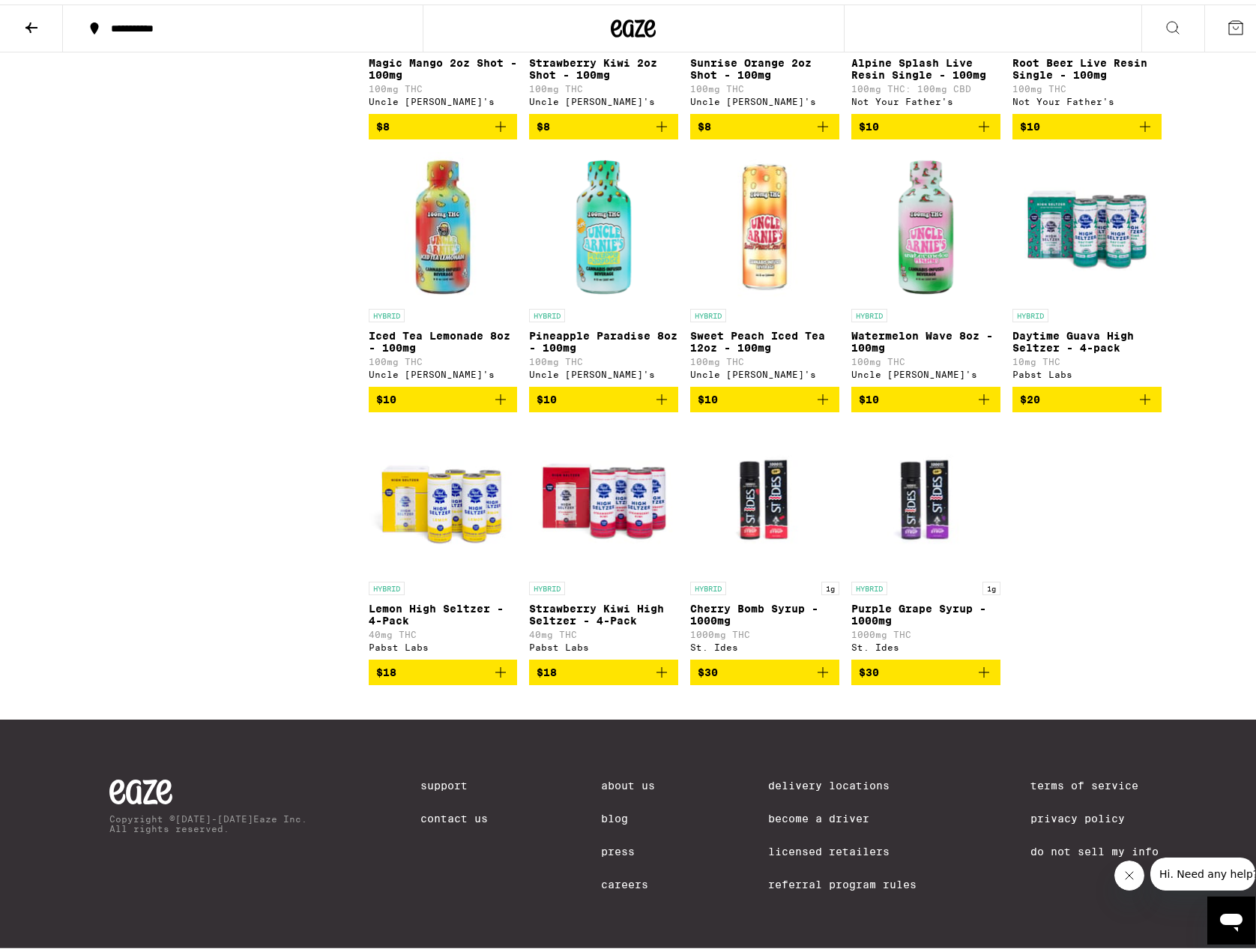
scroll to position [1505, 0]
click at [497, 659] on icon "Add to bag" at bounding box center [500, 667] width 18 height 18
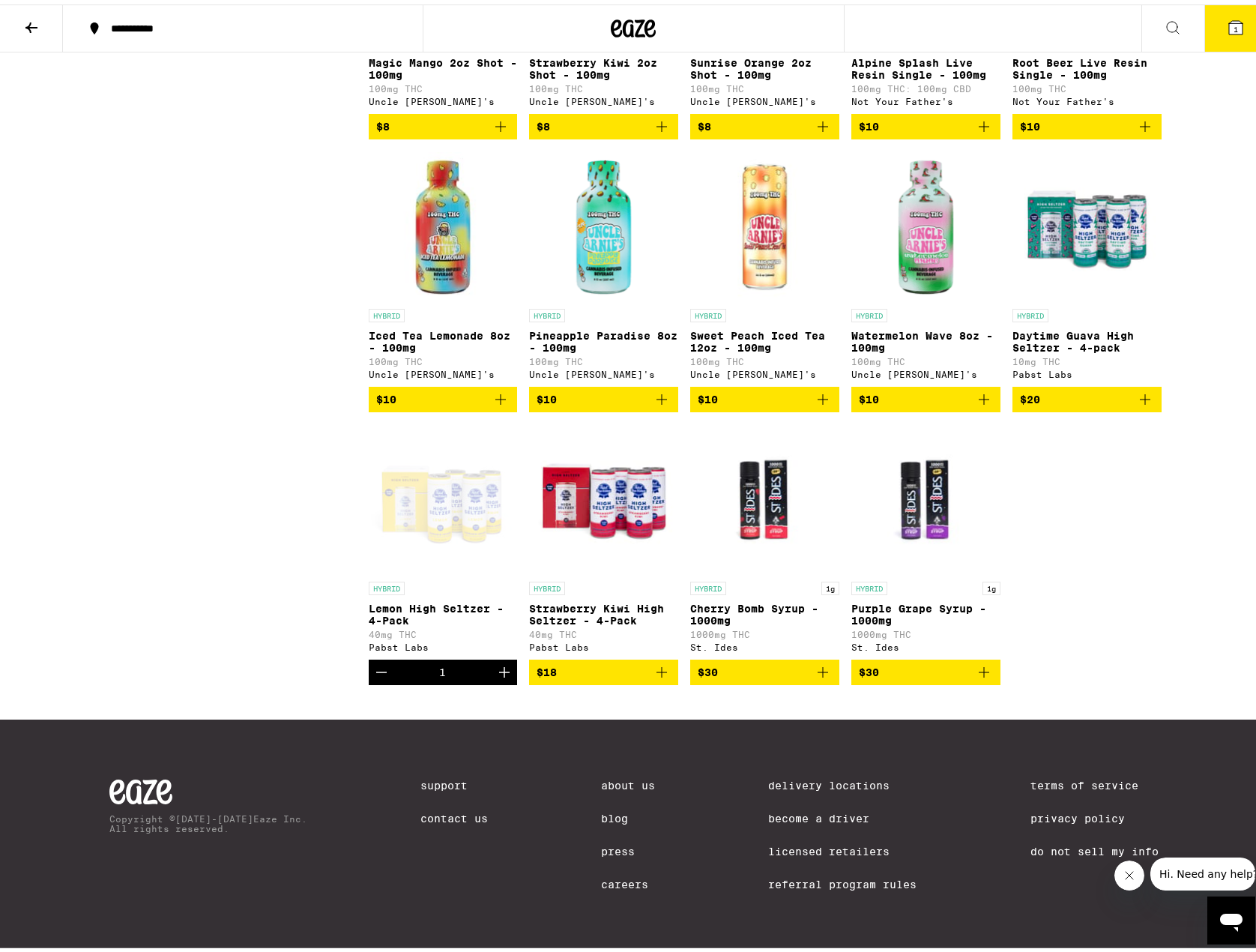
scroll to position [1553, 0]
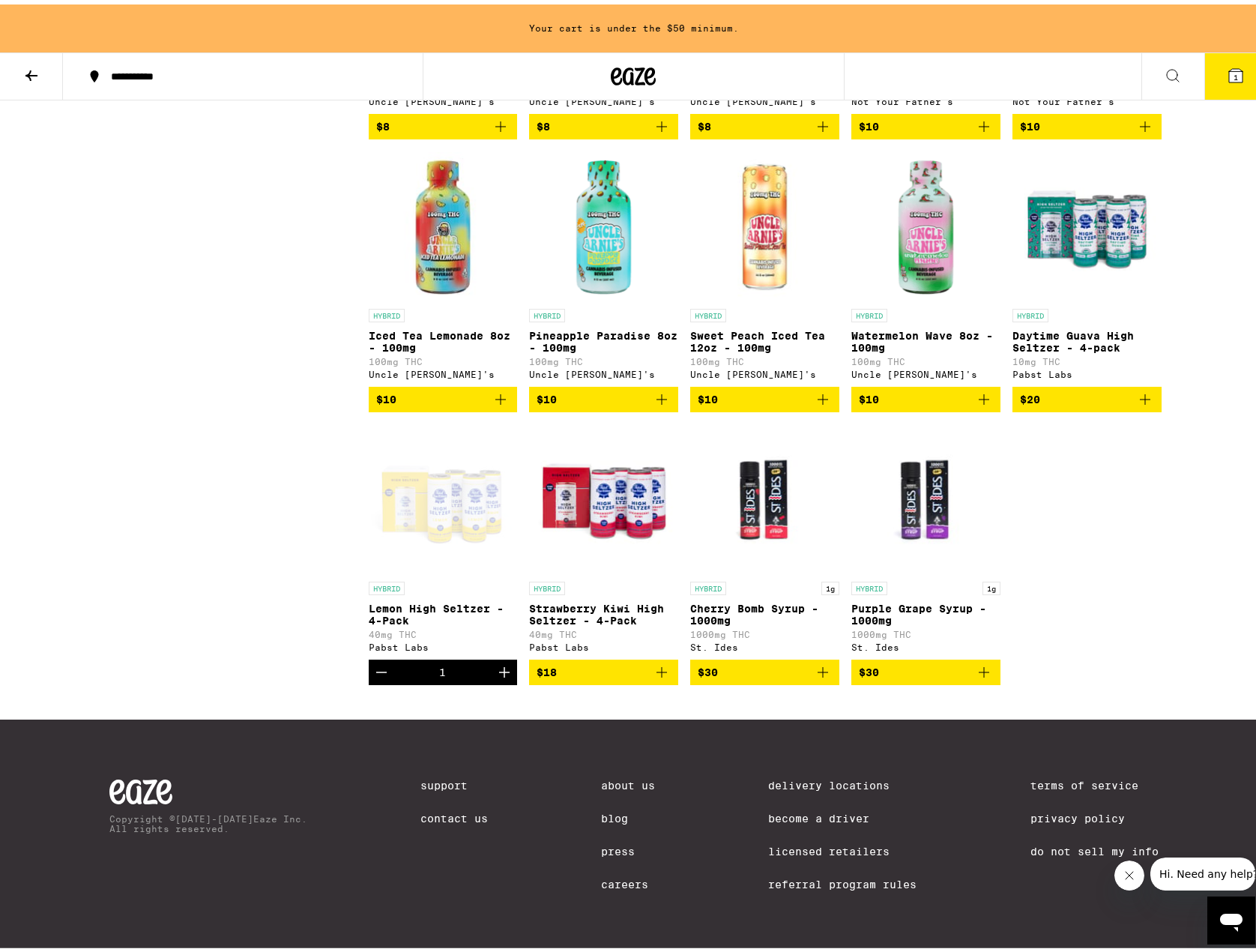
click at [497, 659] on icon "Increment" at bounding box center [504, 667] width 18 height 18
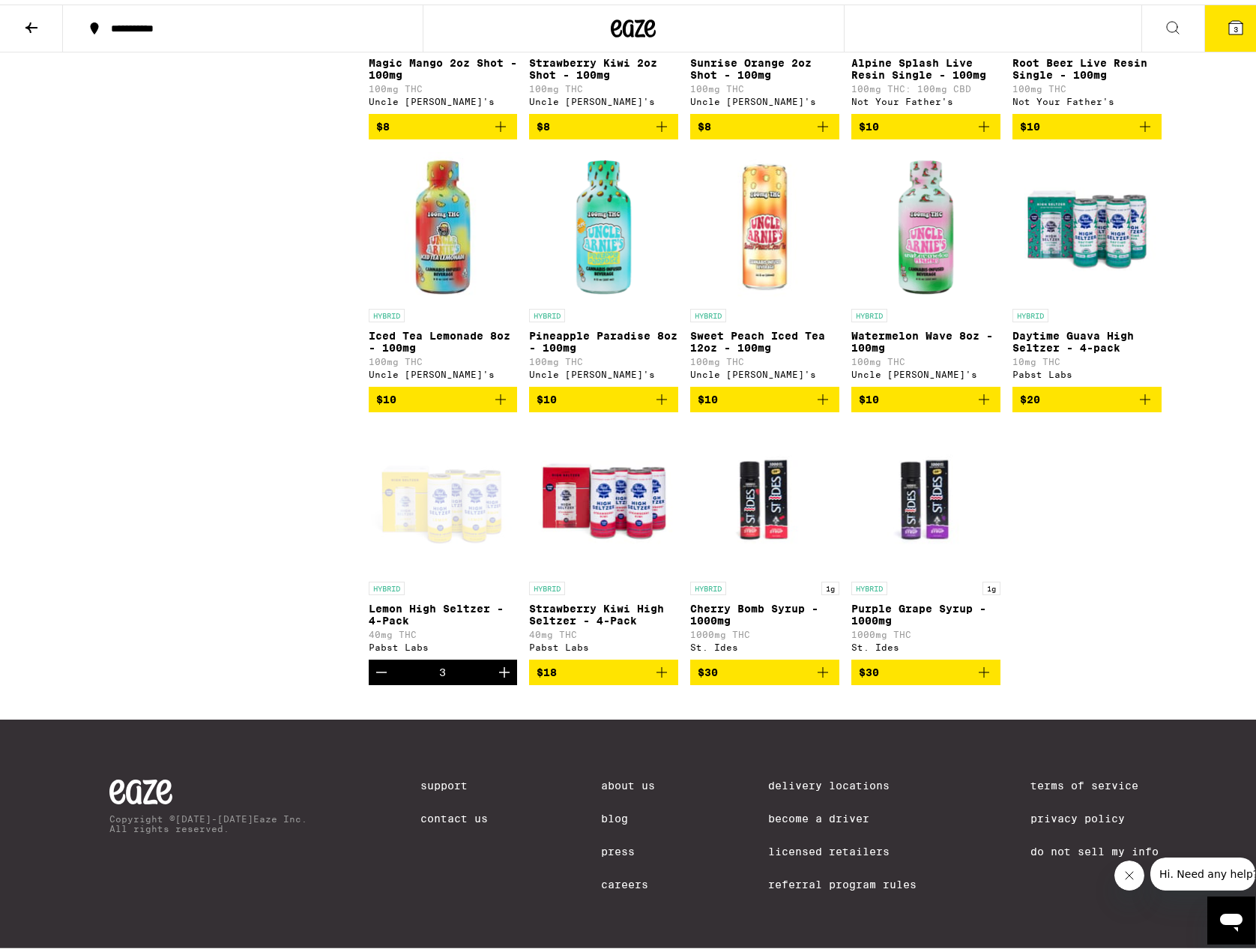
click at [653, 659] on icon "Add to bag" at bounding box center [661, 667] width 18 height 18
click at [656, 659] on icon "Increment" at bounding box center [665, 667] width 18 height 18
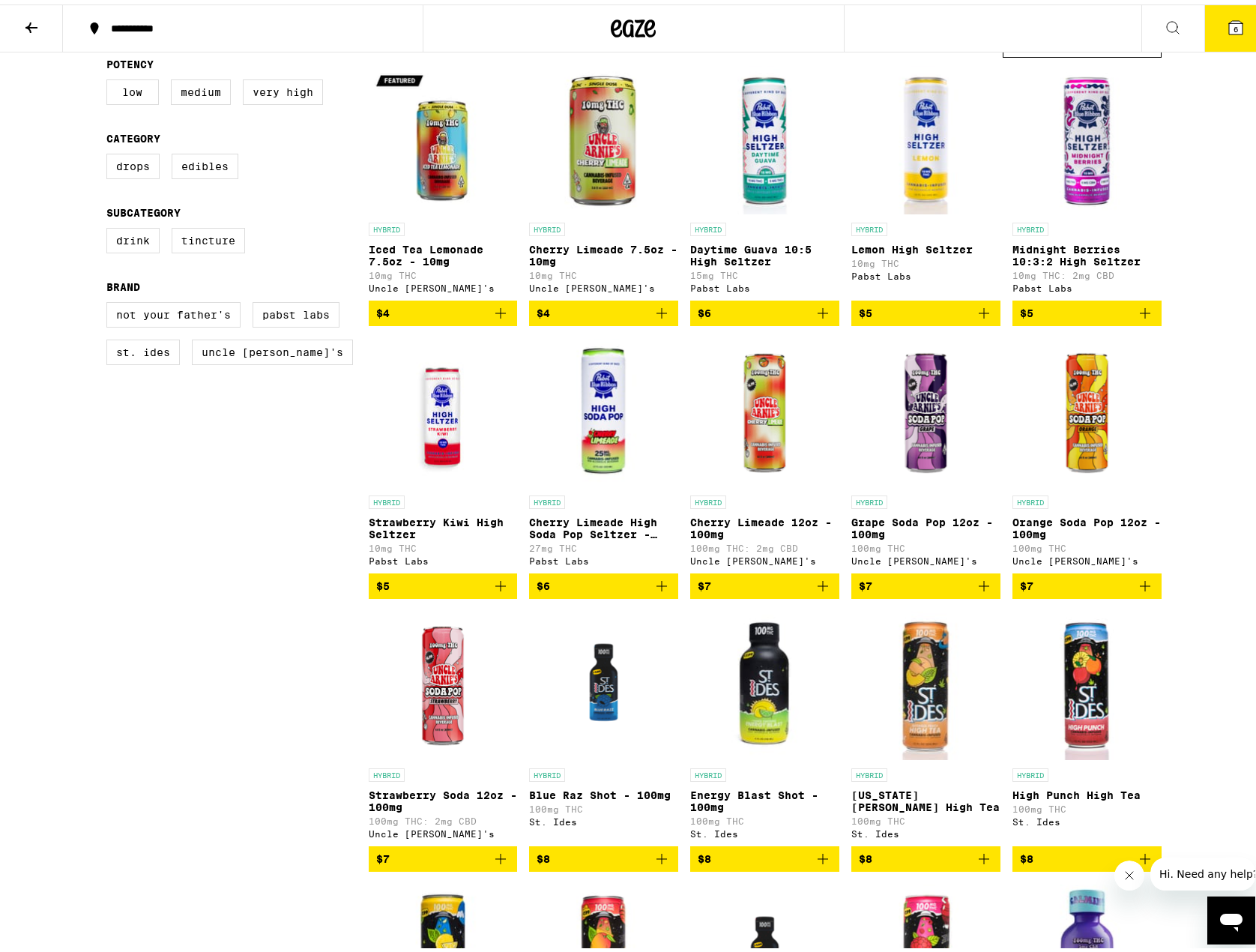
scroll to position [0, 0]
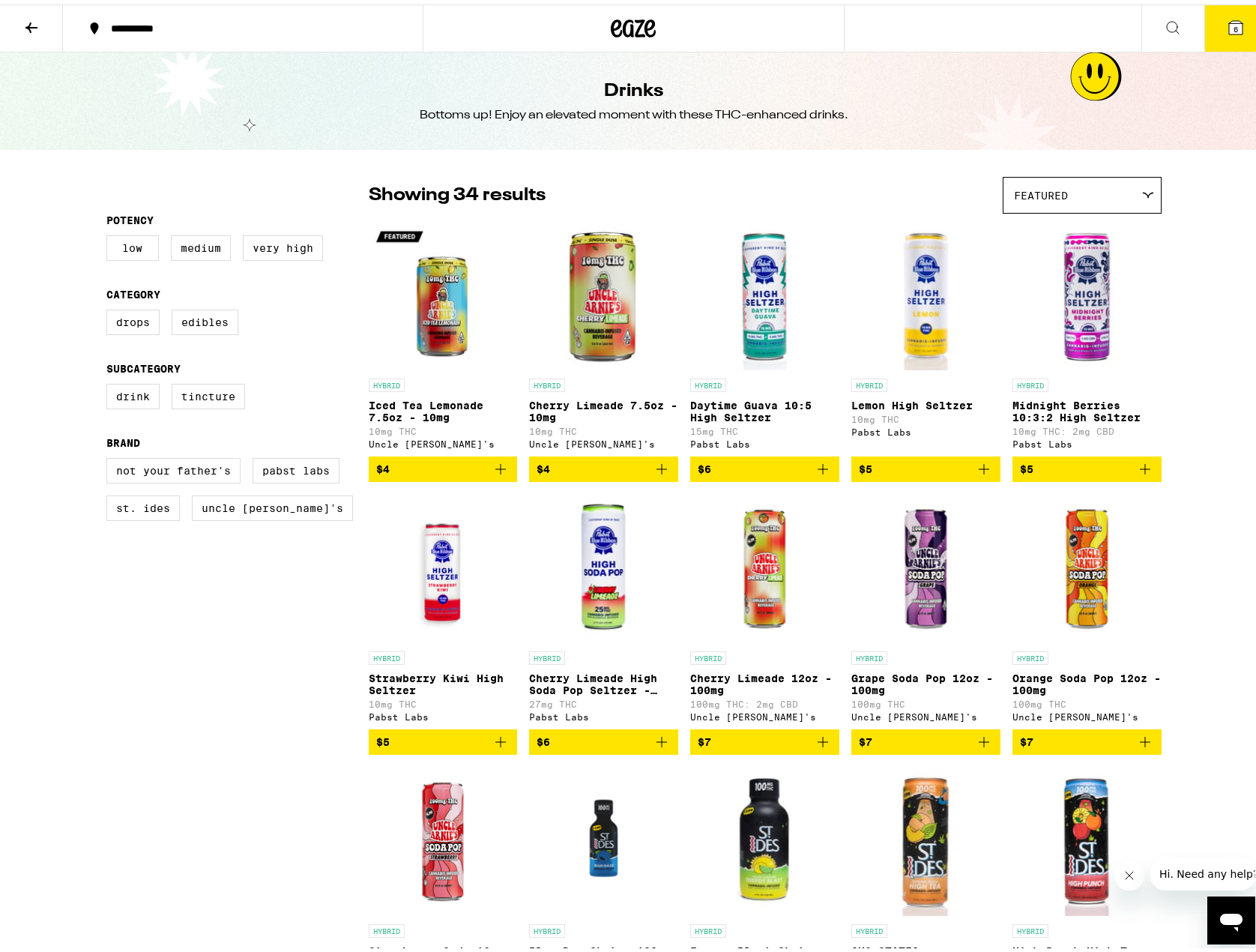
click at [40, 29] on icon at bounding box center [31, 23] width 18 height 18
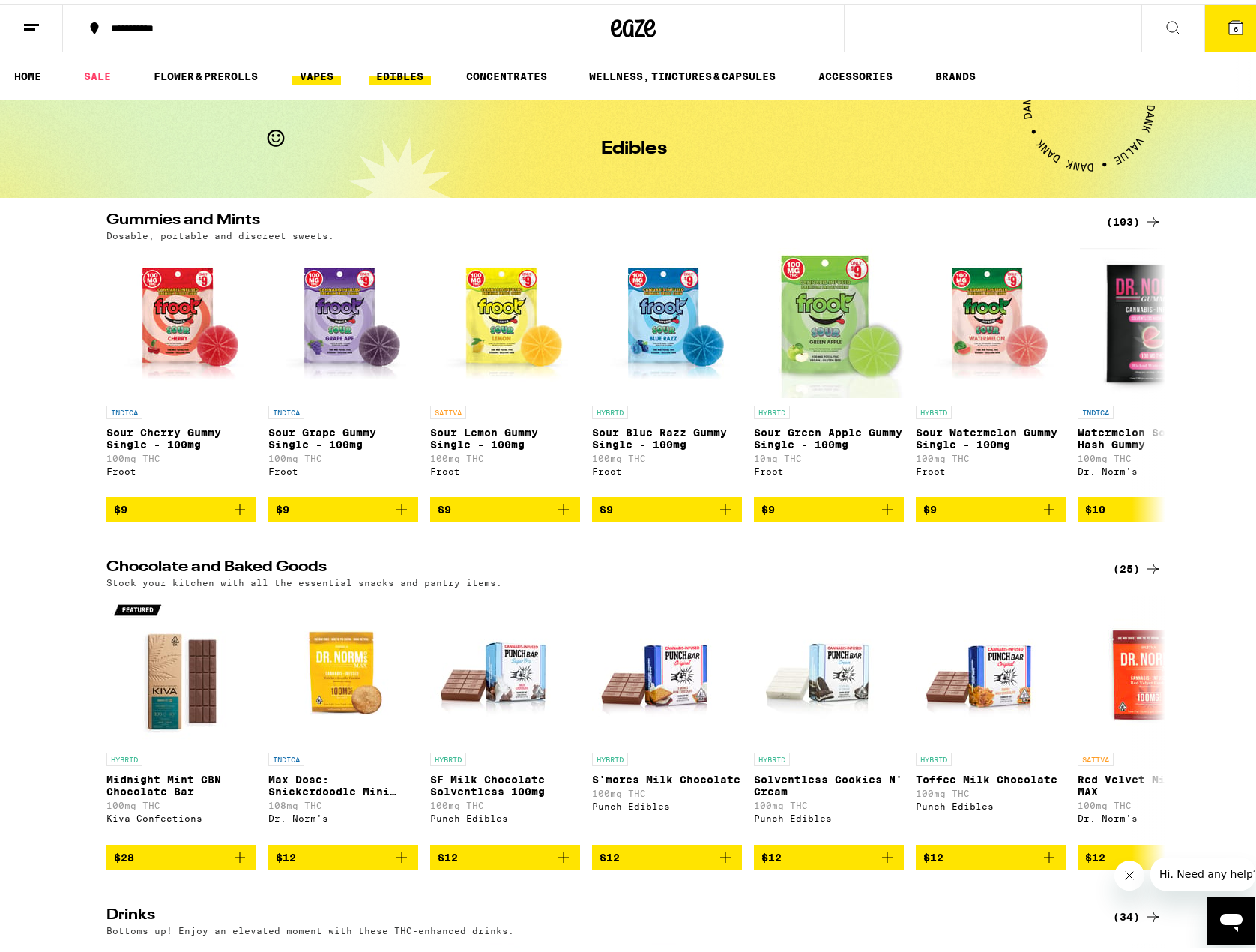
click at [301, 73] on link "VAPES" at bounding box center [316, 71] width 48 height 18
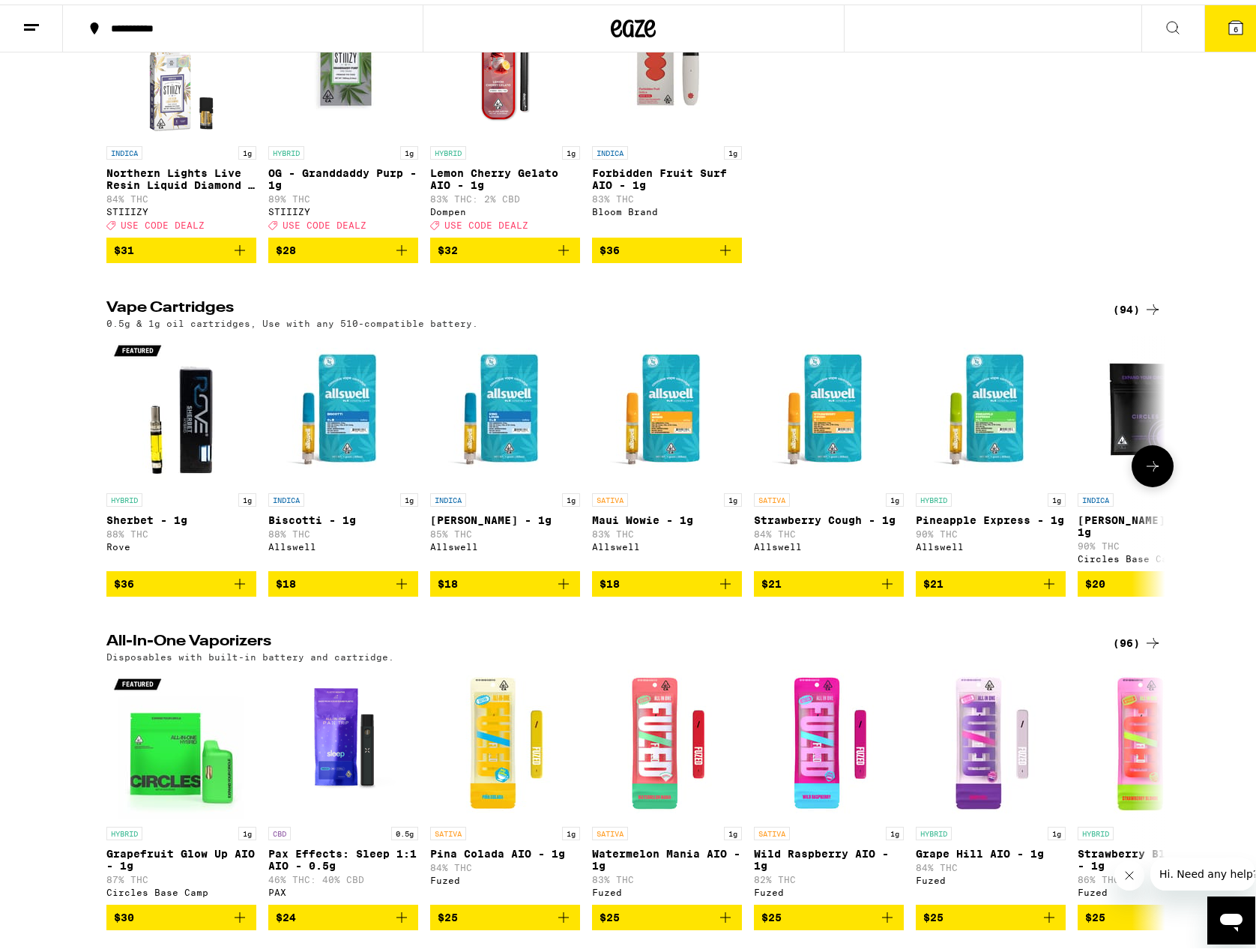
scroll to position [150, 0]
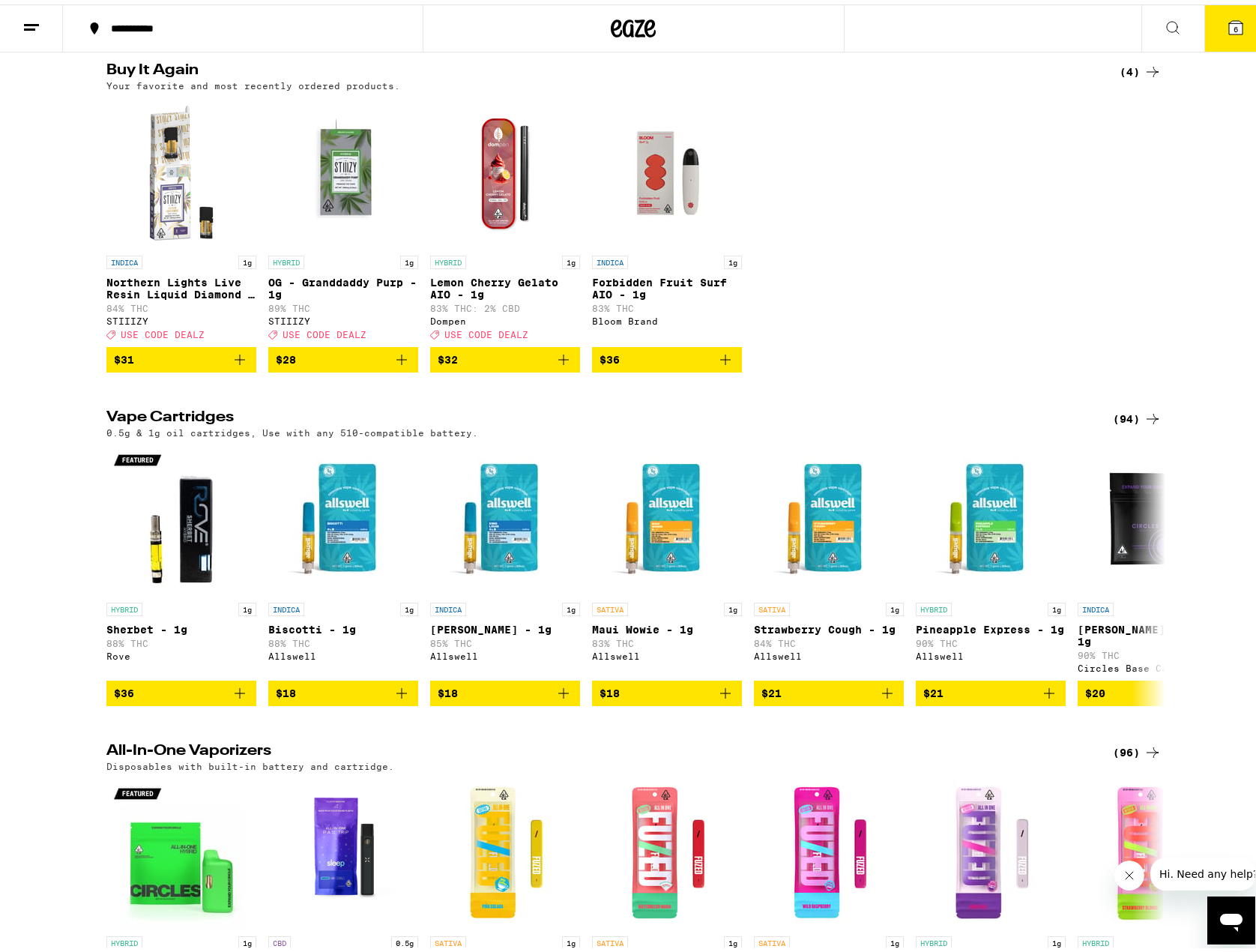
click at [1123, 424] on div "(94)" at bounding box center [1137, 414] width 48 height 18
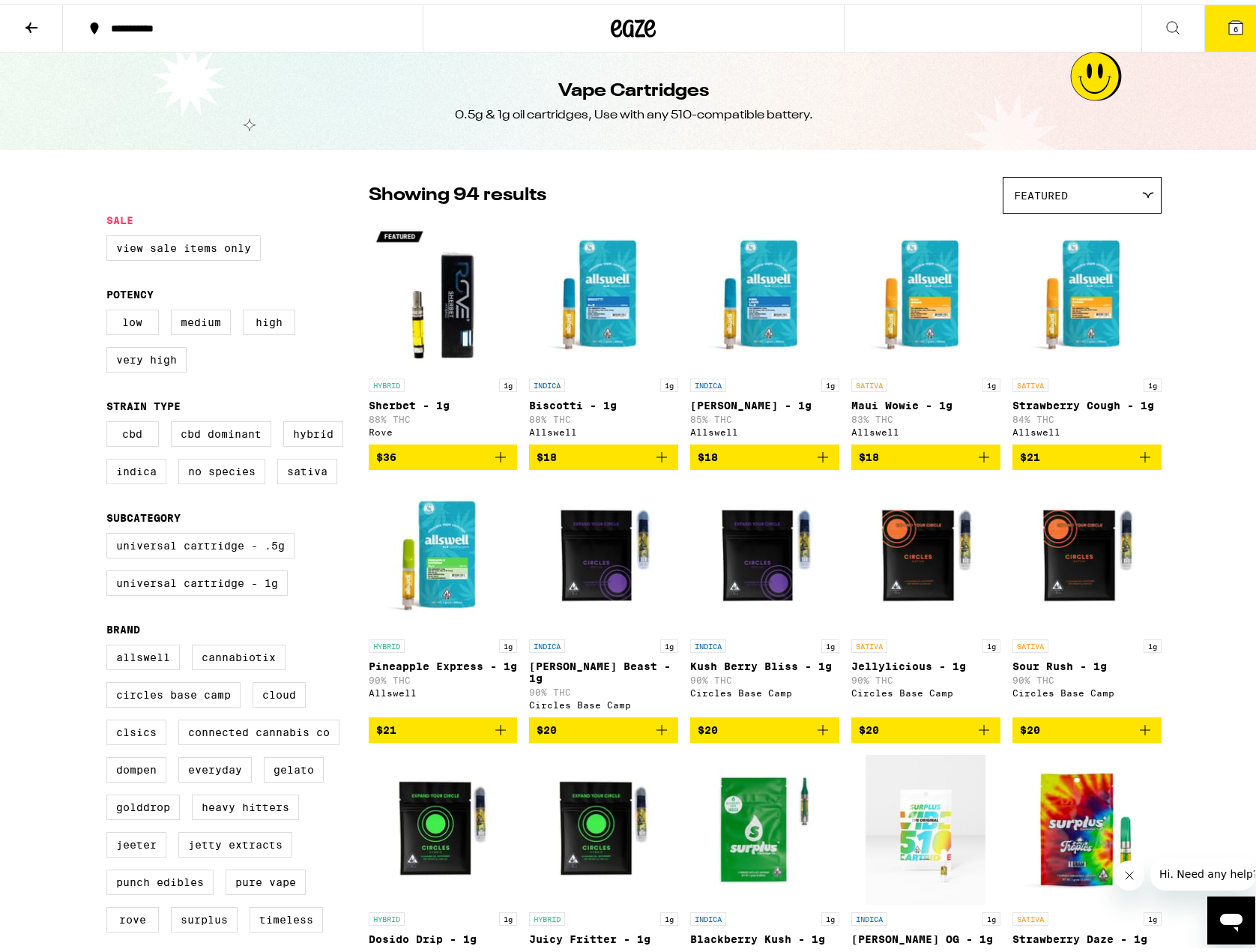
click at [39, 21] on icon at bounding box center [31, 23] width 18 height 18
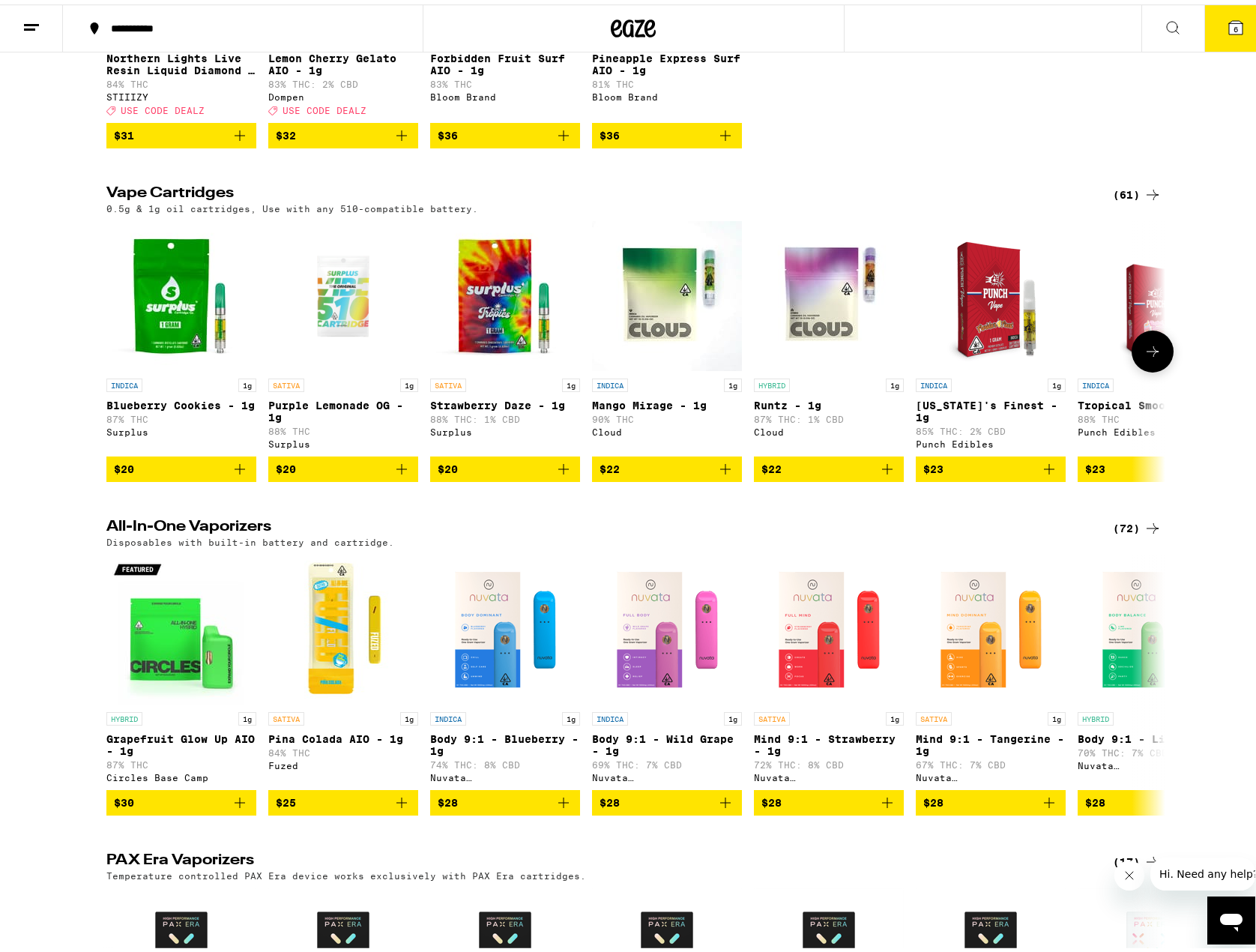
scroll to position [375, 0]
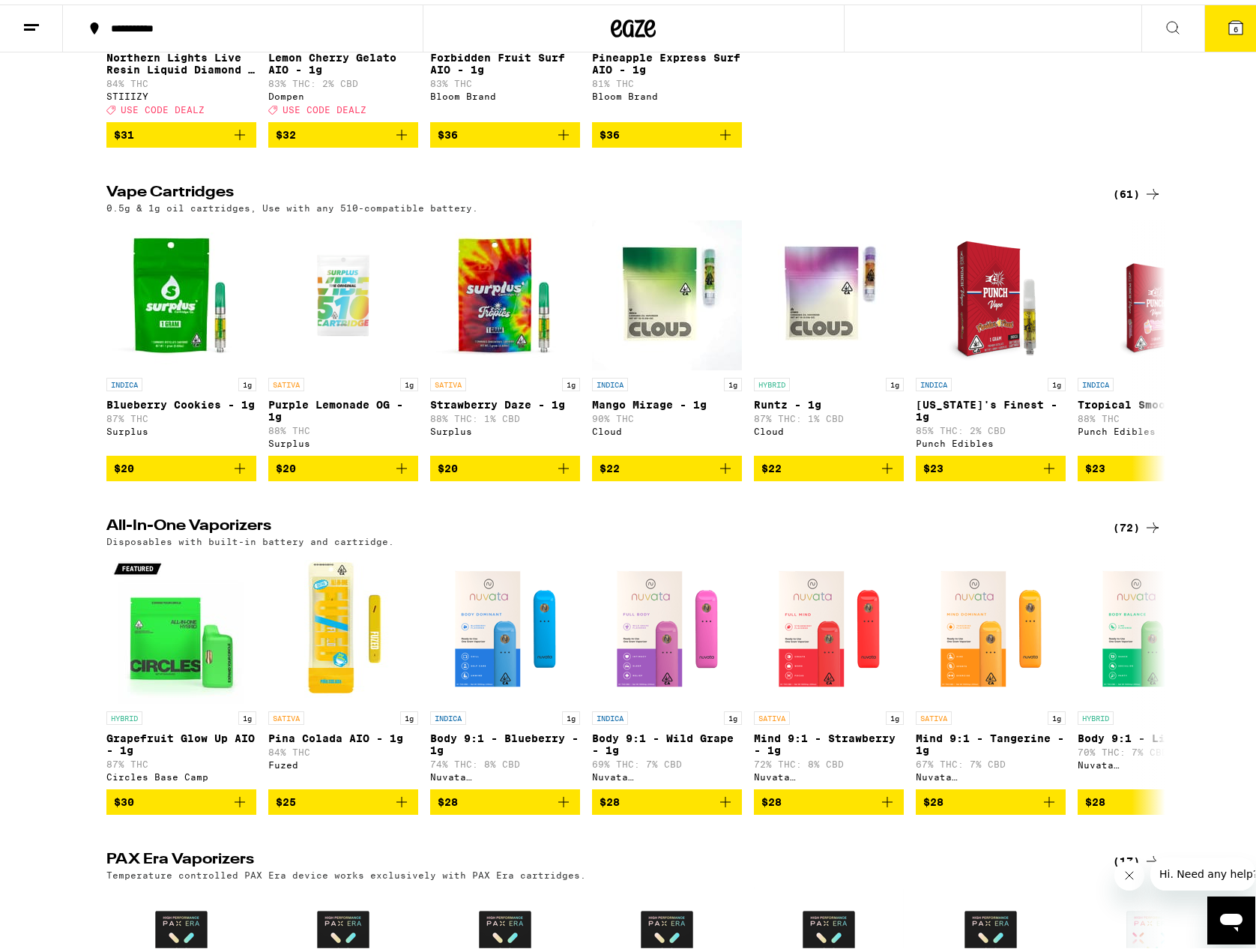
click at [1120, 532] on div "(72)" at bounding box center [1137, 523] width 48 height 18
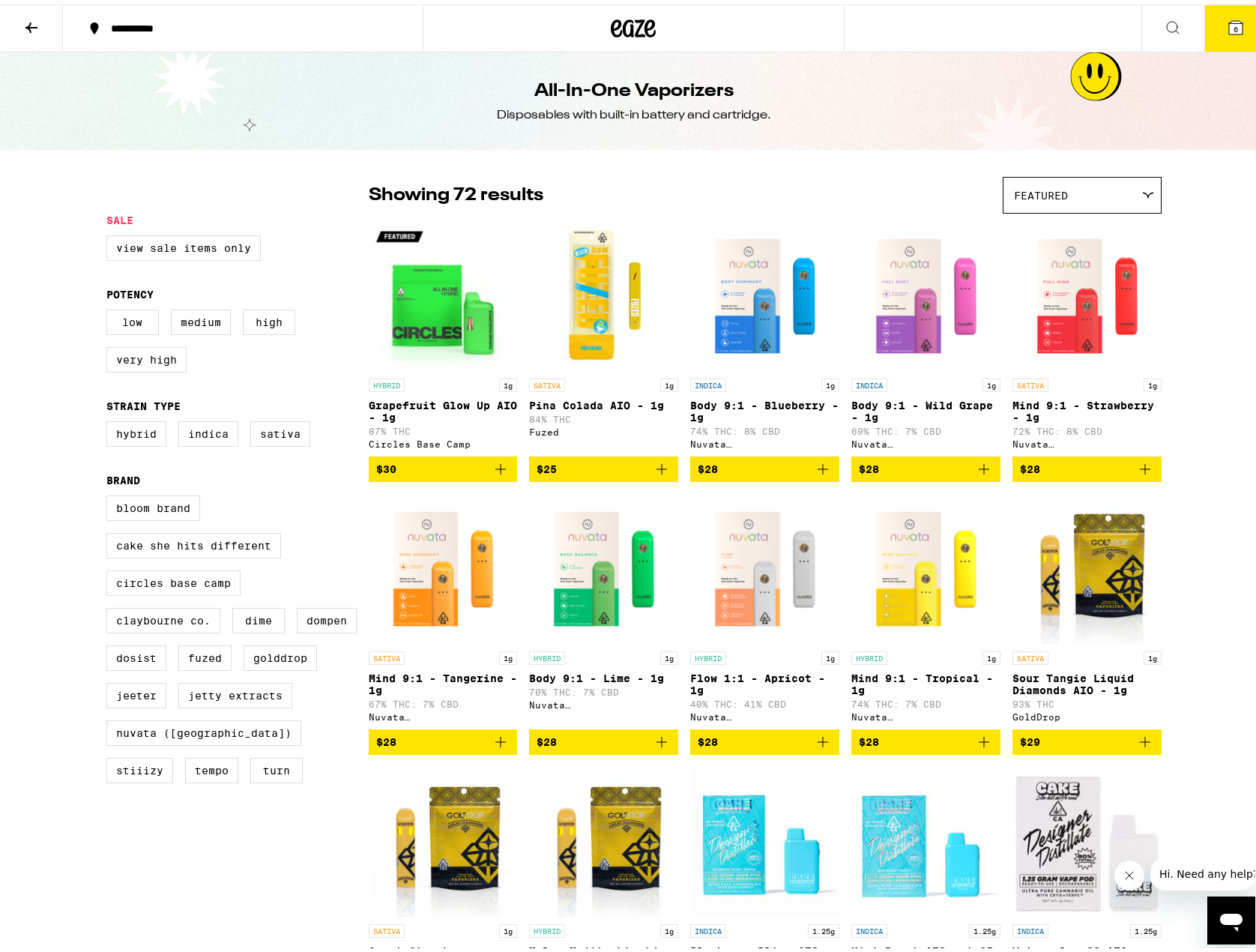
click at [1110, 190] on div "Featured" at bounding box center [1082, 191] width 157 height 35
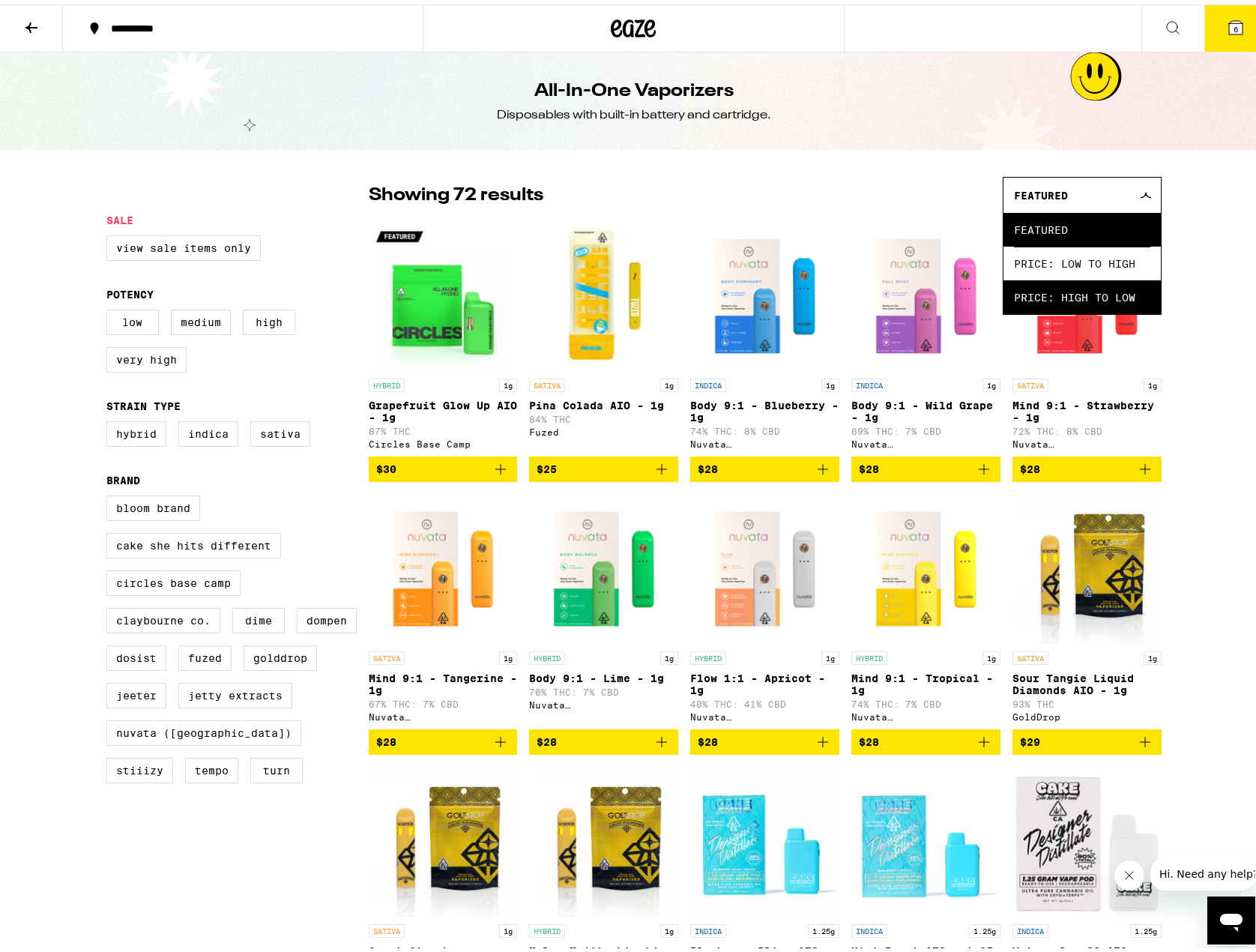
click at [1092, 295] on span "Price: High to Low" at bounding box center [1082, 293] width 137 height 34
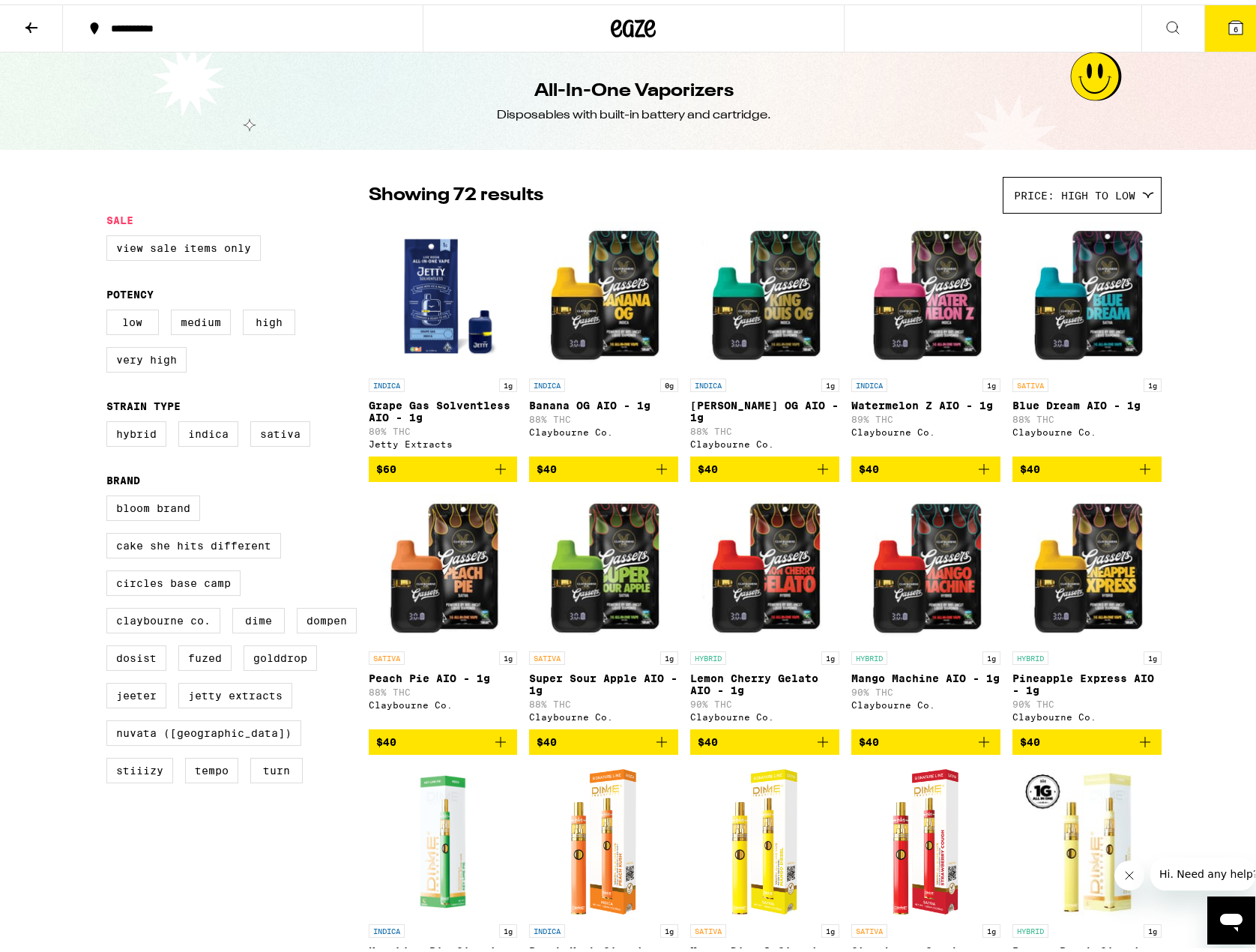
click at [24, 18] on icon at bounding box center [31, 23] width 18 height 18
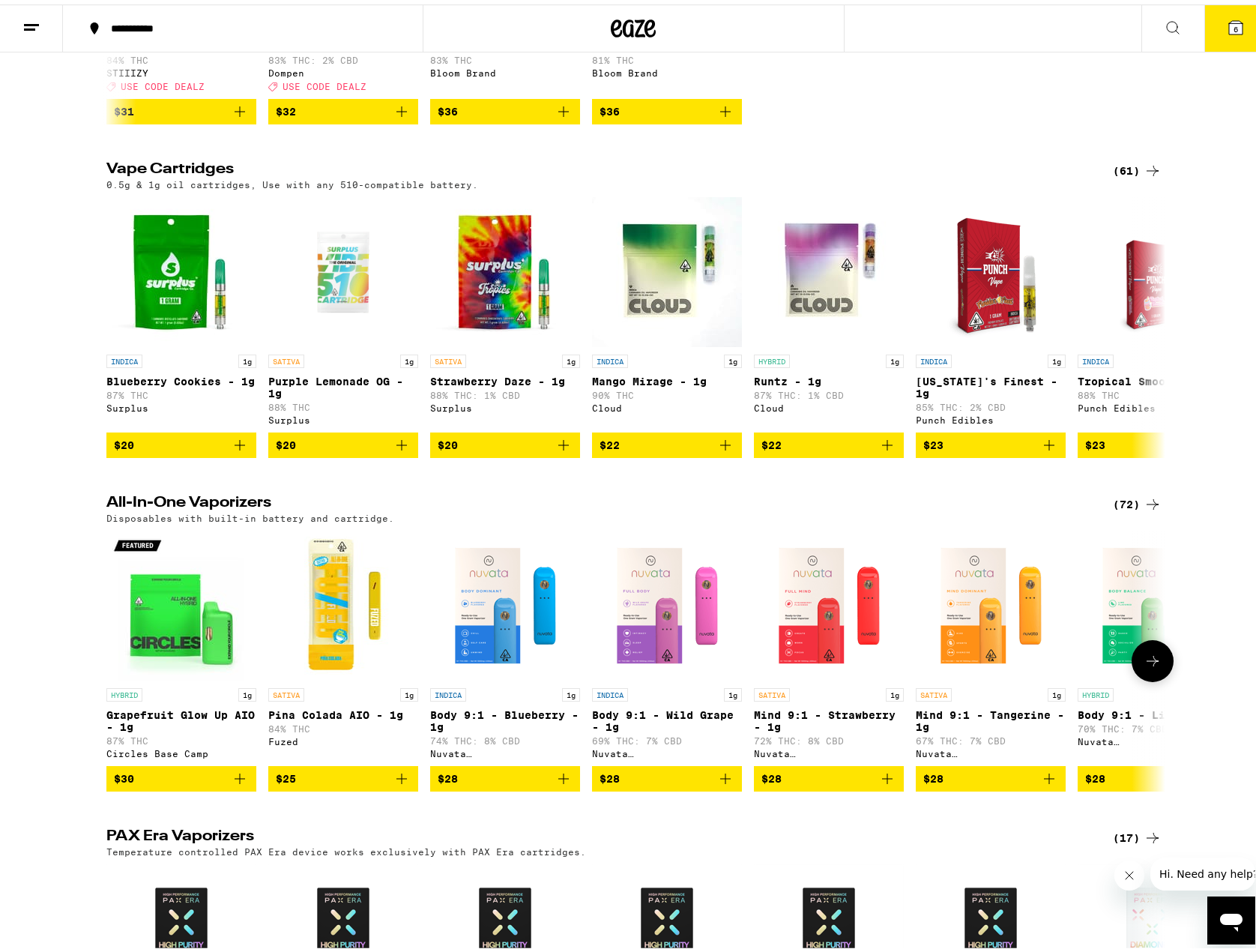
scroll to position [357, 0]
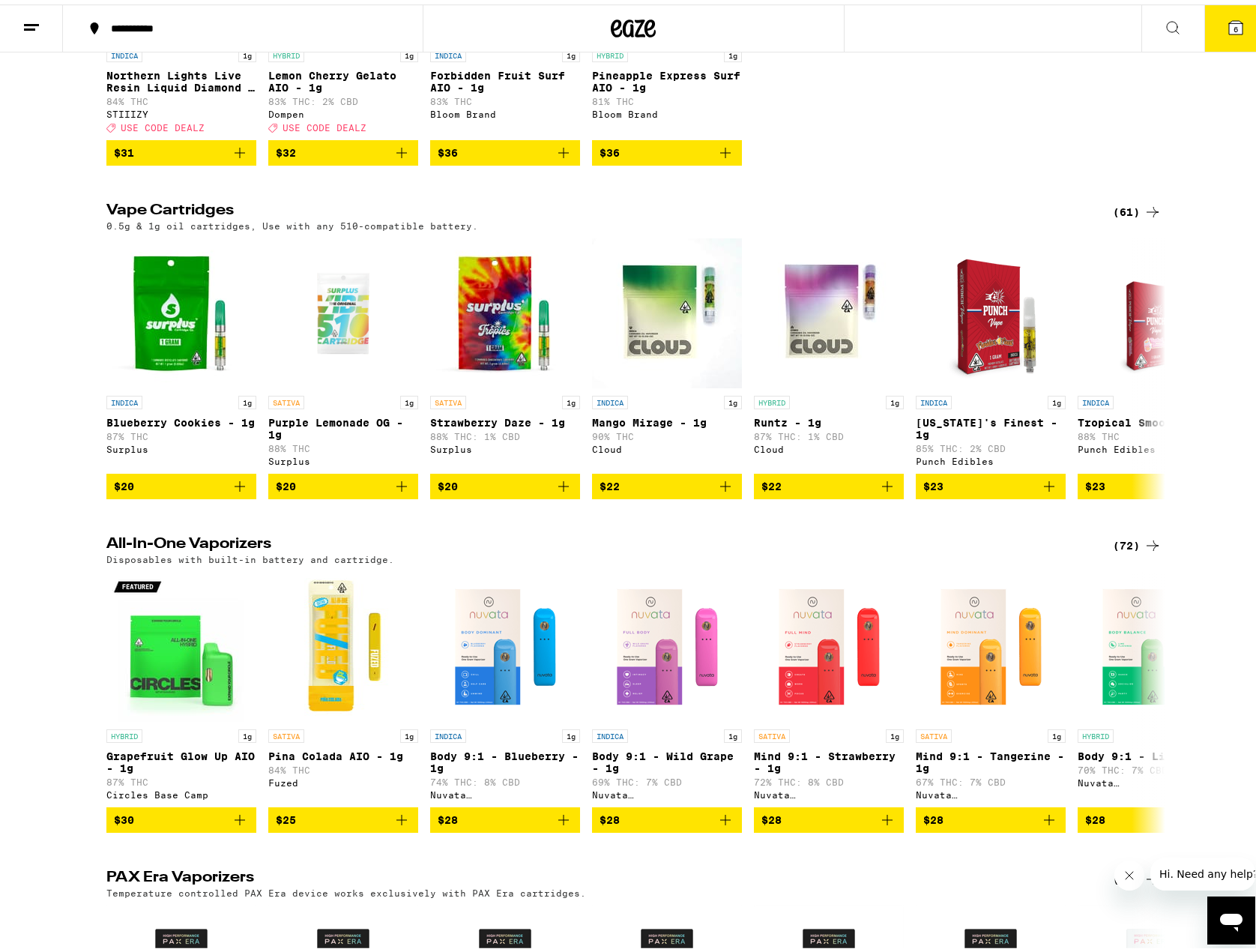
click at [1121, 550] on div "(72)" at bounding box center [1137, 540] width 48 height 18
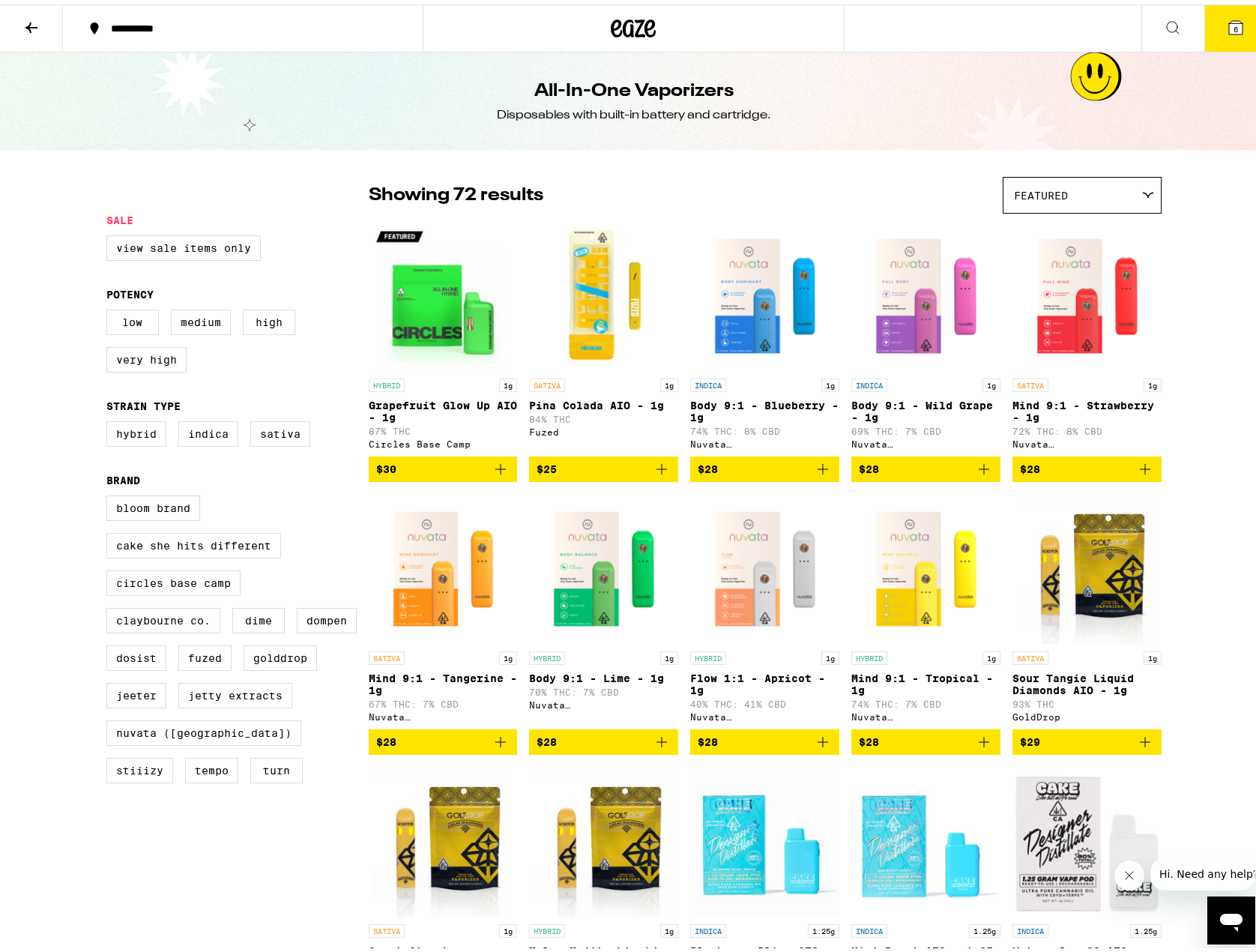
click at [1084, 183] on div "Featured" at bounding box center [1082, 191] width 157 height 35
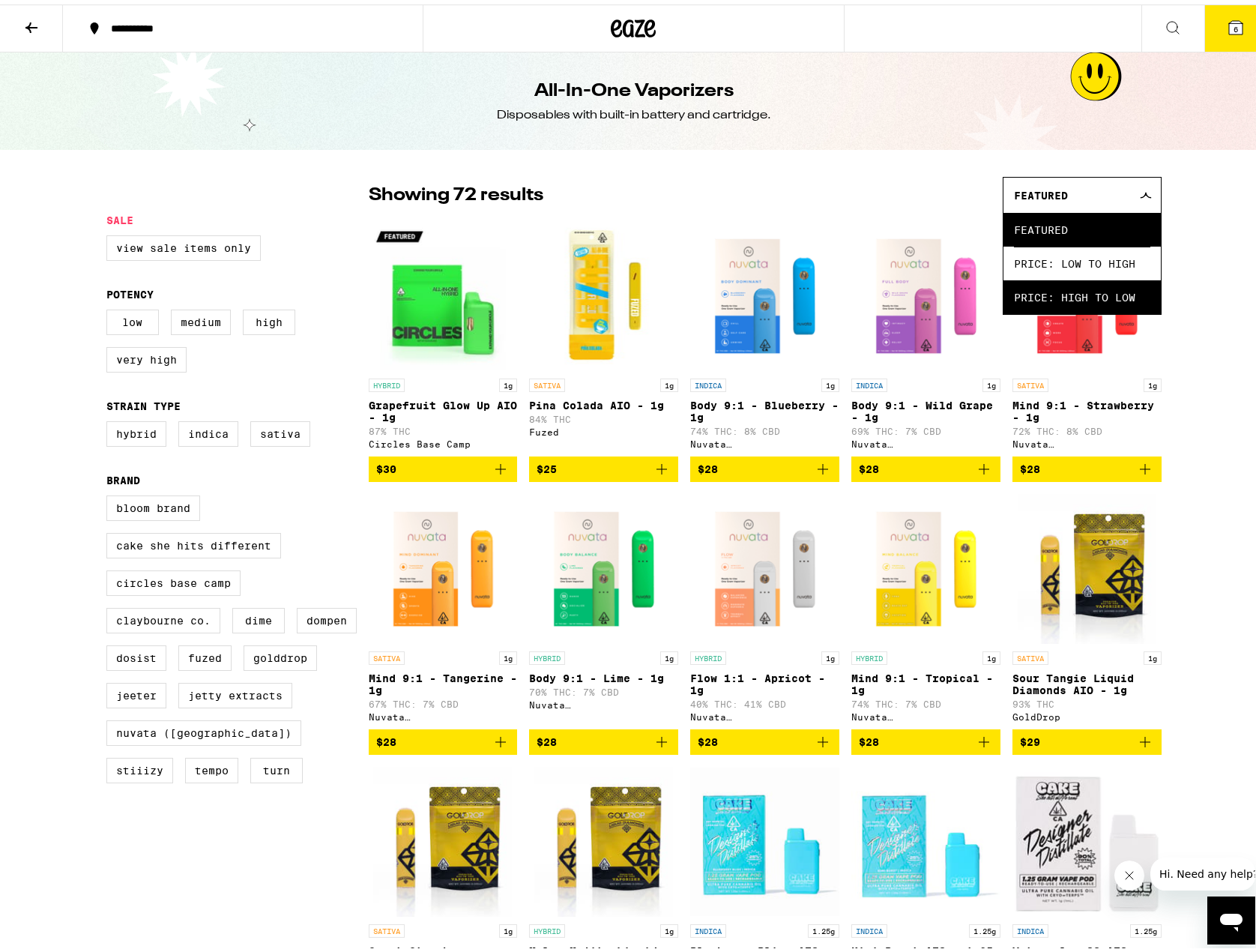
click at [1114, 290] on span "Price: High to Low" at bounding box center [1082, 293] width 137 height 34
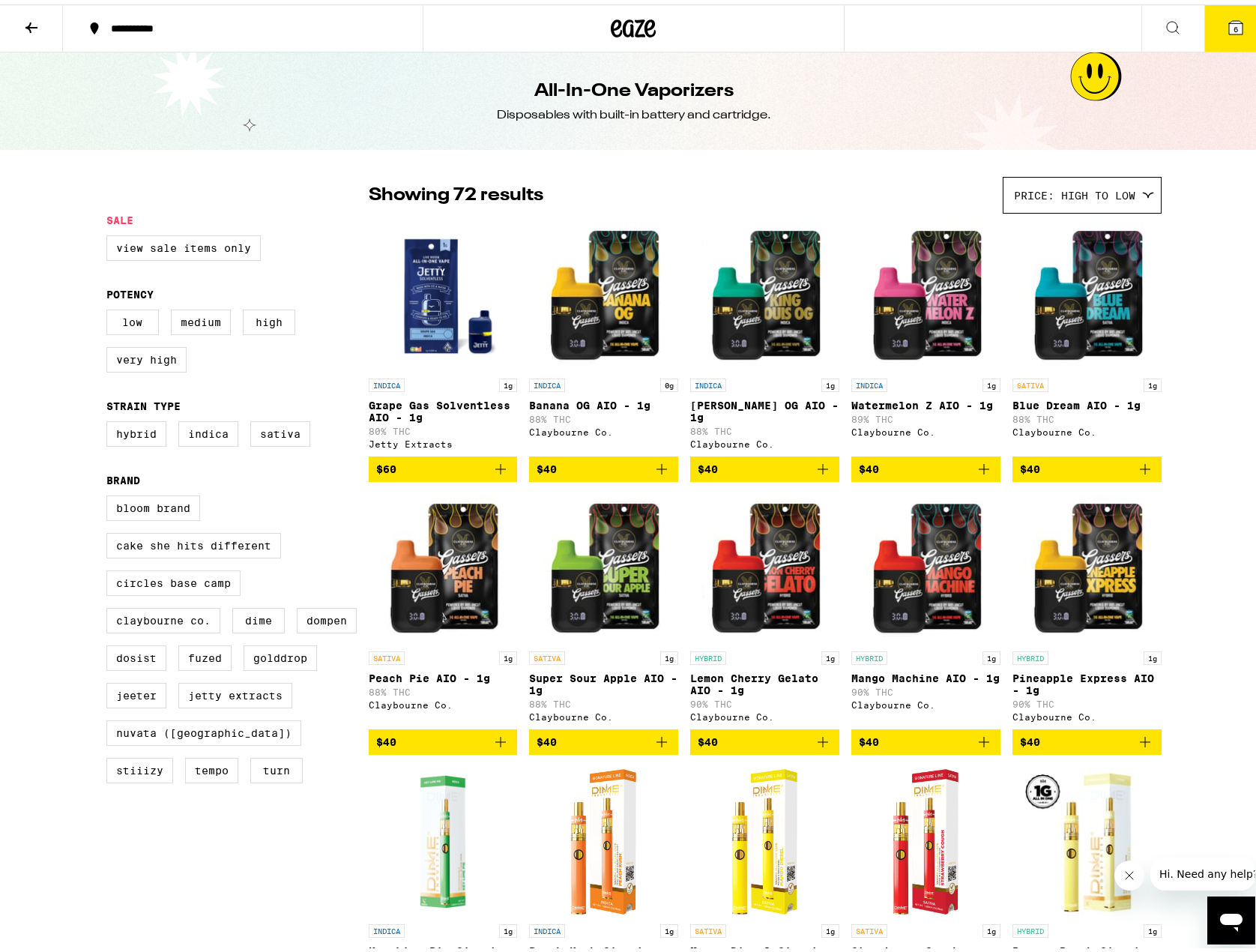
scroll to position [225, 0]
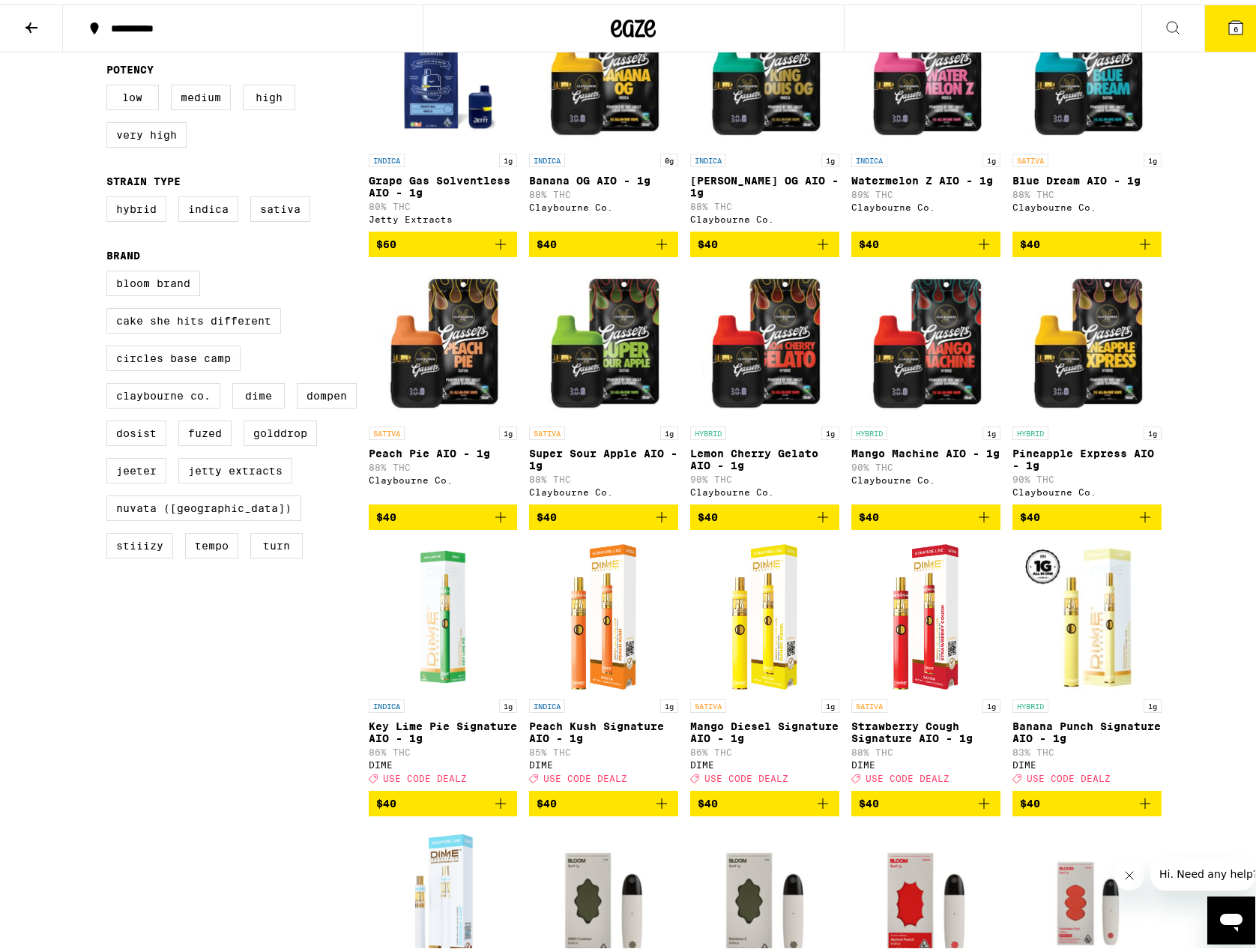
click at [771, 458] on p "Lemon Cherry Gelato AIO - 1g" at bounding box center [765, 455] width 149 height 24
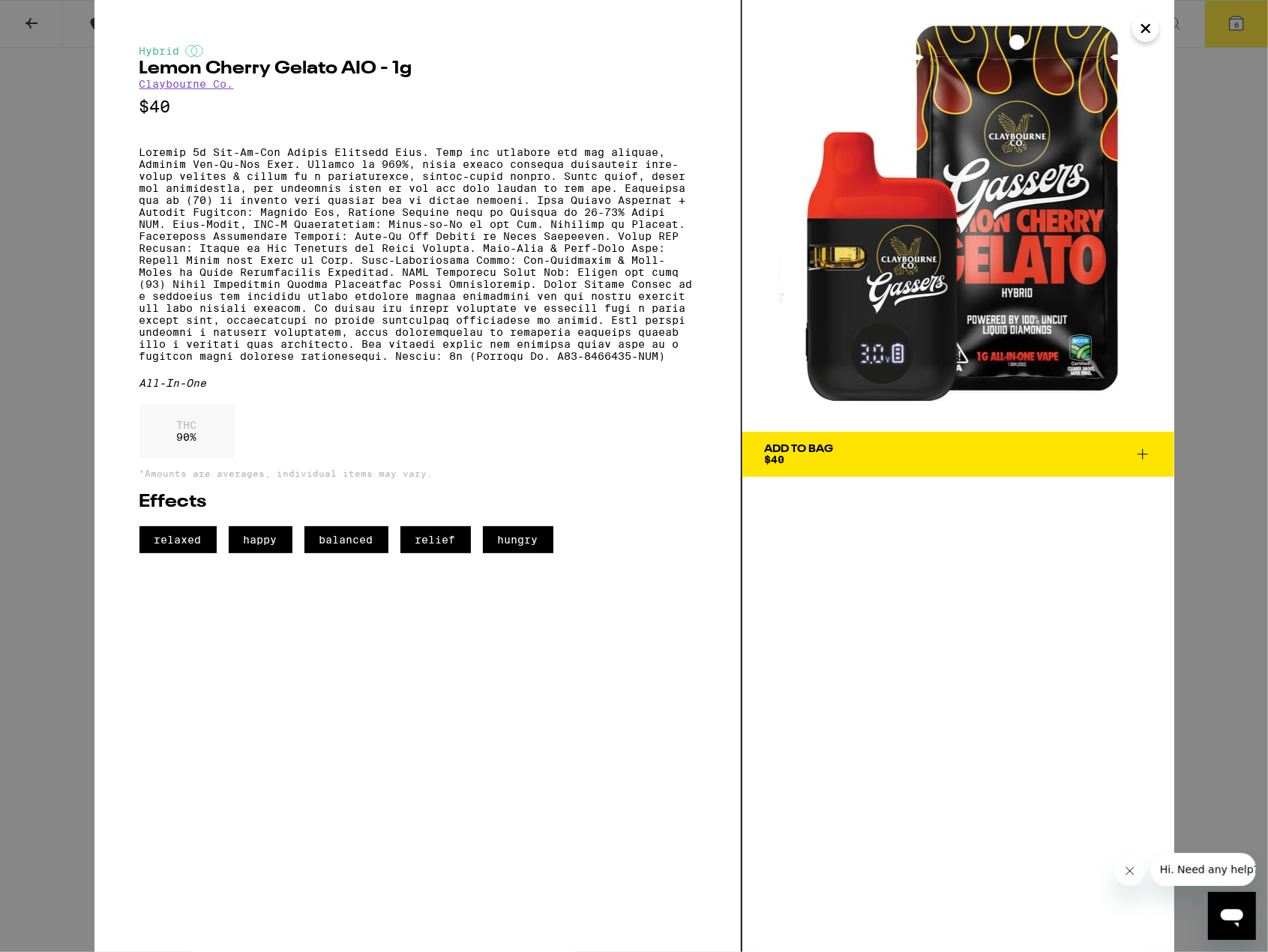
click at [1149, 21] on icon "Close" at bounding box center [1145, 28] width 18 height 22
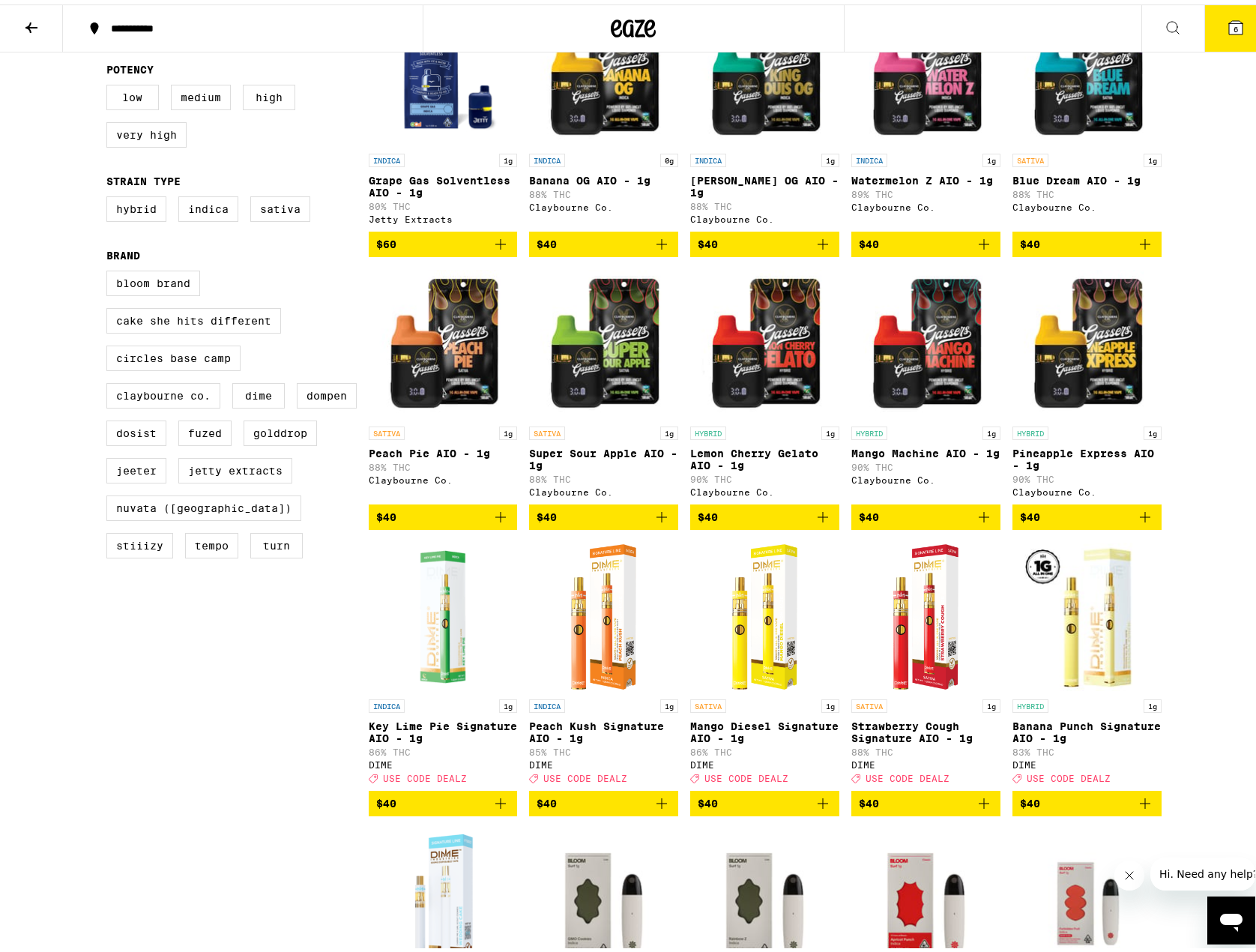
click at [927, 430] on link "HYBRID 1g Mango Machine AIO - 1g 90% THC [PERSON_NAME] Co." at bounding box center [926, 382] width 149 height 236
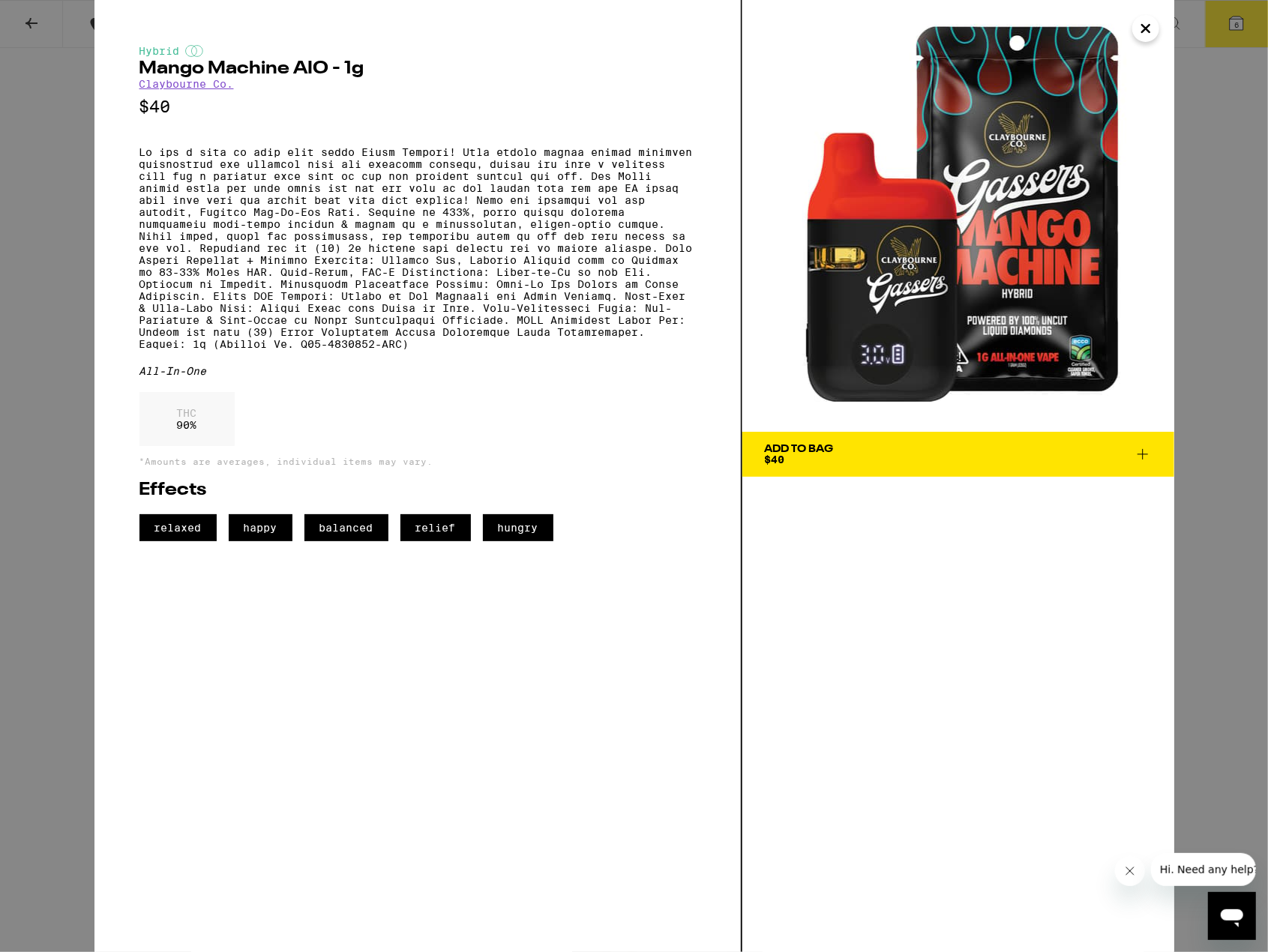
click at [1154, 28] on icon "Close" at bounding box center [1145, 28] width 18 height 22
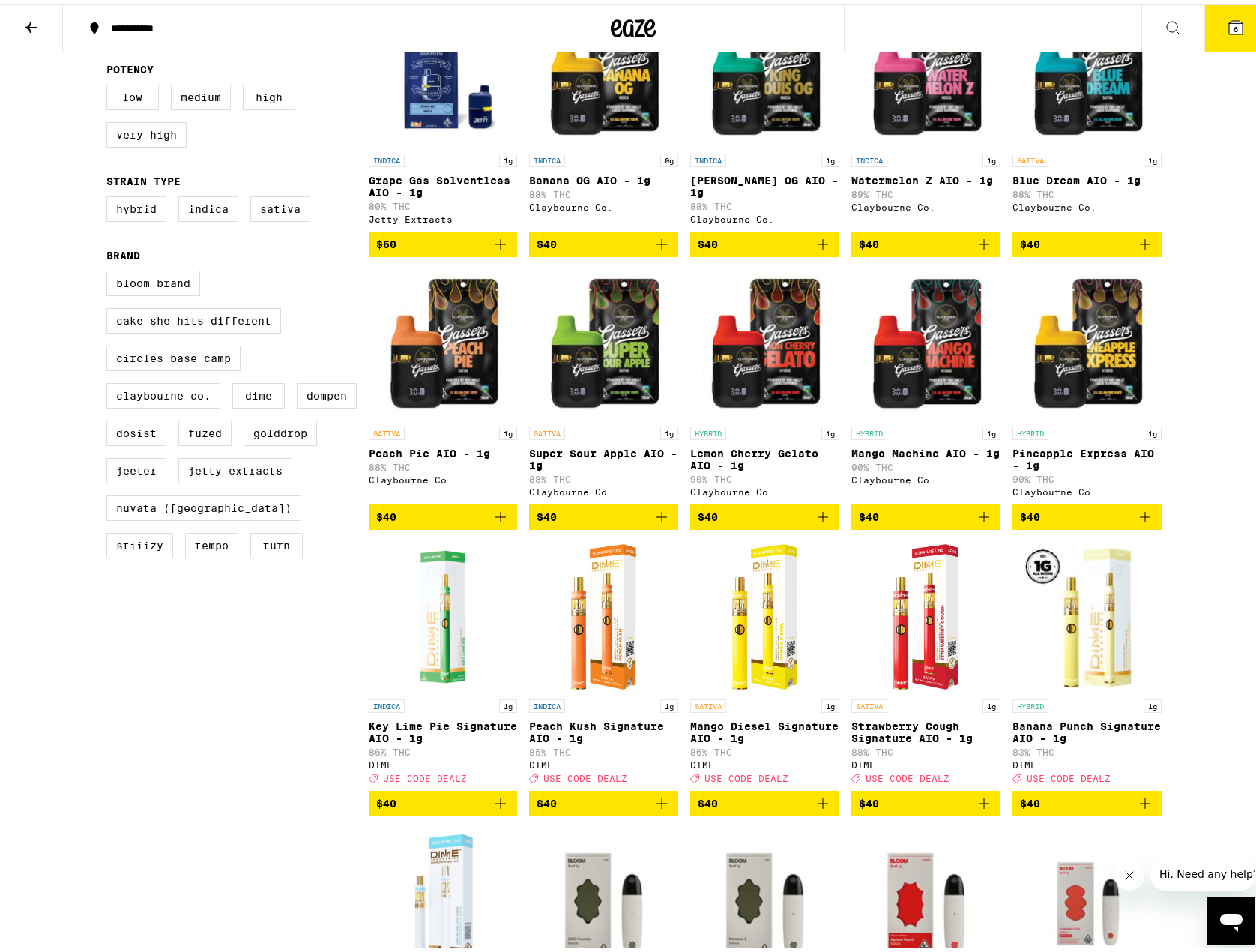
click at [770, 379] on img "Open page for Lemon Cherry Gelato AIO - 1g from Claybourne Co." at bounding box center [765, 339] width 149 height 150
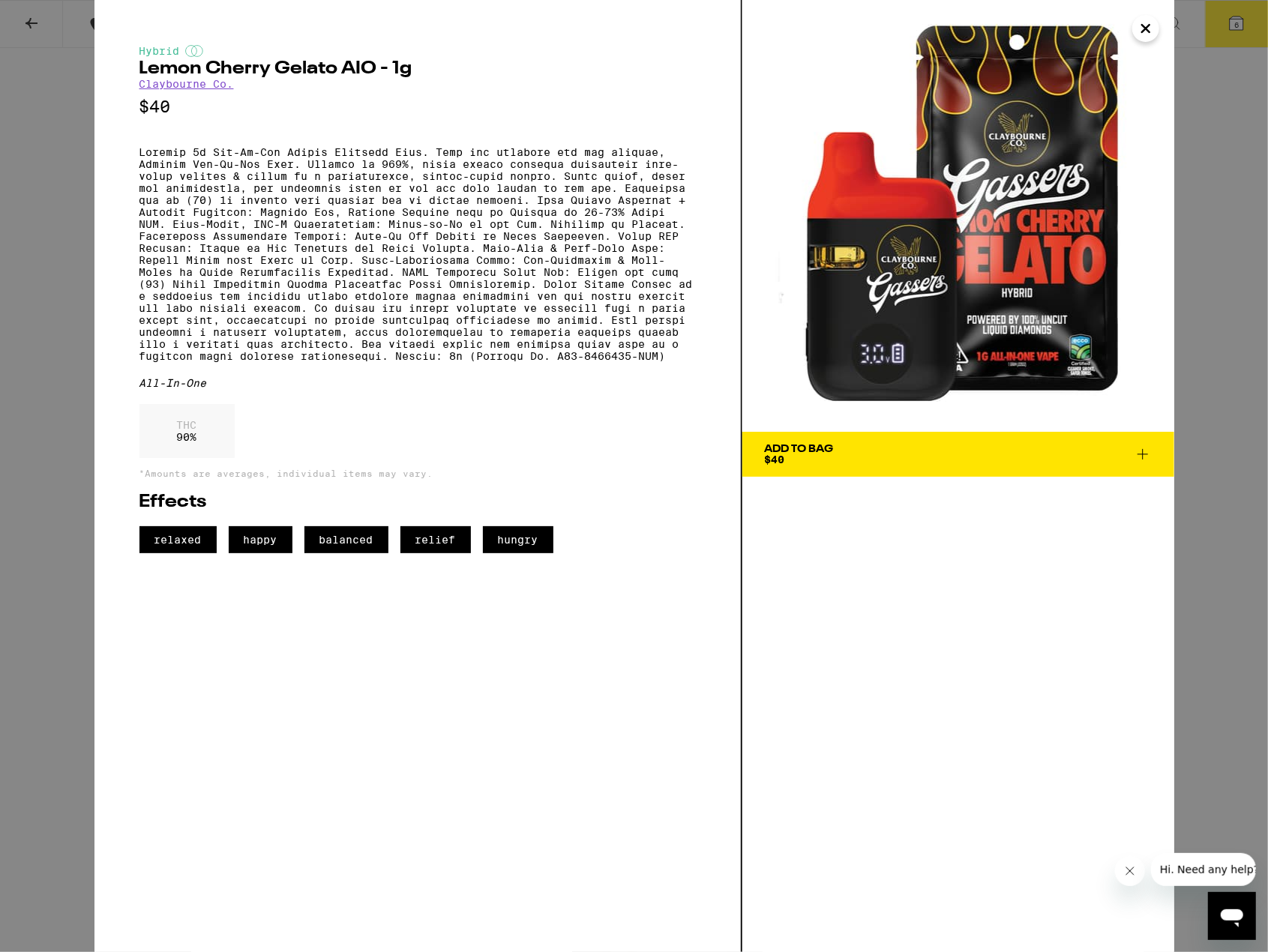
click at [839, 454] on span "Add To Bag $40" at bounding box center [958, 454] width 387 height 21
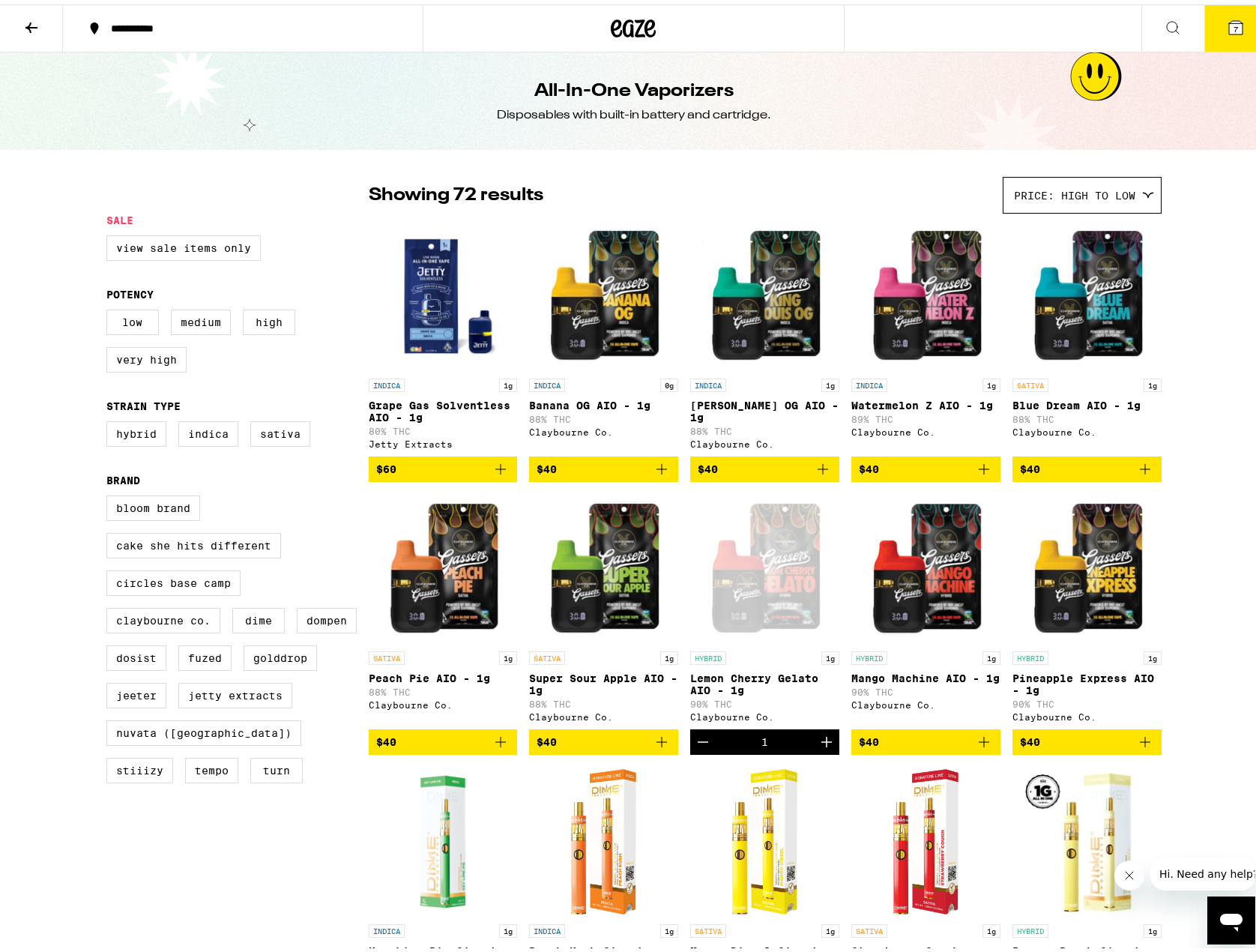
click at [1227, 16] on icon at bounding box center [1235, 23] width 18 height 18
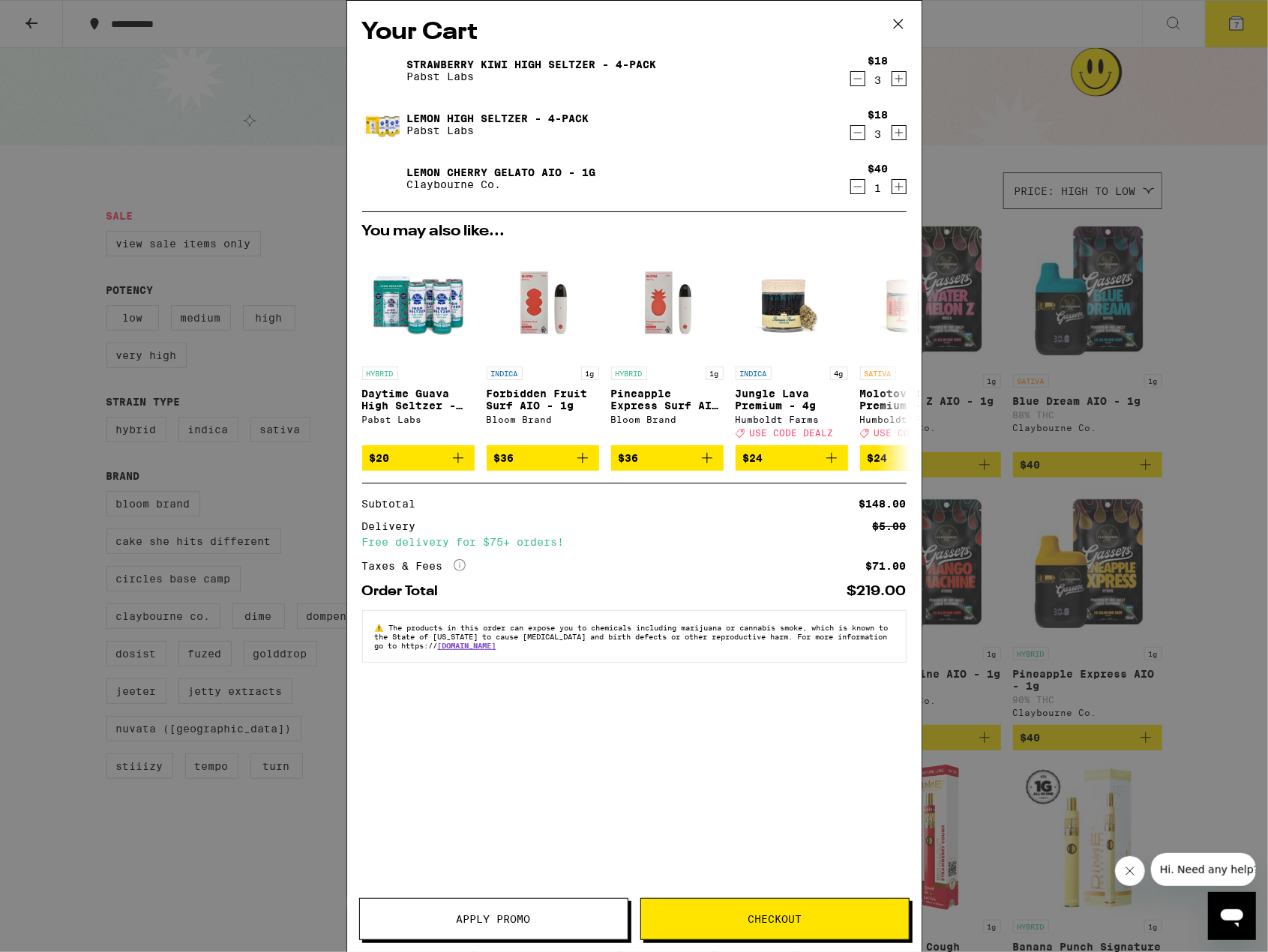
click at [500, 908] on button "Apply Promo" at bounding box center [494, 919] width 270 height 42
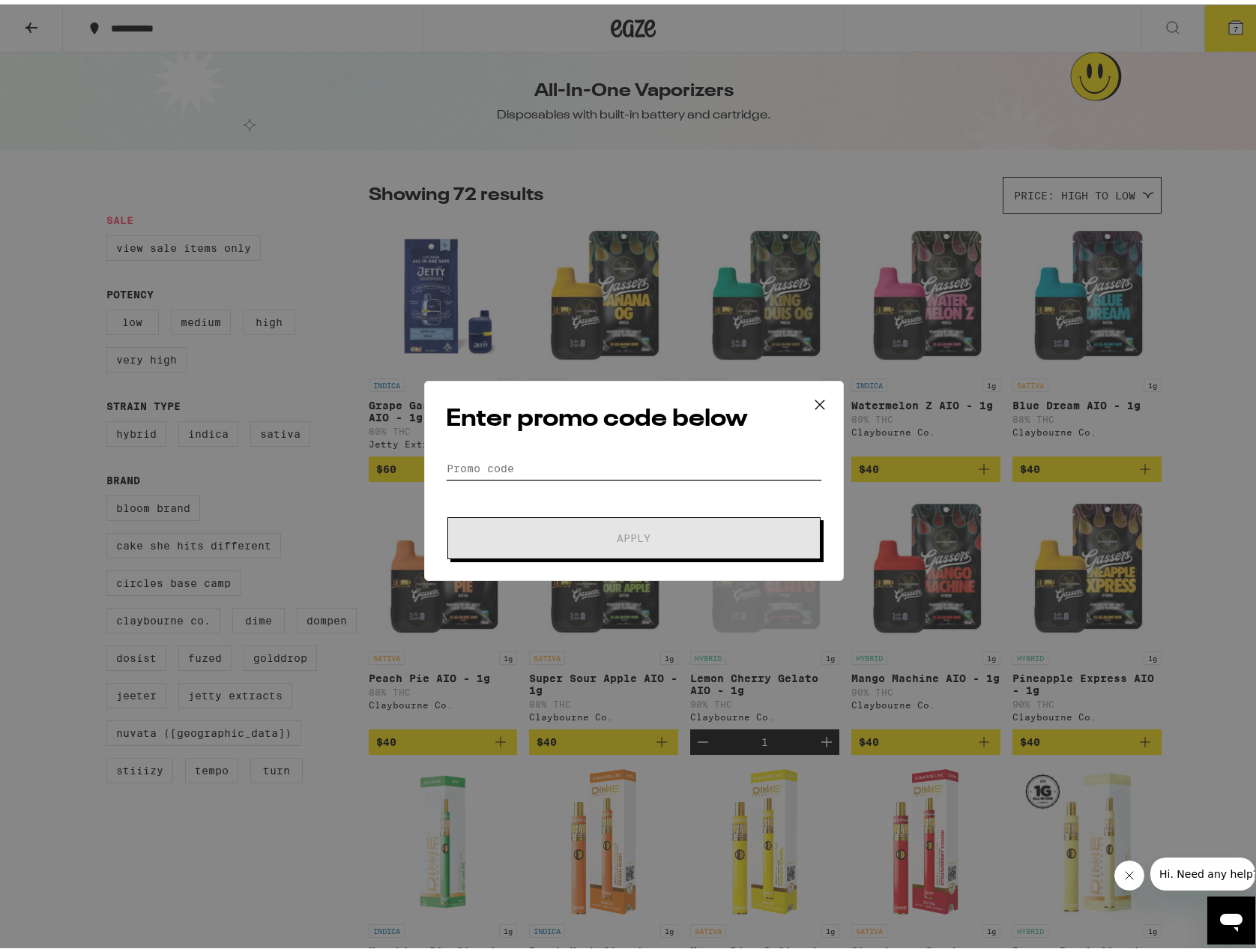
click at [521, 460] on input "Promo Code" at bounding box center [634, 464] width 376 height 22
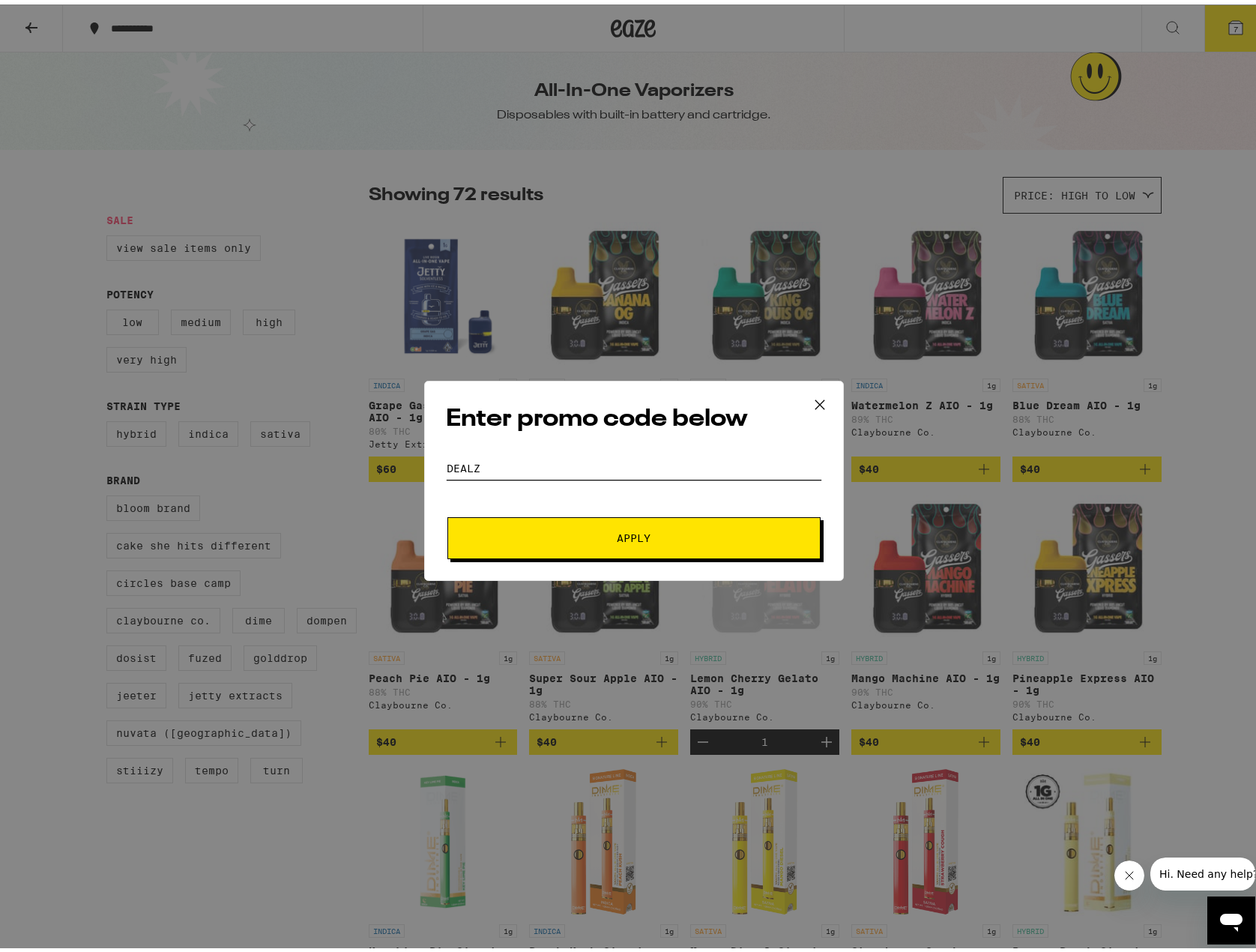
type input "DEALZ"
click at [603, 533] on span "Apply" at bounding box center [633, 534] width 269 height 11
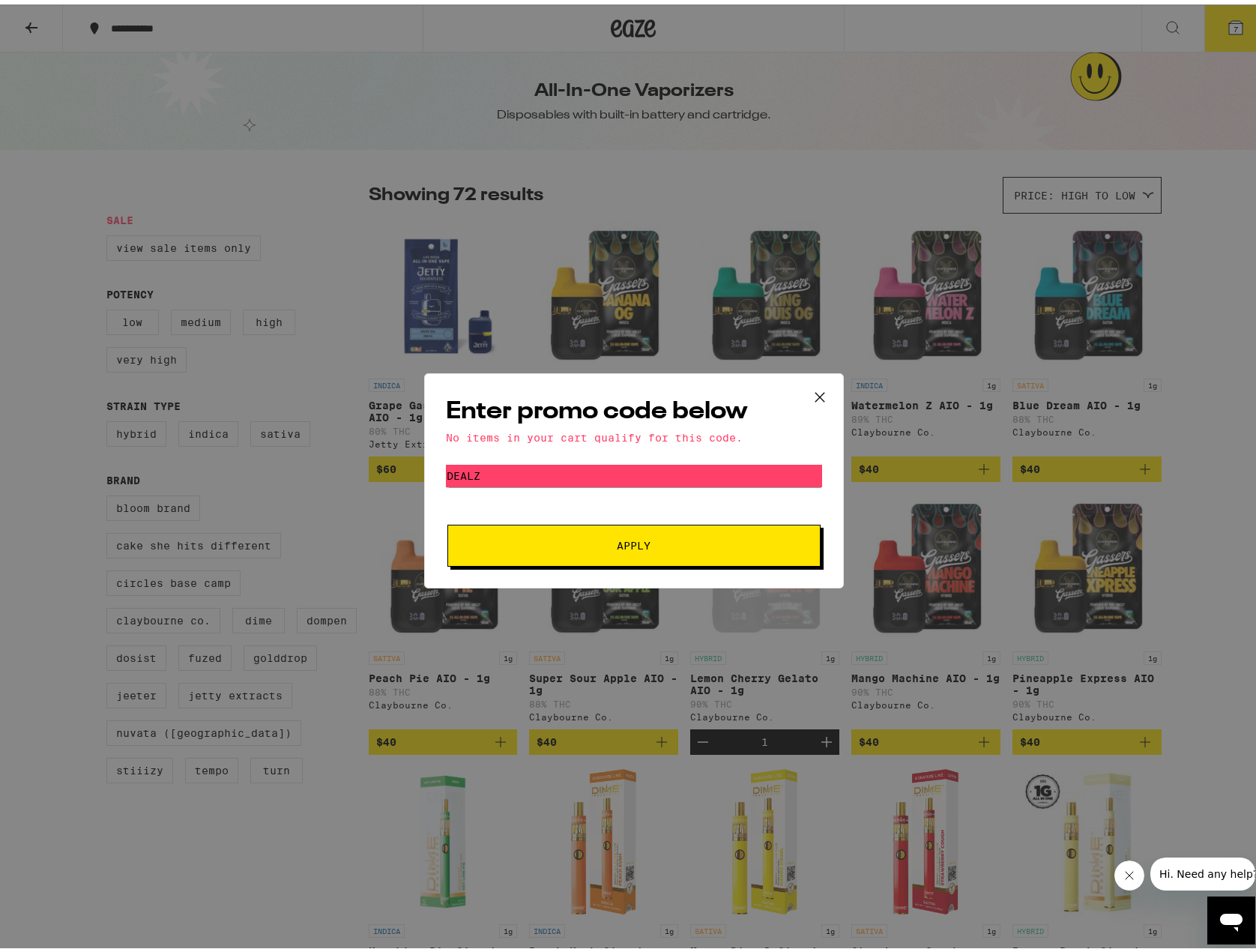
click at [818, 386] on icon at bounding box center [819, 392] width 22 height 22
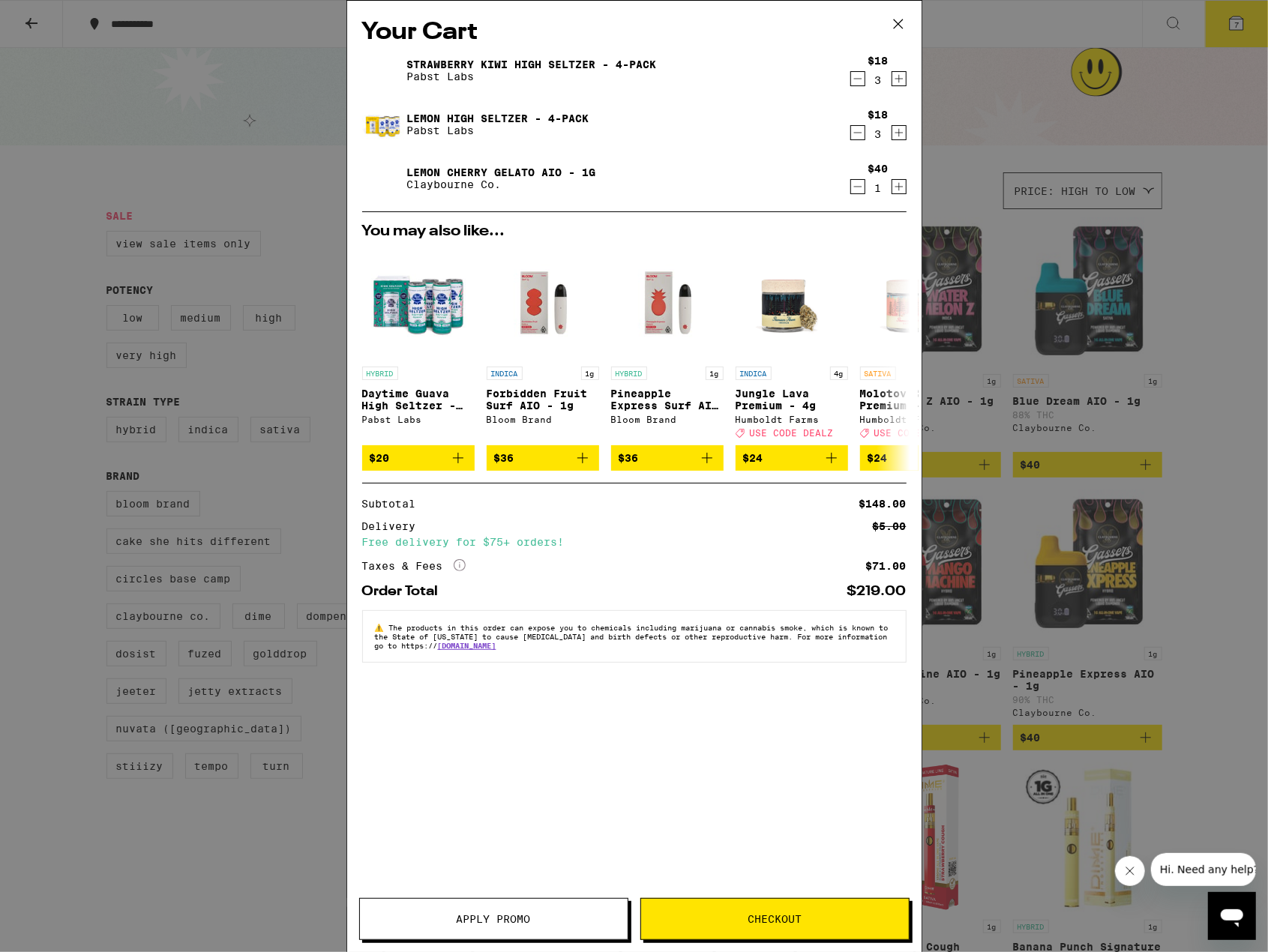
click at [780, 917] on span "Checkout" at bounding box center [774, 919] width 54 height 11
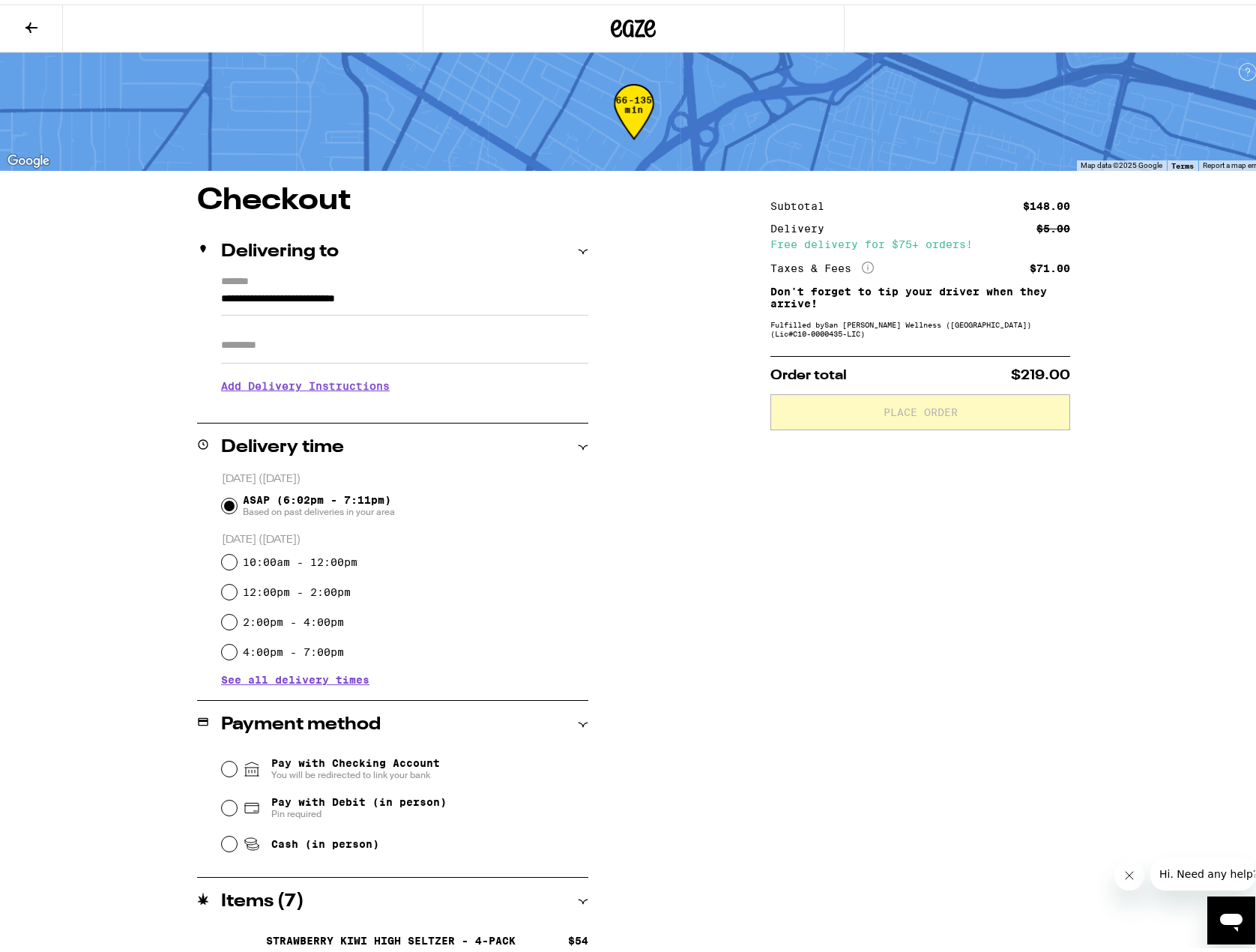
scroll to position [131, 0]
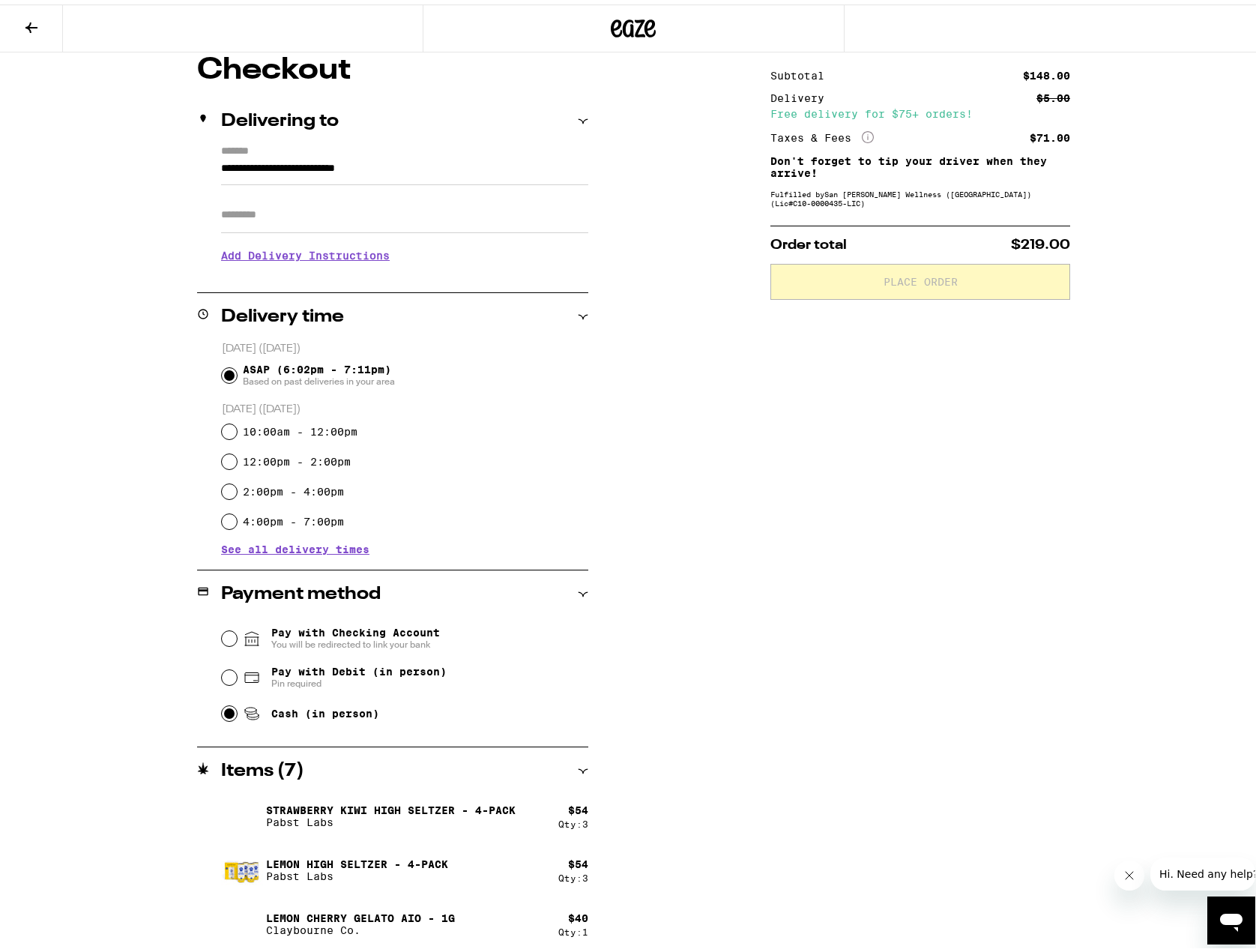
click at [222, 709] on input "Cash (in person)" at bounding box center [230, 709] width 15 height 15
radio input "true"
click at [914, 283] on span "Place Order" at bounding box center [921, 277] width 74 height 11
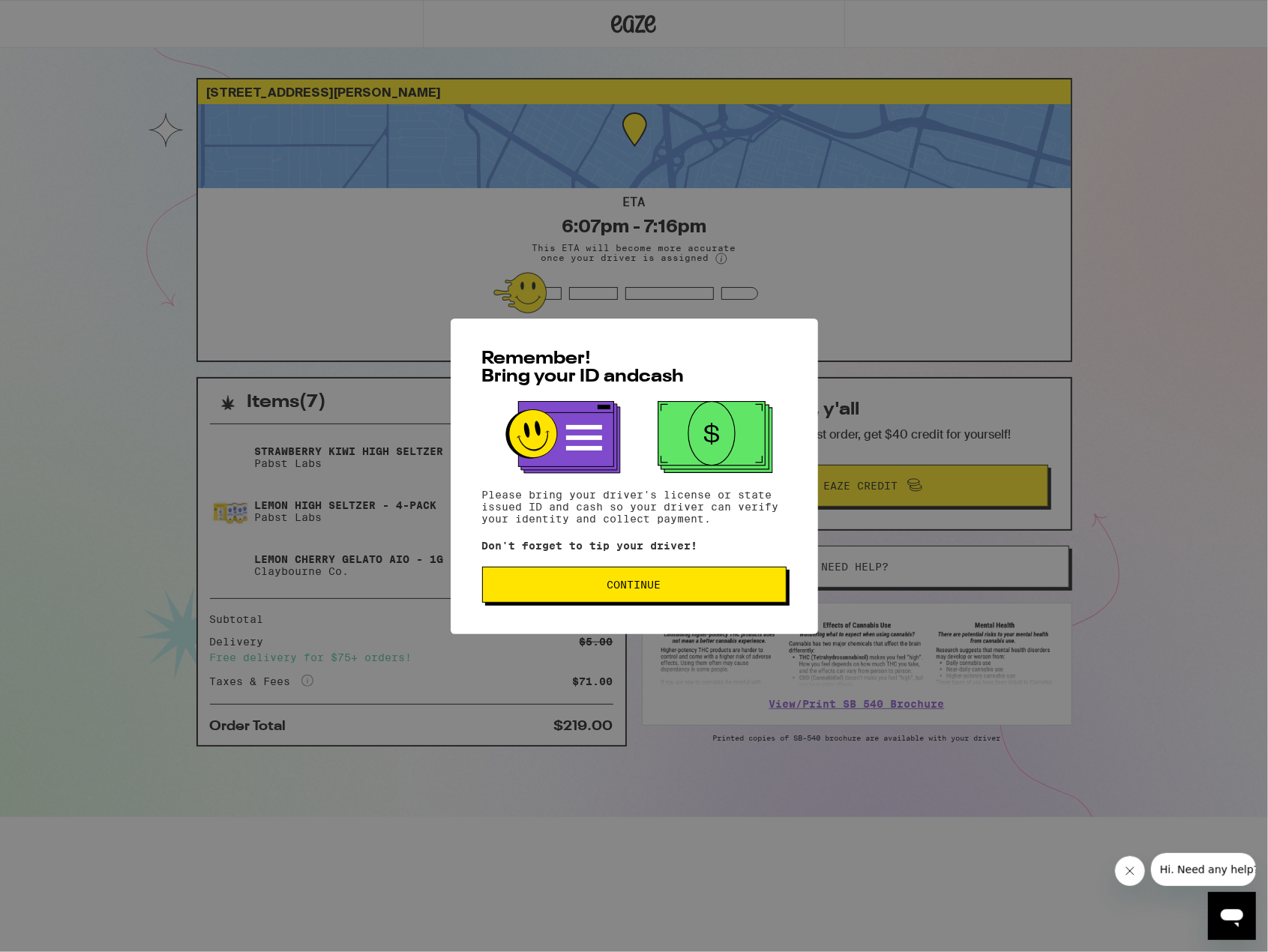
click at [662, 586] on span "Continue" at bounding box center [634, 585] width 279 height 11
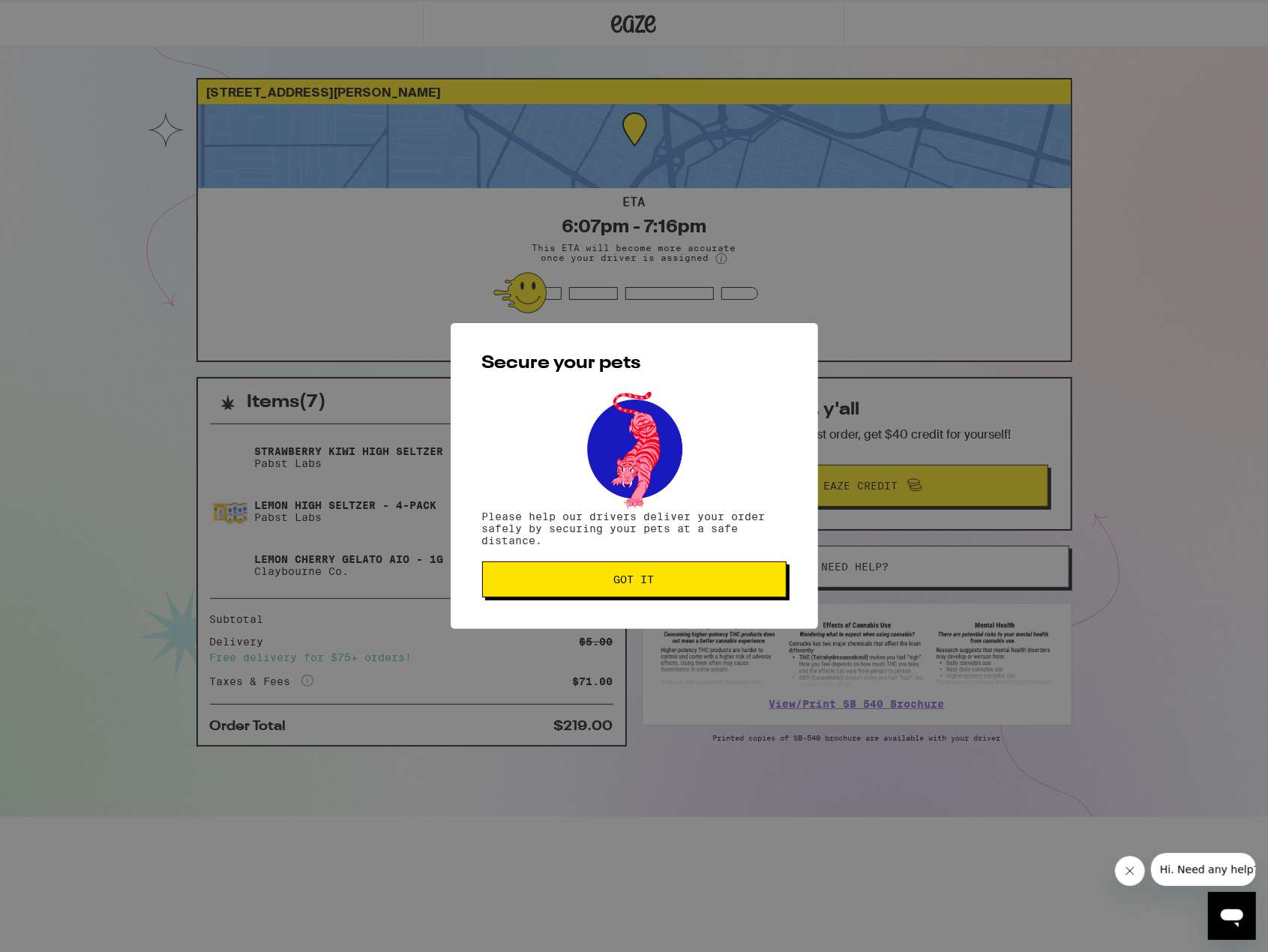
click at [673, 585] on span "Got it" at bounding box center [634, 580] width 279 height 11
